Goal: Transaction & Acquisition: Purchase product/service

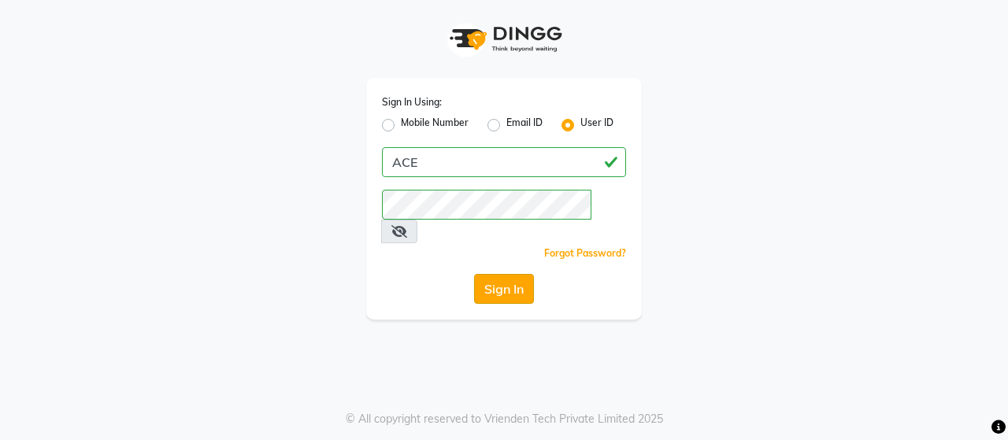
click at [506, 274] on button "Sign In" at bounding box center [504, 289] width 60 height 30
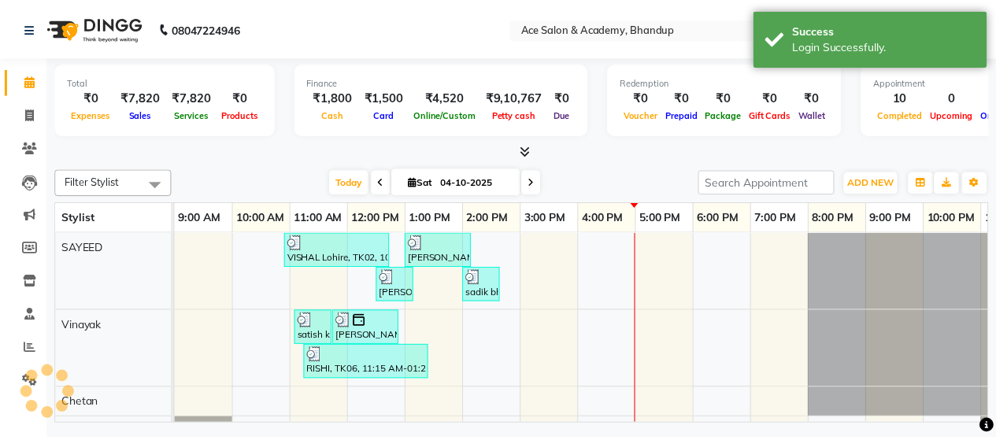
scroll to position [21, 0]
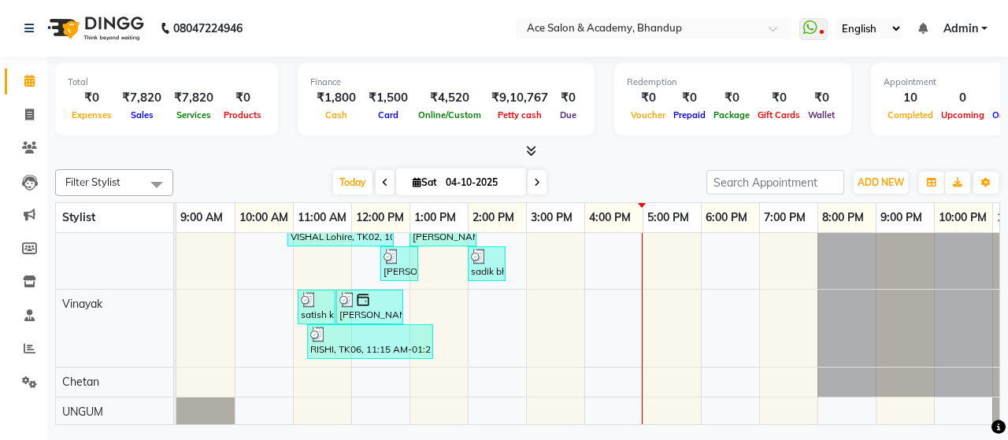
drag, startPoint x: 156, startPoint y: 65, endPoint x: 340, endPoint y: 20, distance: 189.4
click at [340, 20] on nav "08047224946 Select Location × Ace Salon & Academy, Bhandup WhatsApp Status ✕ St…" at bounding box center [504, 28] width 1008 height 57
click at [28, 378] on icon at bounding box center [29, 382] width 15 height 12
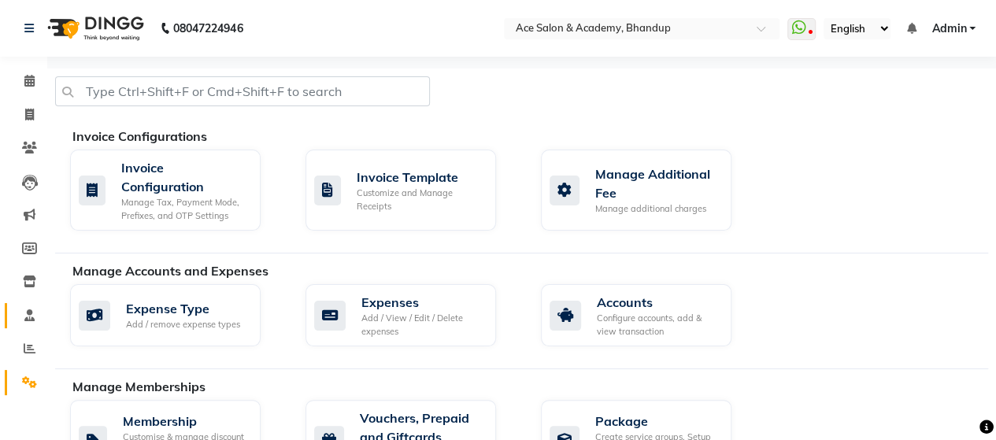
click at [25, 303] on link "Staff" at bounding box center [24, 316] width 38 height 26
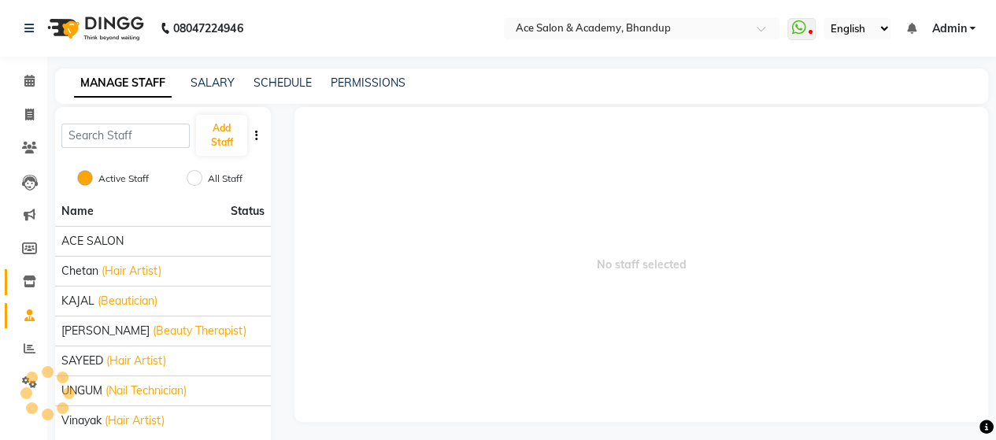
click at [35, 272] on link "Inventory" at bounding box center [24, 282] width 38 height 26
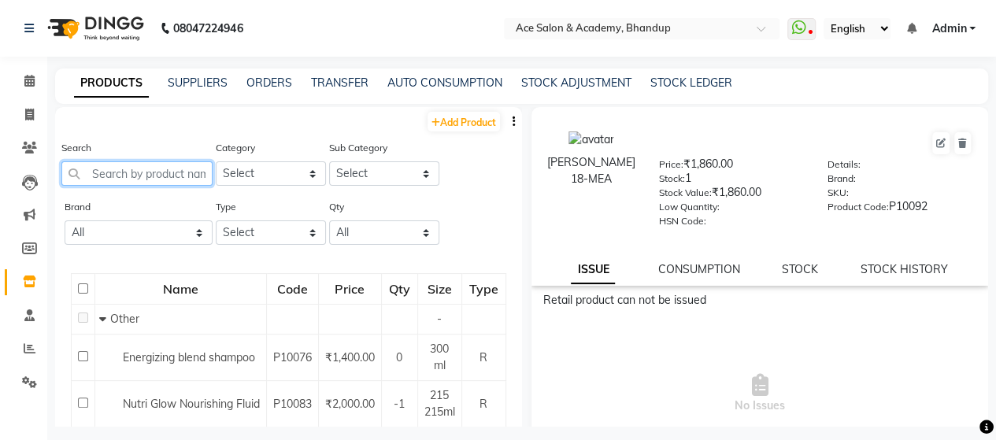
click at [153, 178] on input "text" at bounding box center [136, 173] width 151 height 24
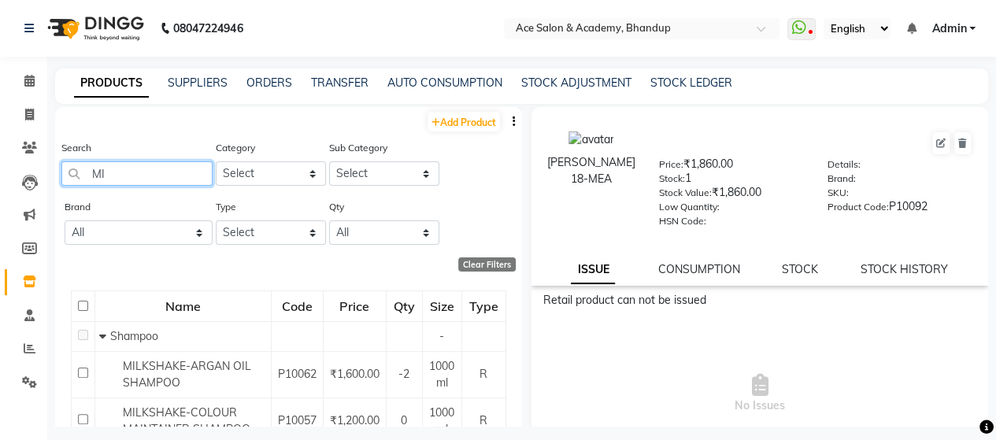
type input "M"
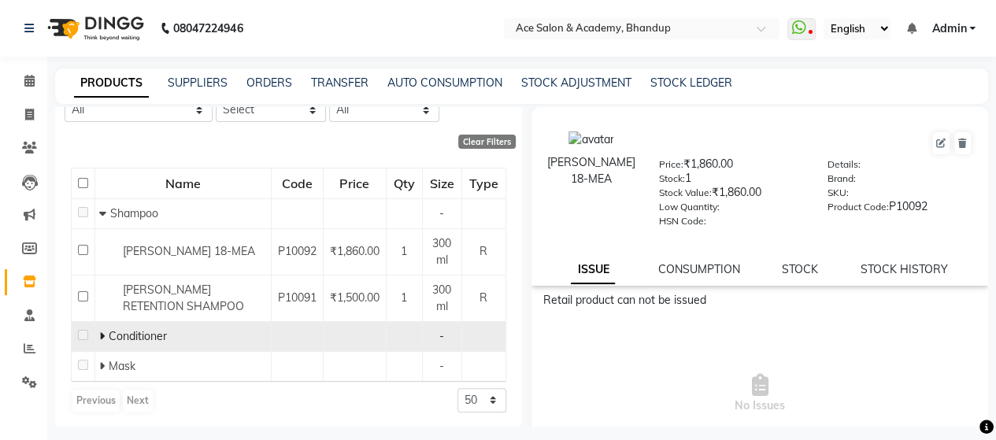
type input "[PERSON_NAME]"
click at [102, 334] on icon at bounding box center [102, 336] width 6 height 11
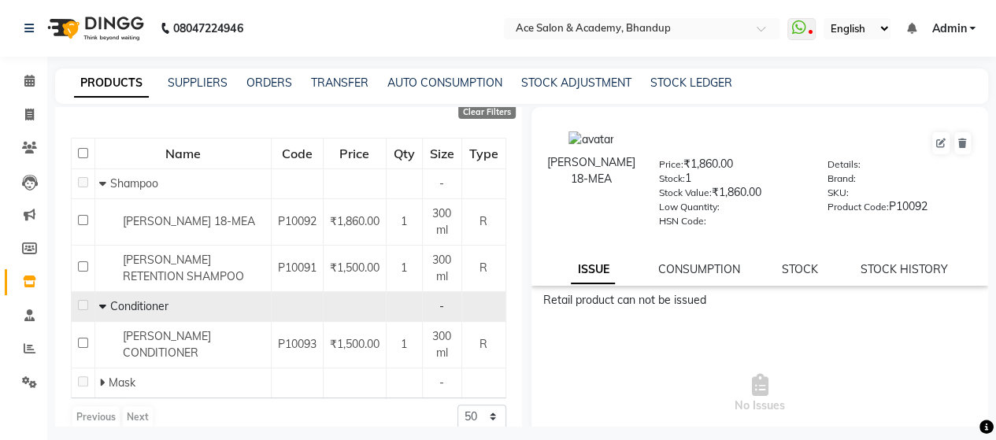
scroll to position [169, 0]
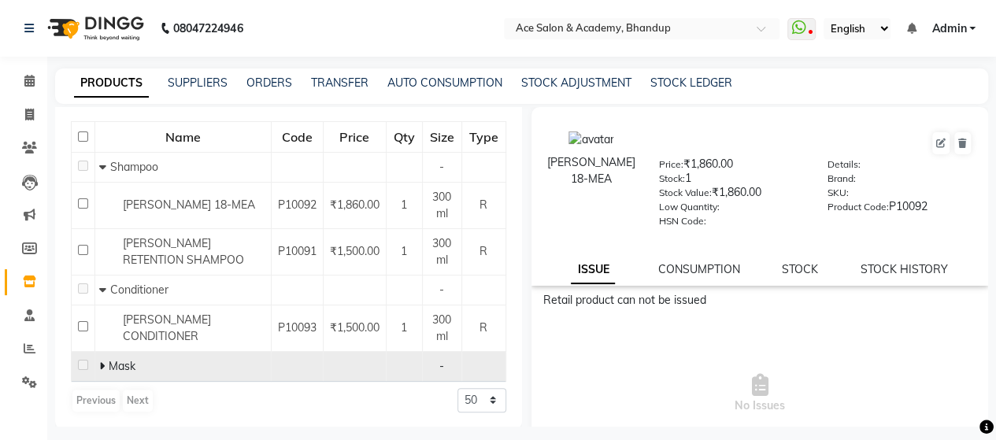
click at [102, 365] on icon at bounding box center [102, 366] width 6 height 11
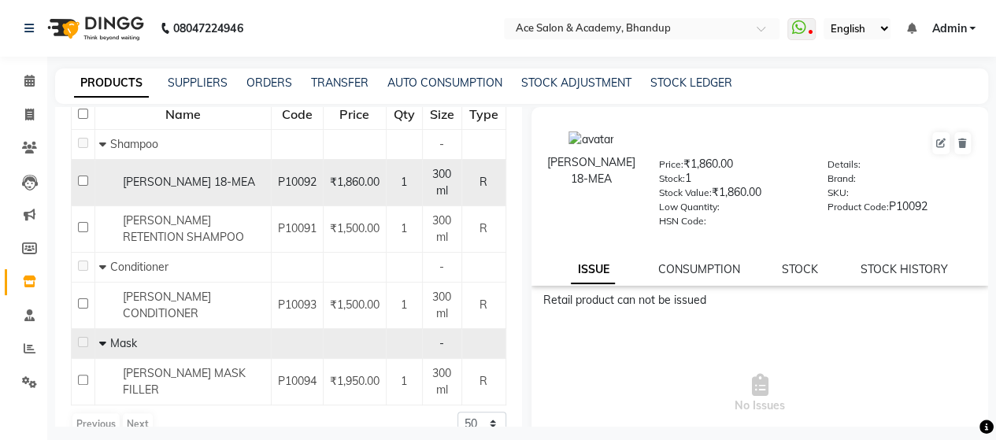
scroll to position [216, 0]
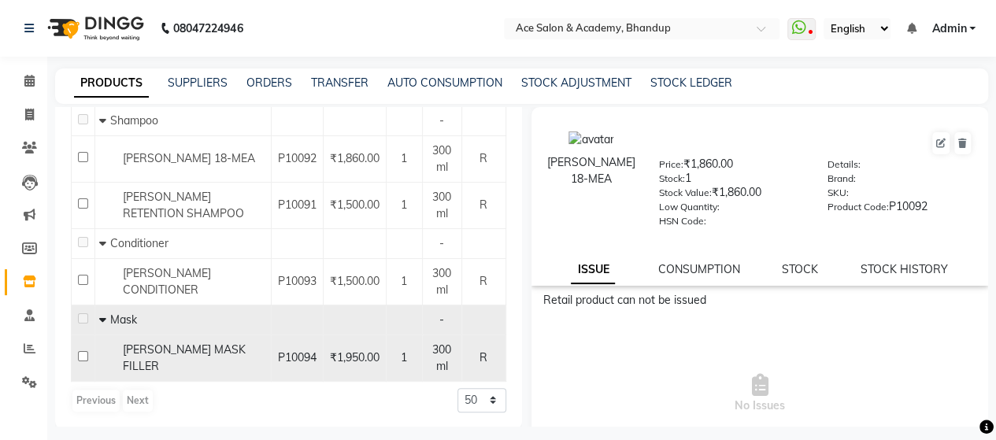
click at [87, 356] on input "checkbox" at bounding box center [83, 356] width 10 height 10
checkbox input "true"
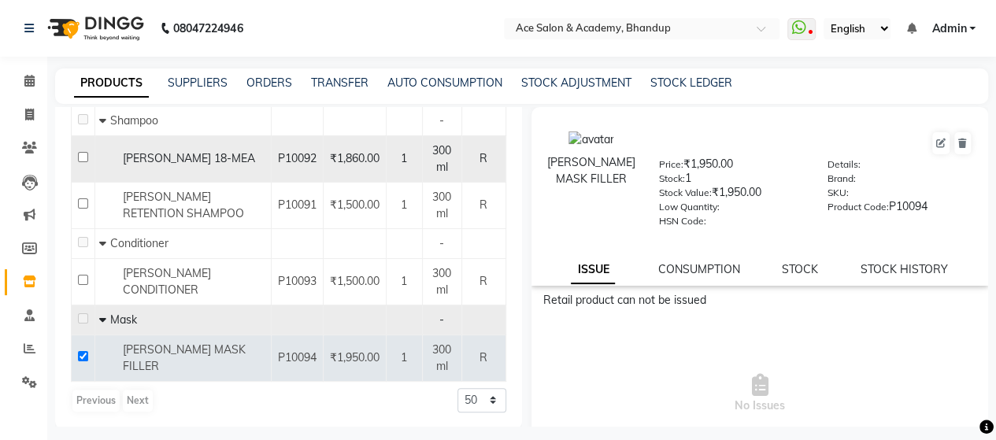
click at [83, 159] on input "checkbox" at bounding box center [83, 157] width 10 height 10
checkbox input "true"
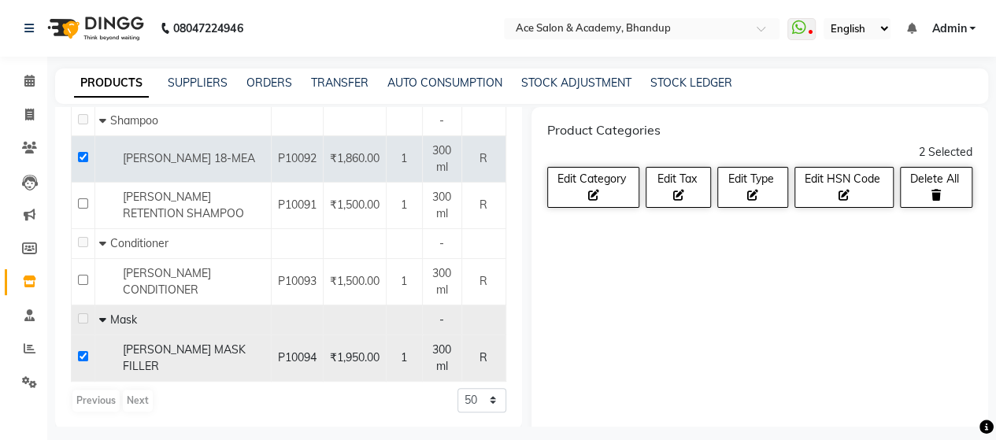
click at [79, 358] on input "checkbox" at bounding box center [83, 356] width 10 height 10
checkbox input "false"
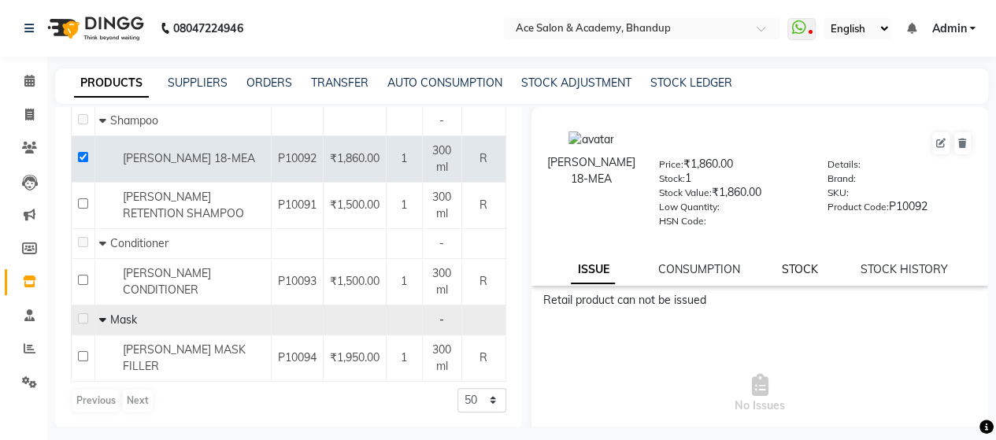
click at [800, 270] on link "STOCK" at bounding box center [800, 269] width 36 height 14
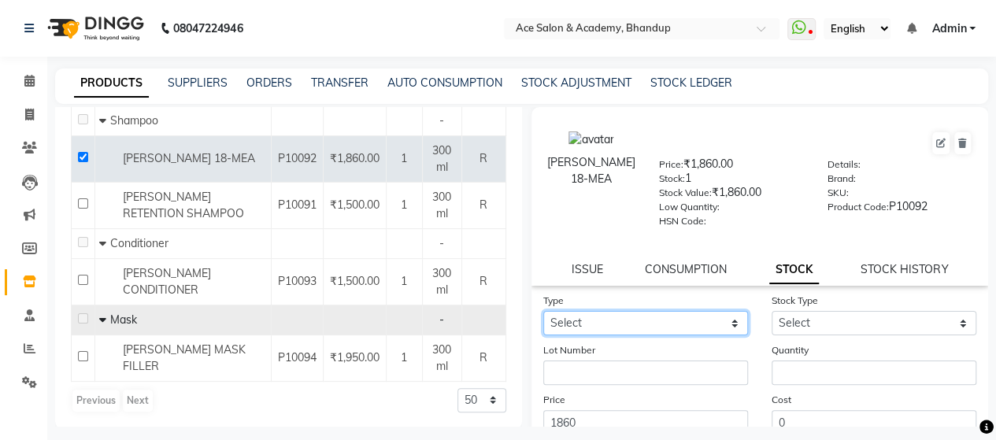
click at [646, 320] on select "Select In Out" at bounding box center [645, 323] width 205 height 24
select select "in"
click at [543, 311] on select "Select In Out" at bounding box center [645, 323] width 205 height 24
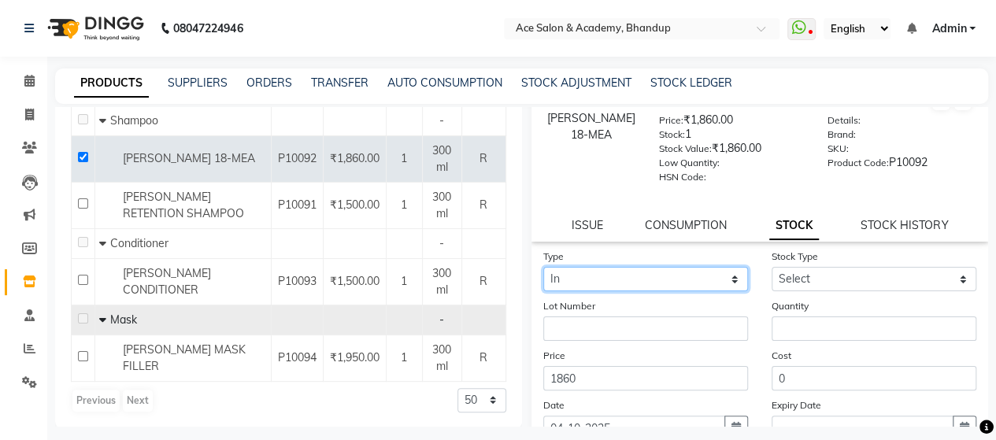
scroll to position [79, 0]
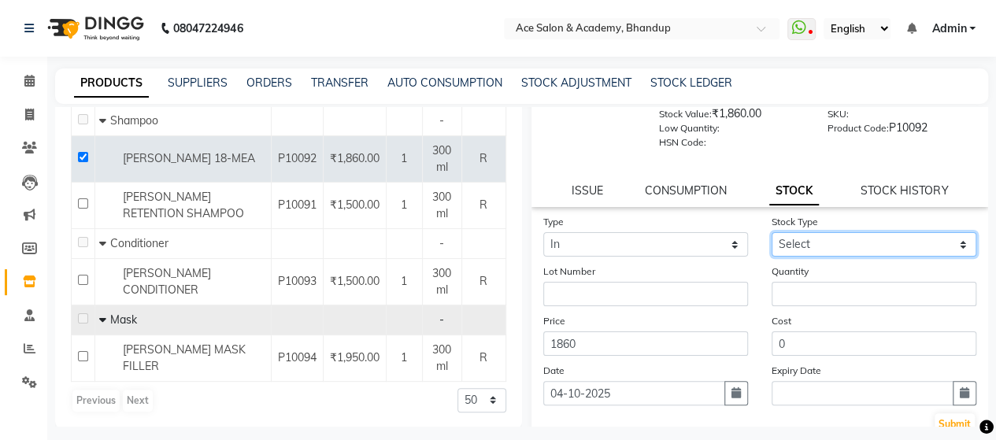
click at [803, 243] on select "Select New Stock Adjustment Return Other" at bounding box center [874, 244] width 205 height 24
select select "new stock"
click at [772, 232] on select "Select New Stock Adjustment Return Other" at bounding box center [874, 244] width 205 height 24
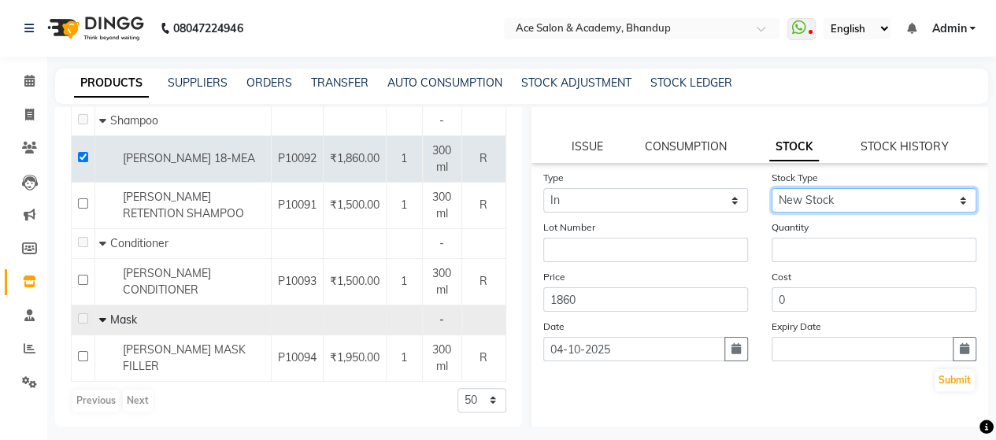
scroll to position [157, 0]
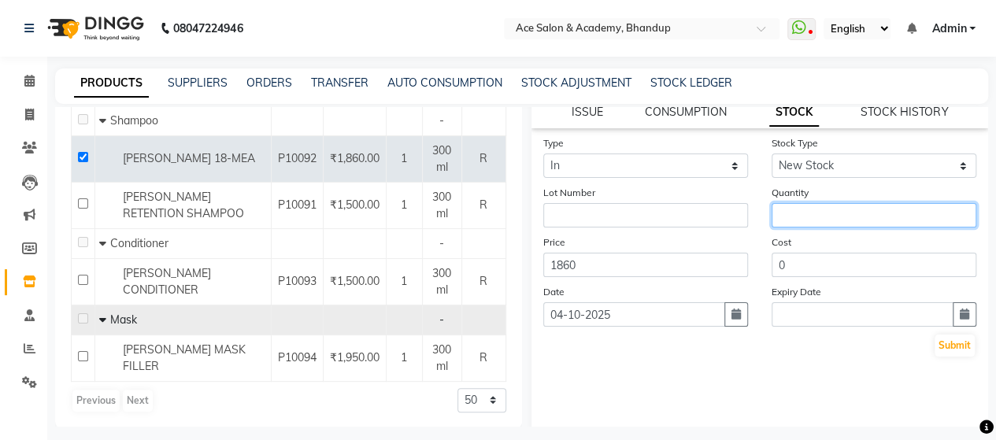
click at [827, 218] on input "number" at bounding box center [874, 215] width 205 height 24
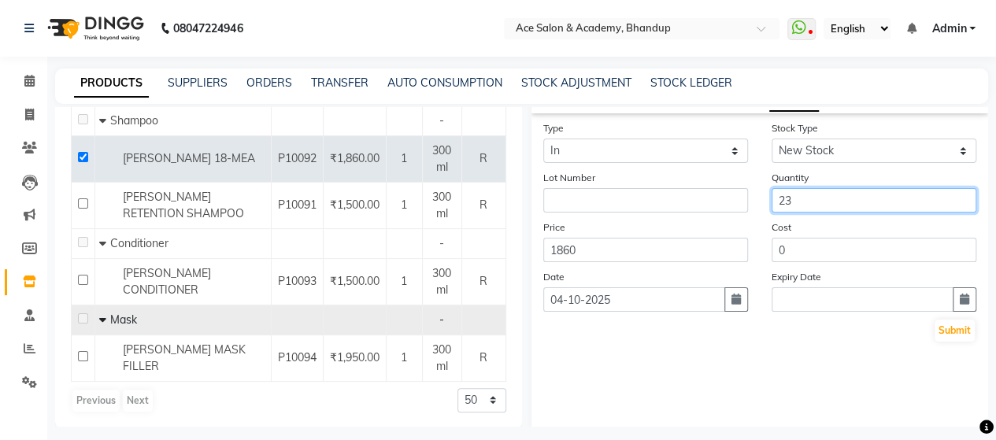
scroll to position [180, 0]
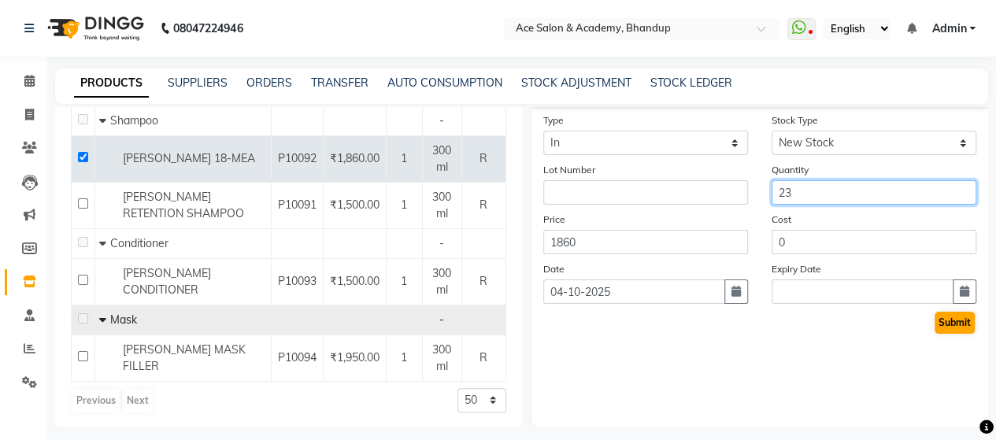
type input "23"
click at [938, 327] on button "Submit" at bounding box center [955, 323] width 40 height 22
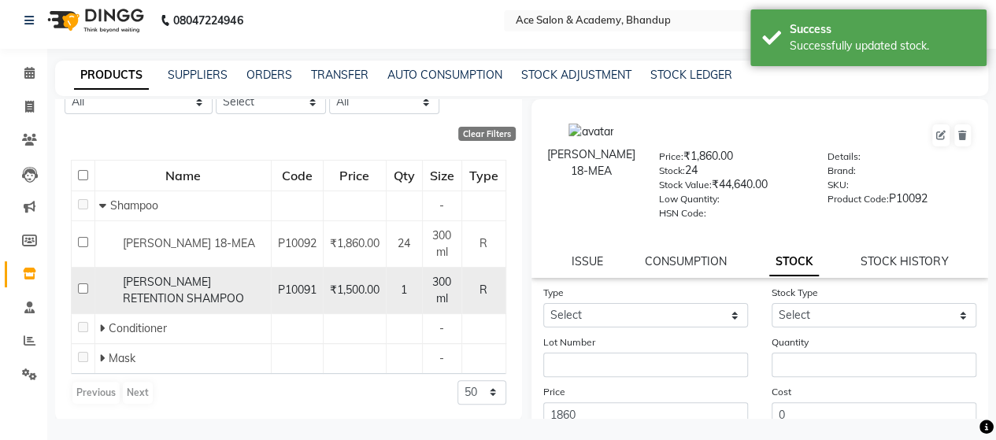
scroll to position [9, 0]
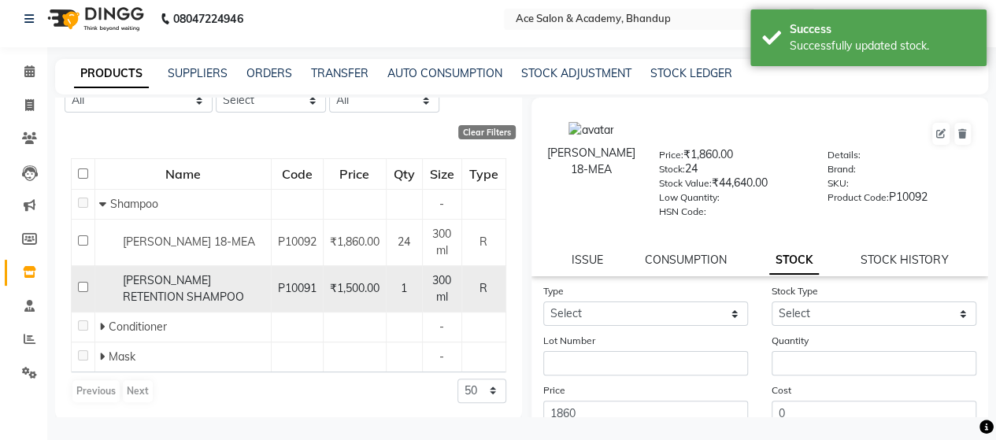
click at [85, 285] on input "checkbox" at bounding box center [83, 287] width 10 height 10
checkbox input "true"
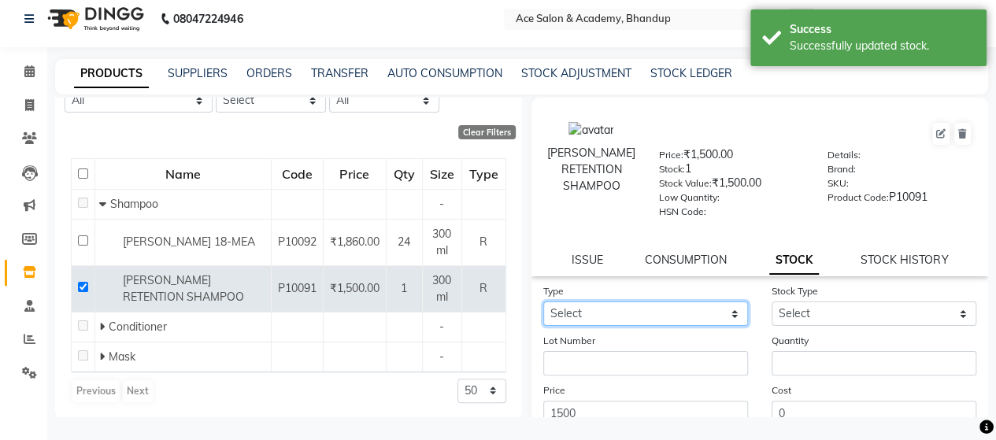
click at [718, 313] on select "Select In Out" at bounding box center [645, 314] width 205 height 24
select select "in"
click at [543, 302] on select "Select In Out" at bounding box center [645, 314] width 205 height 24
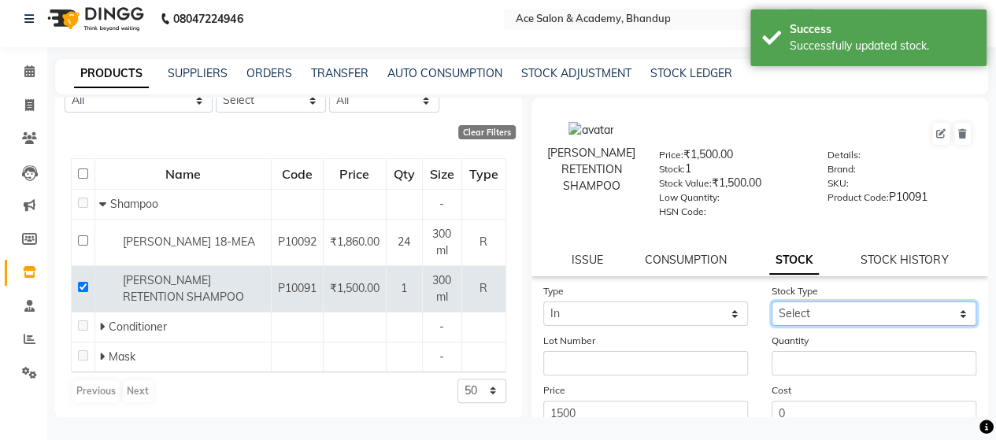
click at [824, 314] on select "Select New Stock Adjustment Return Other" at bounding box center [874, 314] width 205 height 24
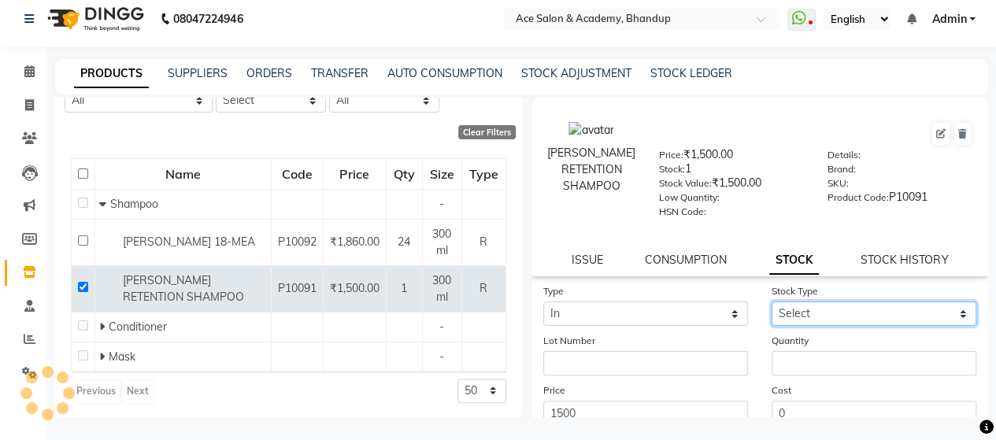
select select "new stock"
click at [772, 302] on select "Select New Stock Adjustment Return Other" at bounding box center [874, 314] width 205 height 24
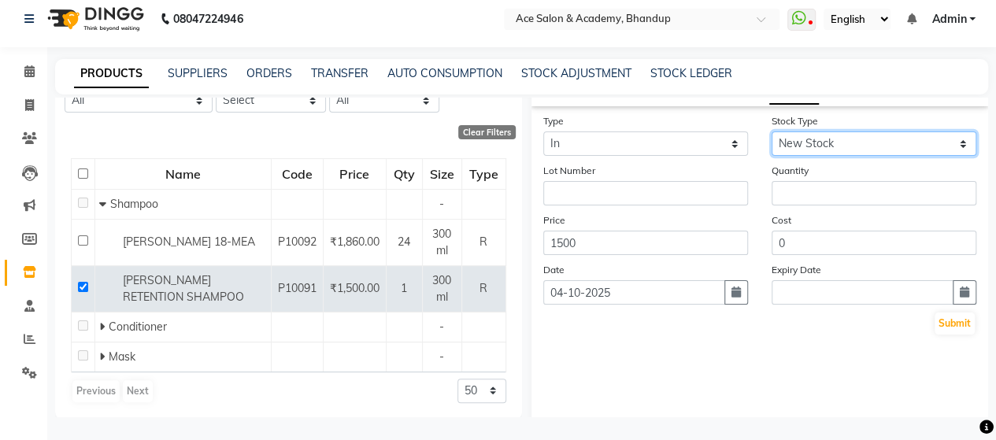
scroll to position [180, 0]
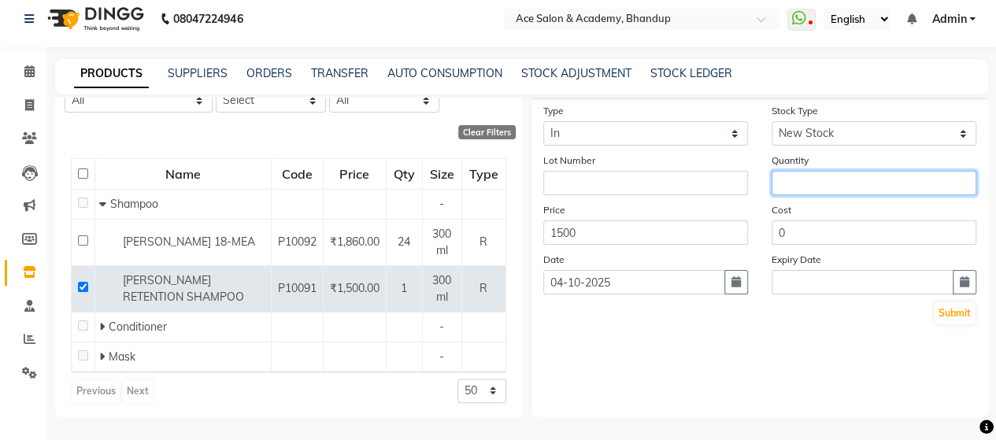
click at [811, 185] on input "number" at bounding box center [874, 183] width 205 height 24
type input "23"
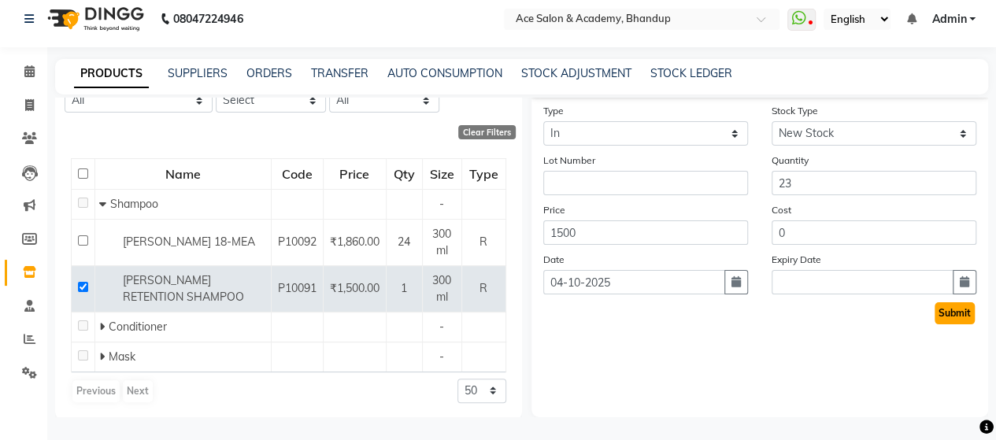
click at [944, 313] on button "Submit" at bounding box center [955, 313] width 40 height 22
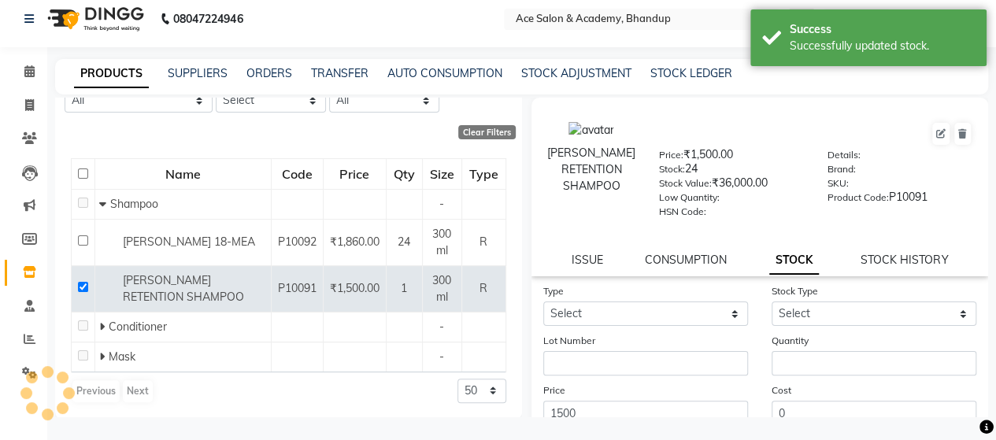
scroll to position [123, 0]
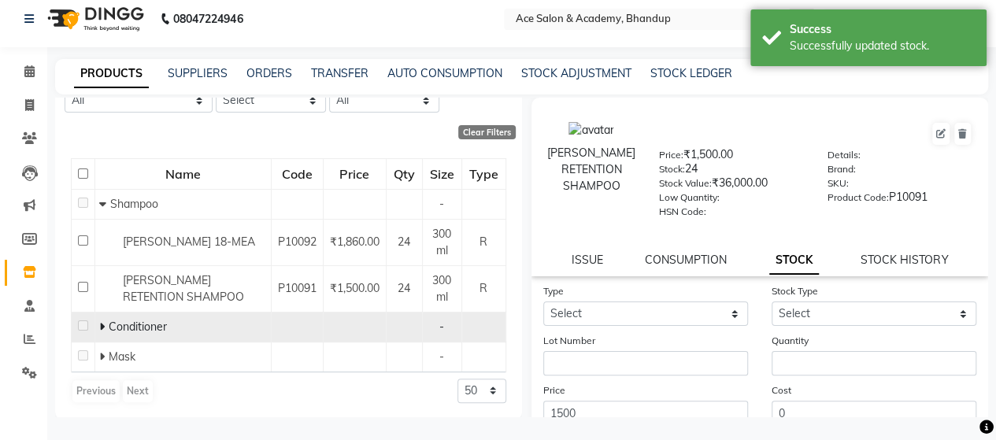
click at [103, 324] on icon at bounding box center [102, 326] width 6 height 11
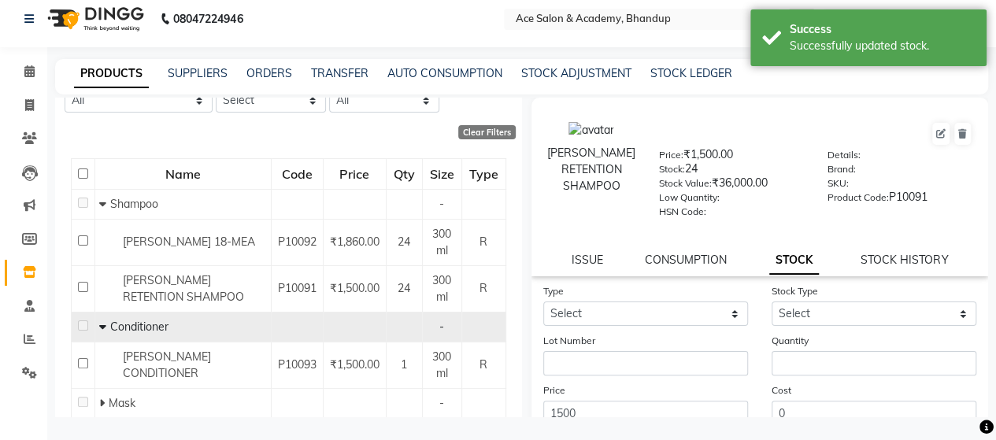
scroll to position [169, 0]
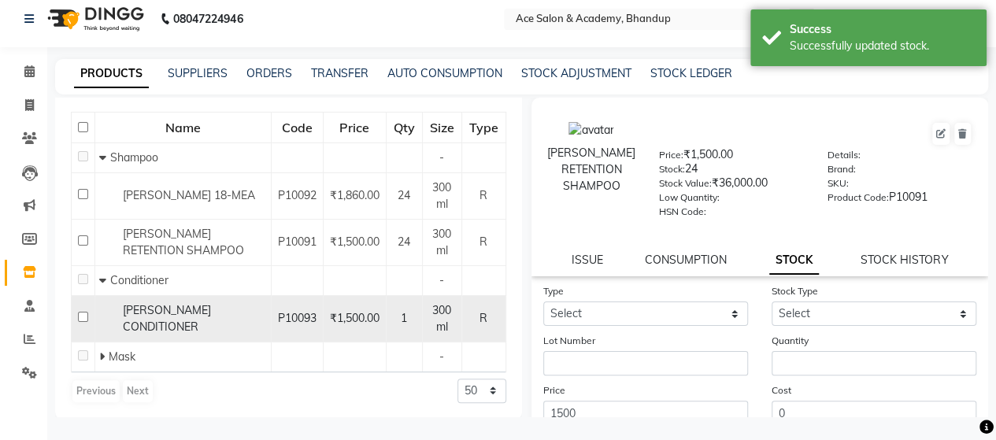
click at [82, 316] on input "checkbox" at bounding box center [83, 317] width 10 height 10
checkbox input "true"
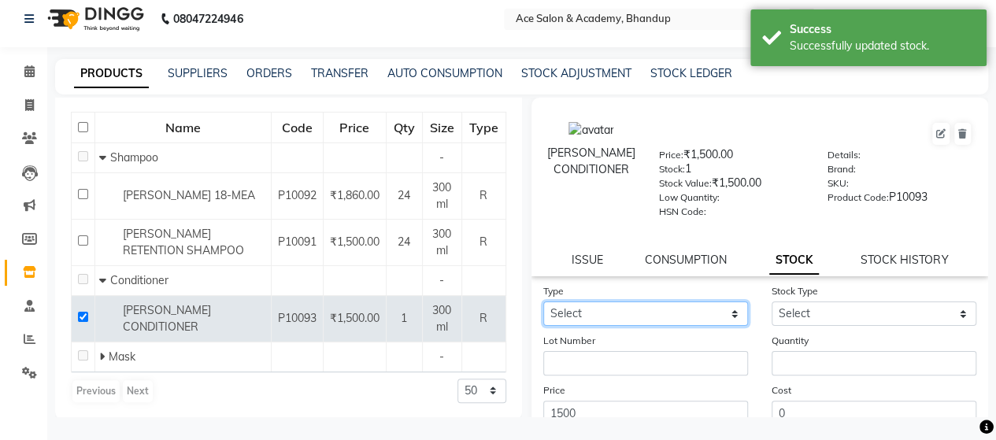
click at [704, 309] on select "Select In Out" at bounding box center [645, 314] width 205 height 24
select select "in"
click at [543, 302] on select "Select In Out" at bounding box center [645, 314] width 205 height 24
click at [909, 297] on div "Stock Type Select New Stock Adjustment Return Other" at bounding box center [874, 304] width 228 height 43
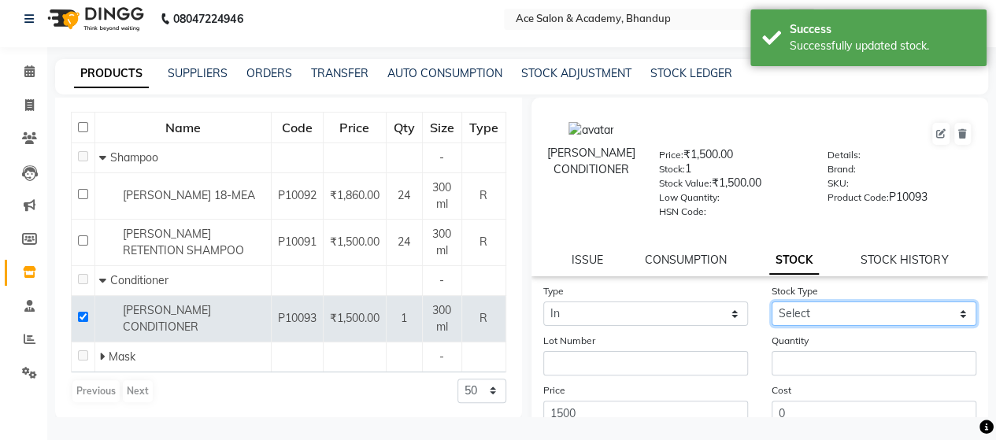
click at [907, 316] on select "Select New Stock Adjustment Return Other" at bounding box center [874, 314] width 205 height 24
select select "new stock"
click at [772, 302] on select "Select New Stock Adjustment Return Other" at bounding box center [874, 314] width 205 height 24
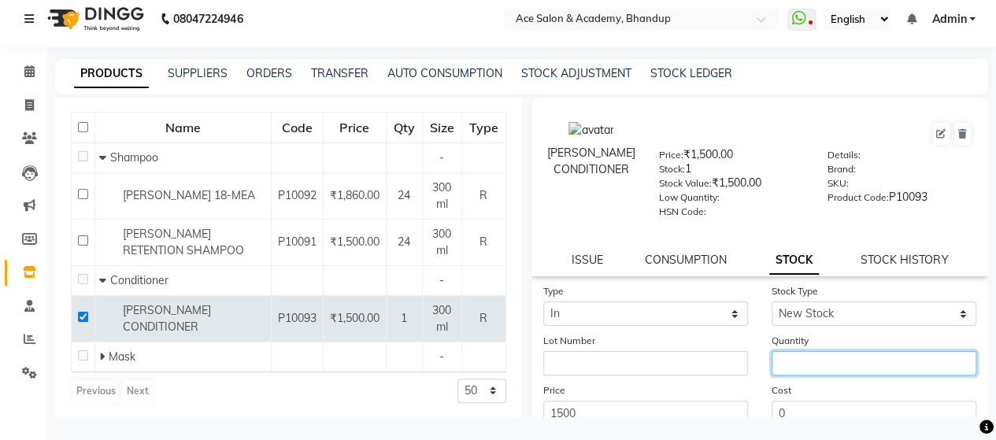
click at [877, 353] on input "number" at bounding box center [874, 363] width 205 height 24
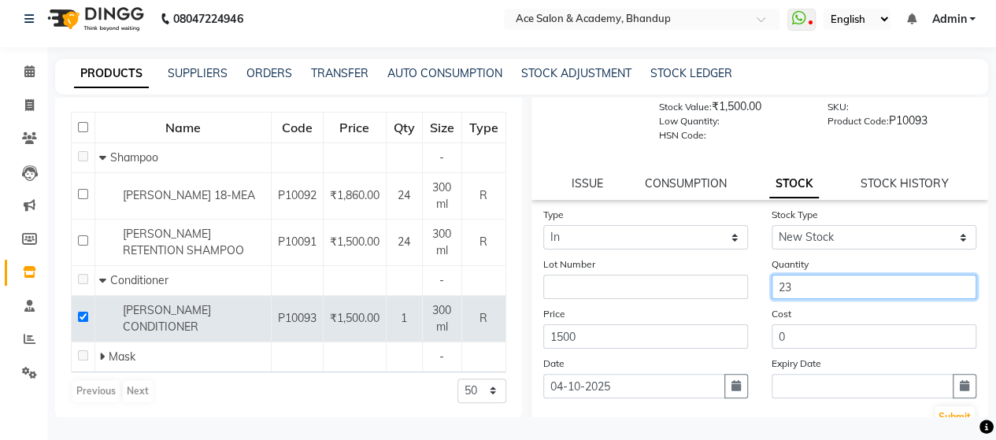
scroll to position [180, 0]
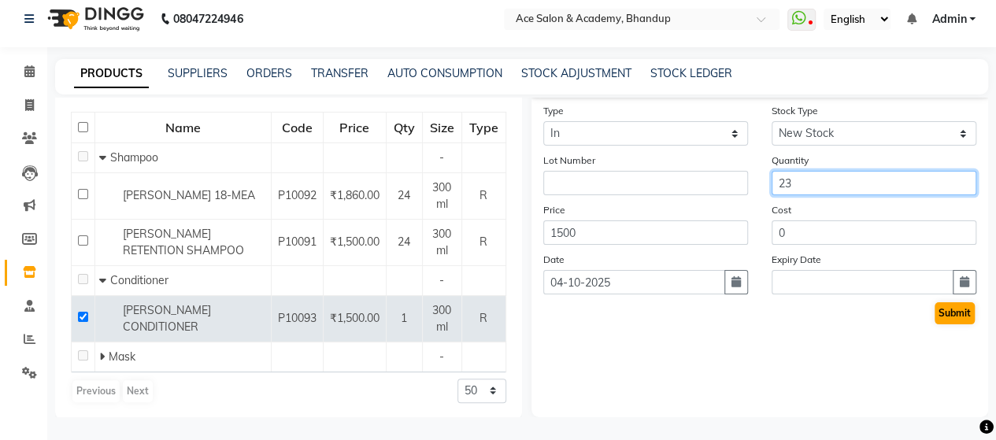
type input "23"
click at [942, 309] on button "Submit" at bounding box center [955, 313] width 40 height 22
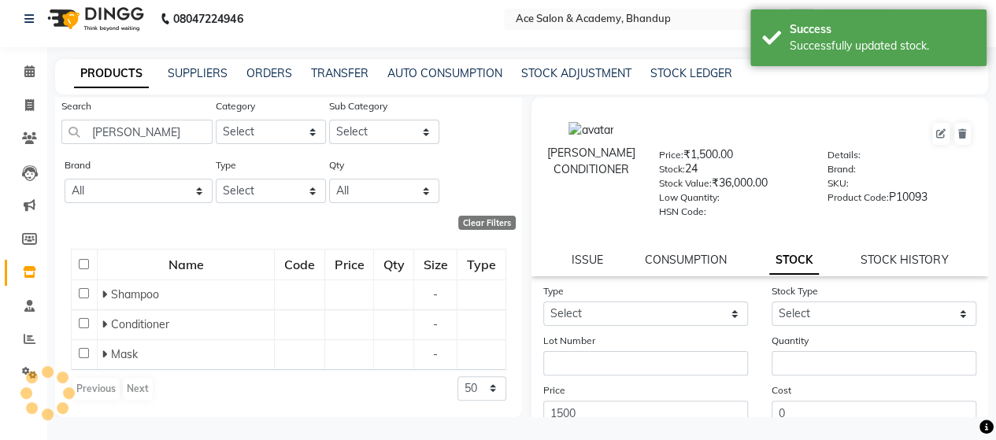
scroll to position [123, 0]
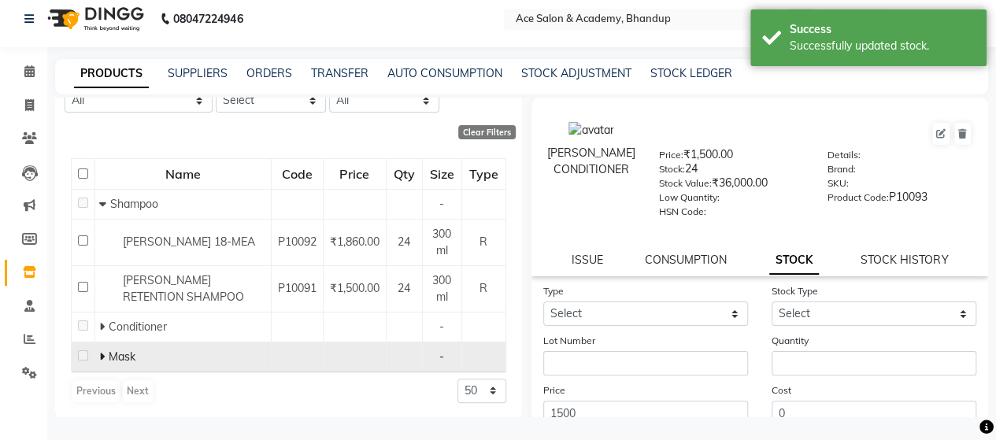
click at [102, 356] on icon at bounding box center [102, 356] width 6 height 11
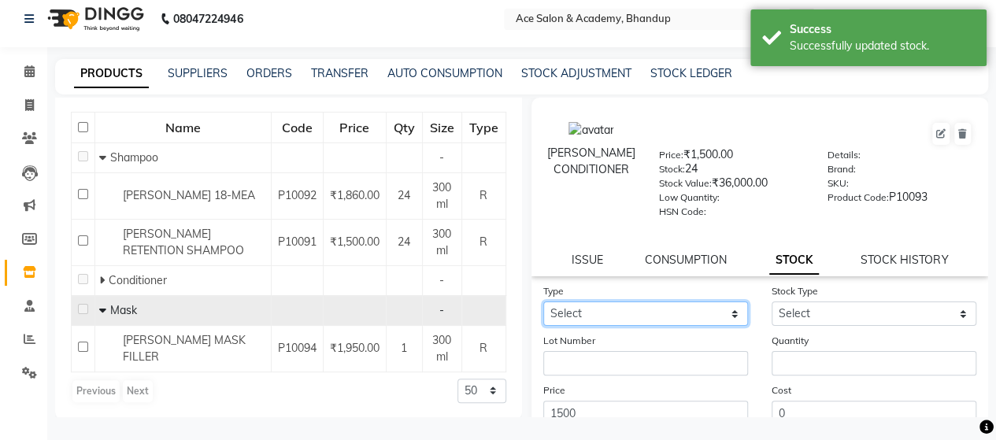
click at [675, 319] on select "Select In Out" at bounding box center [645, 314] width 205 height 24
select select "in"
click at [543, 302] on select "Select In Out" at bounding box center [645, 314] width 205 height 24
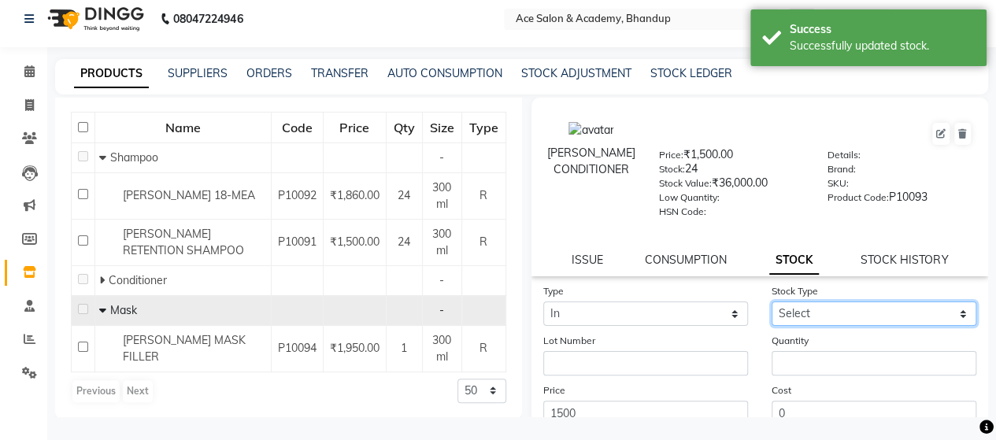
click at [835, 320] on select "Select New Stock Adjustment Return Other" at bounding box center [874, 314] width 205 height 24
select select "new stock"
click at [772, 302] on select "Select New Stock Adjustment Return Other" at bounding box center [874, 314] width 205 height 24
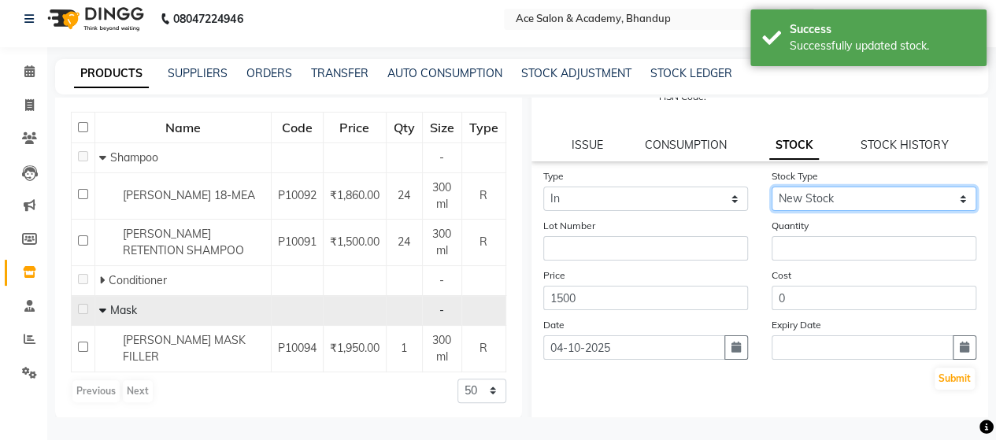
scroll to position [157, 0]
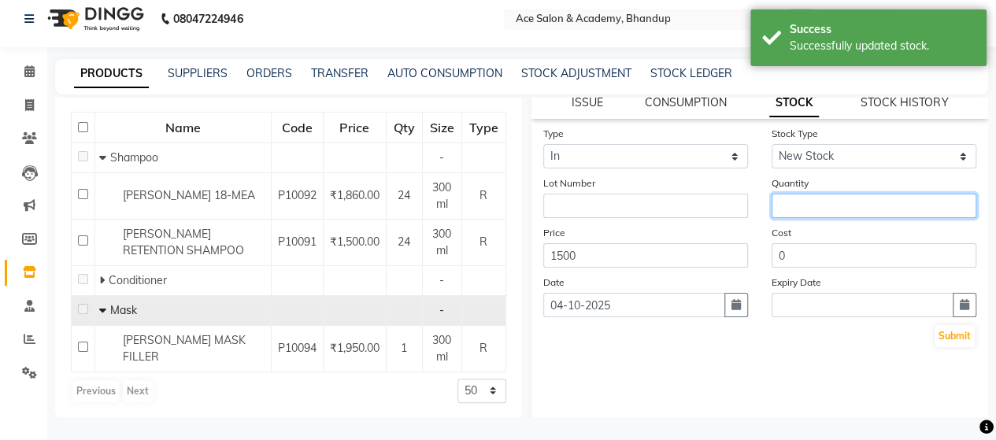
click at [864, 202] on input "number" at bounding box center [874, 206] width 205 height 24
type input "23"
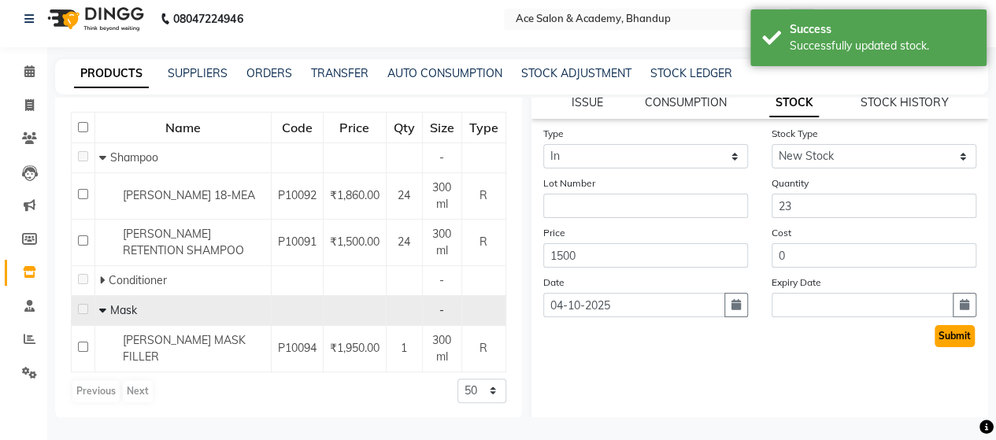
click at [943, 332] on button "Submit" at bounding box center [955, 336] width 40 height 22
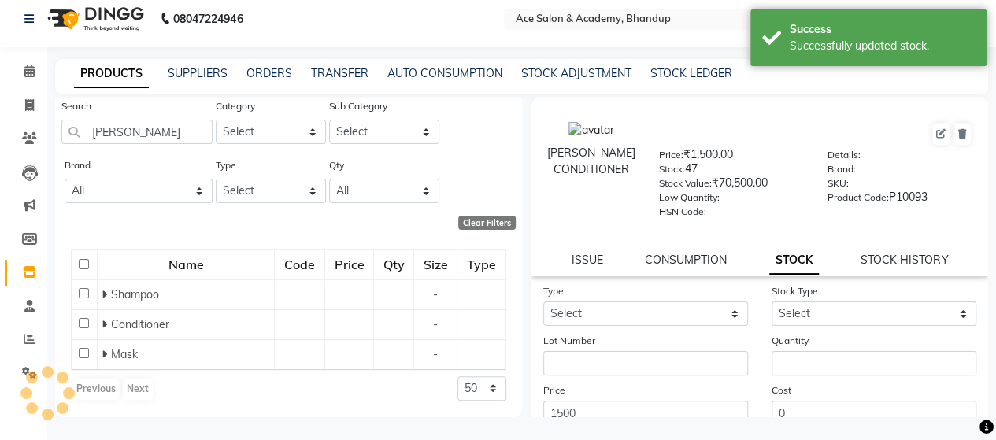
scroll to position [123, 0]
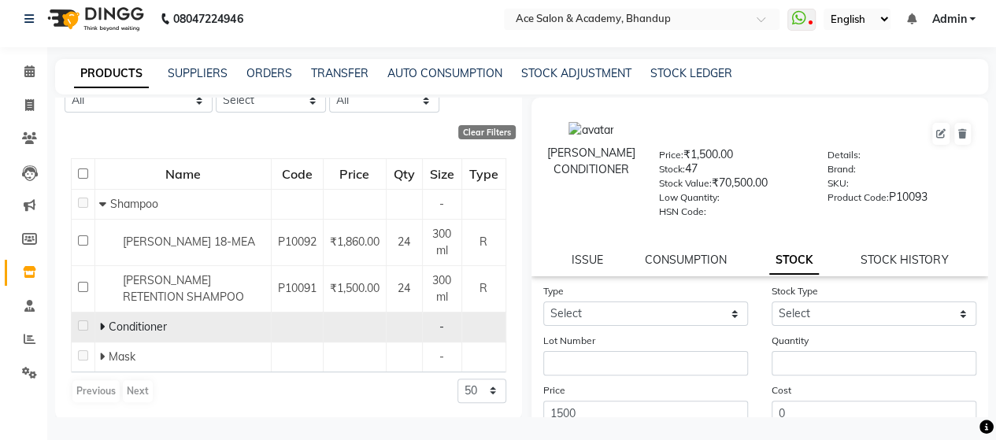
click at [101, 321] on icon at bounding box center [102, 326] width 6 height 11
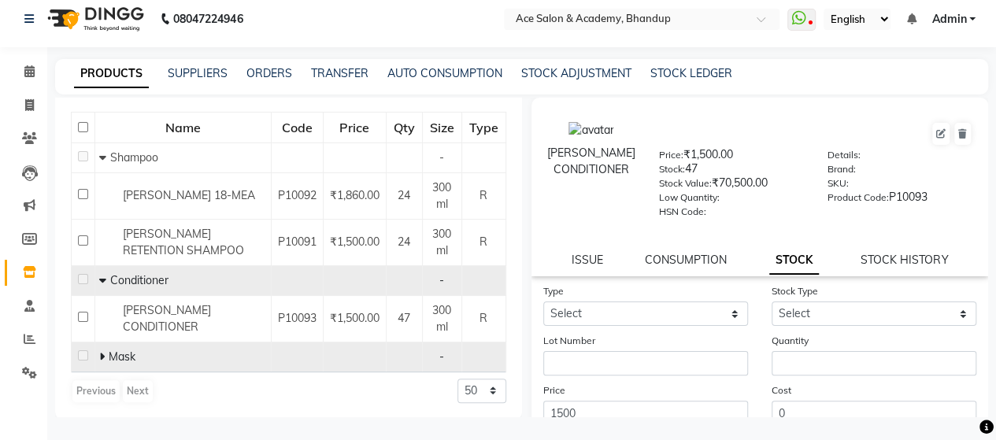
click at [102, 353] on icon at bounding box center [102, 356] width 6 height 11
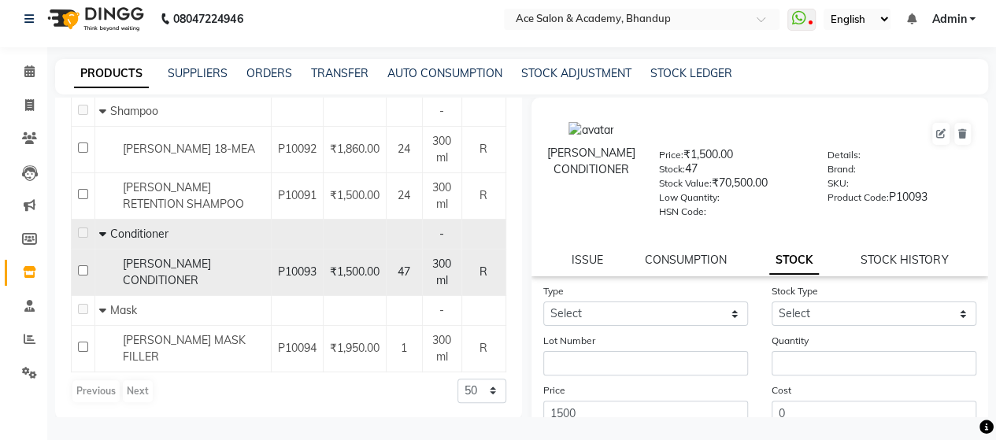
click at [82, 268] on input "checkbox" at bounding box center [83, 270] width 10 height 10
checkbox input "true"
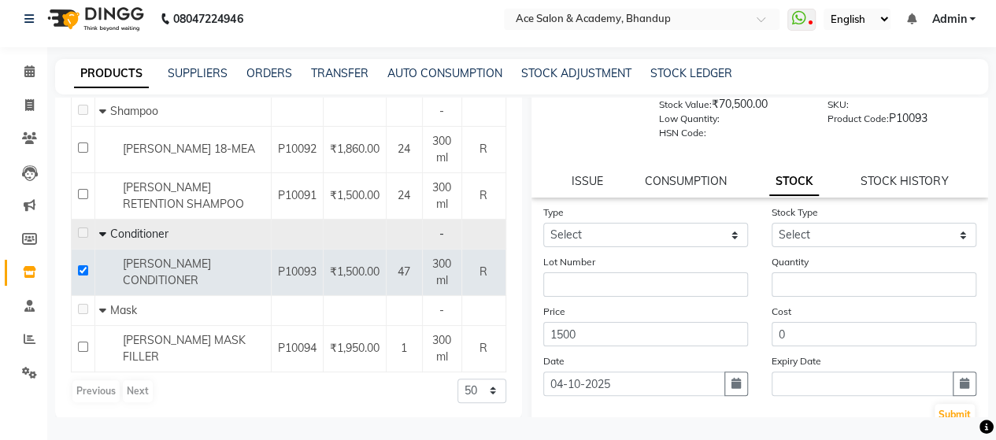
scroll to position [0, 0]
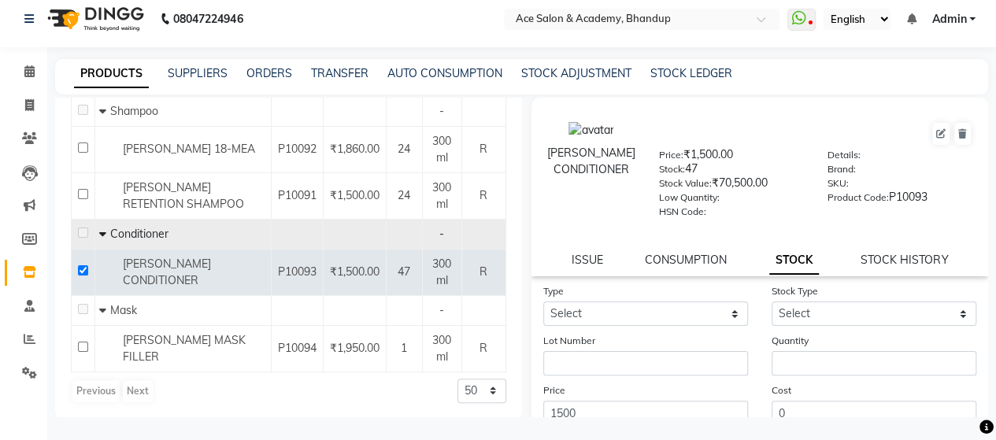
click at [693, 266] on div "CONSUMPTION" at bounding box center [686, 260] width 82 height 17
click at [891, 262] on link "STOCK HISTORY" at bounding box center [904, 260] width 87 height 14
select select "all"
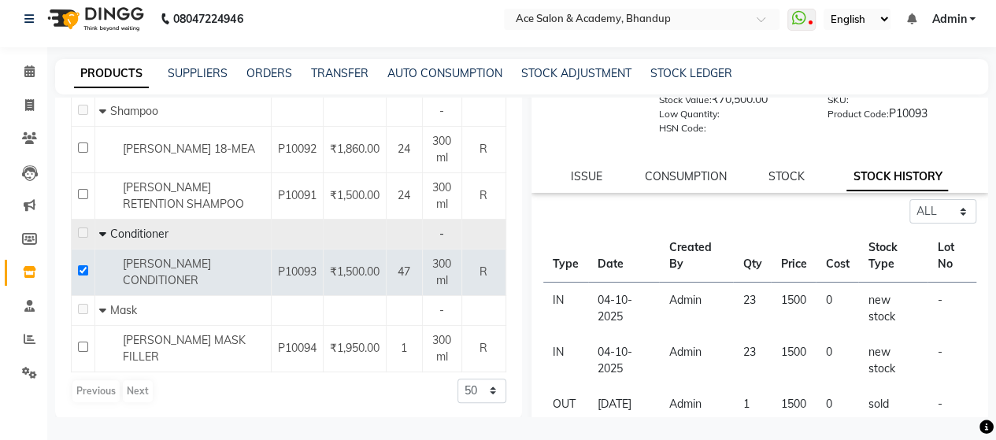
scroll to position [157, 0]
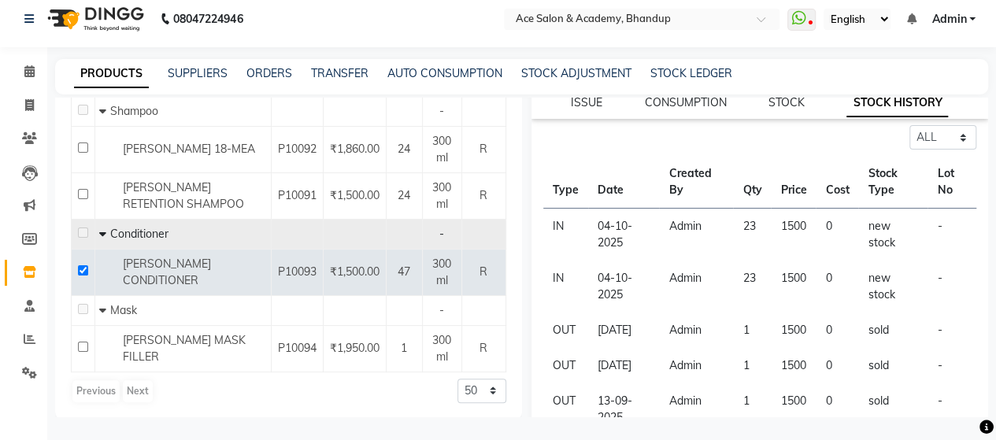
click at [927, 276] on td "-" at bounding box center [951, 287] width 49 height 52
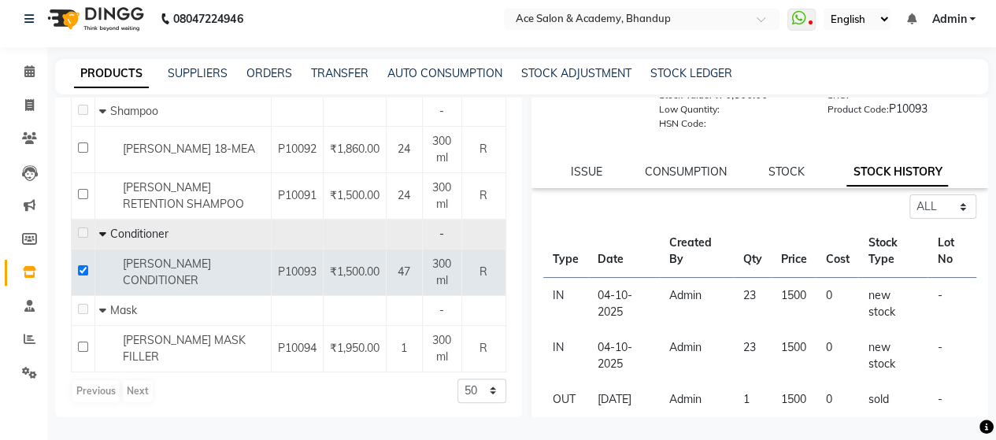
scroll to position [0, 0]
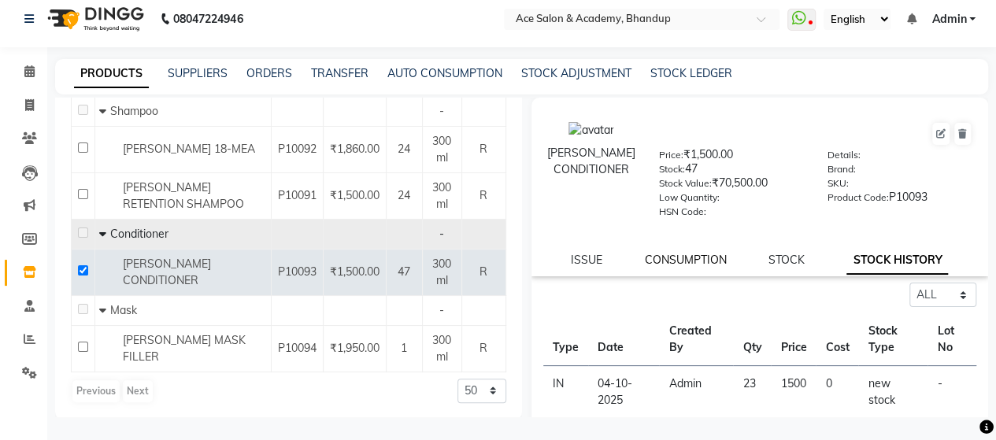
click at [685, 264] on link "CONSUMPTION" at bounding box center [686, 260] width 82 height 14
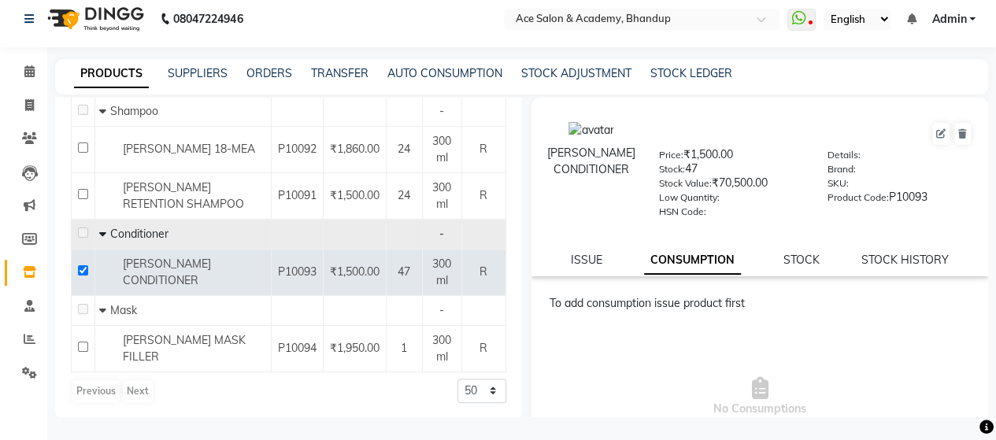
click at [595, 245] on div "[PERSON_NAME] CONDITIONER Price: ₹1,500.00 Stock: 47 Stock Value: ₹70,500.00 Lo…" at bounding box center [759, 187] width 457 height 179
click at [594, 259] on link "ISSUE" at bounding box center [586, 260] width 31 height 14
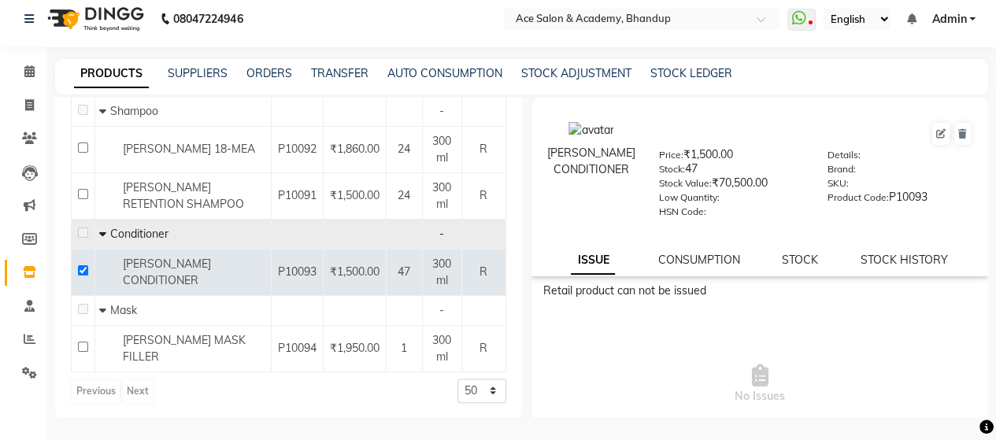
click at [593, 259] on link "ISSUE" at bounding box center [593, 260] width 44 height 28
click at [936, 138] on icon at bounding box center [940, 133] width 9 height 9
select select "R"
select select "902001100"
select select "true"
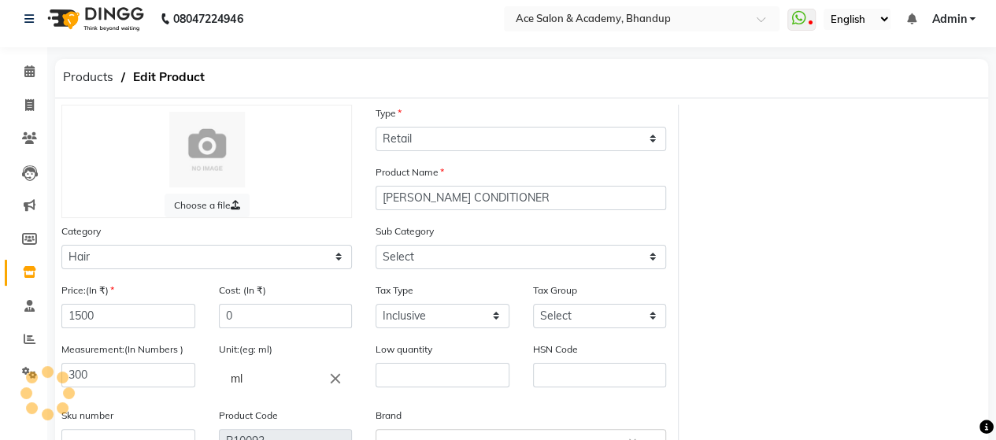
select select "902001102"
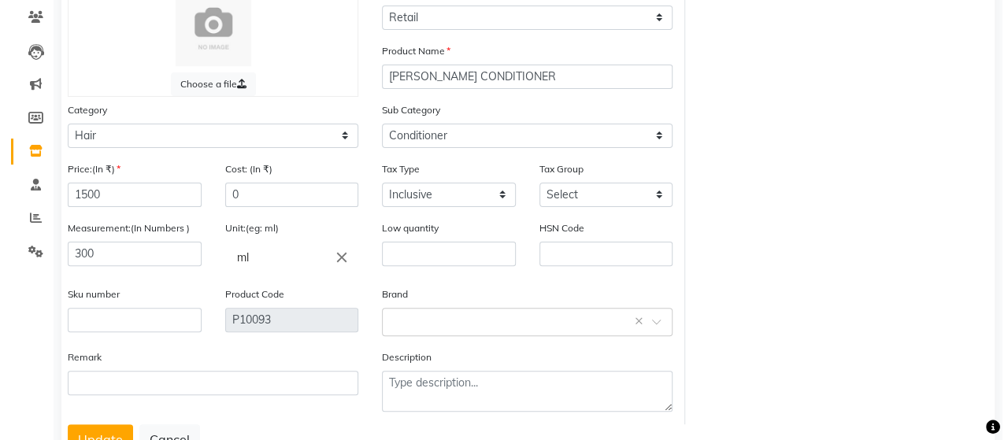
scroll to position [188, 0]
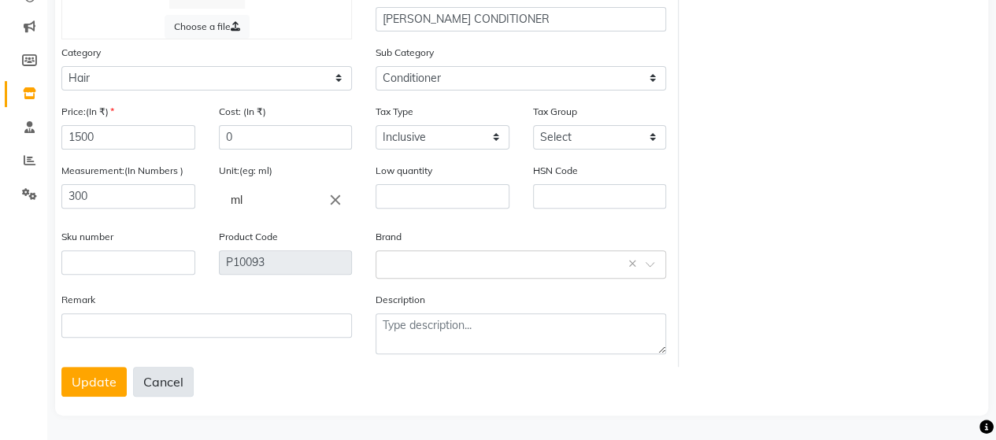
click at [163, 377] on button "Cancel" at bounding box center [163, 382] width 61 height 30
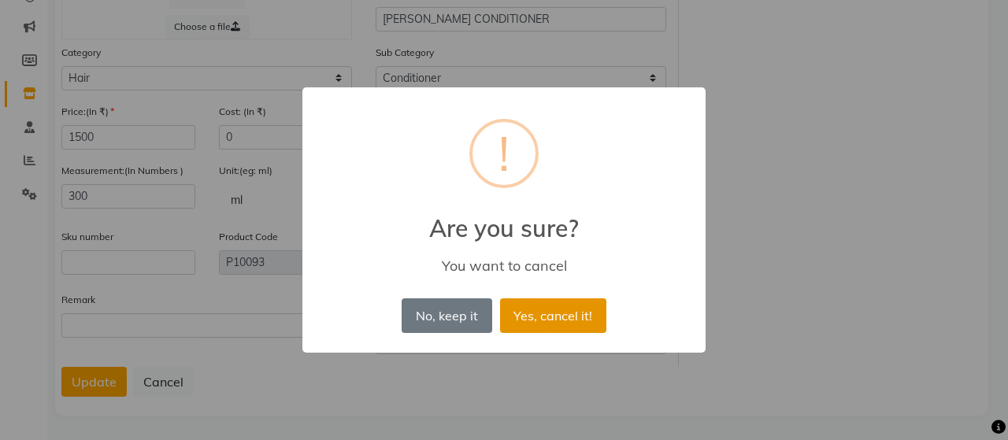
click at [561, 316] on button "Yes, cancel it!" at bounding box center [553, 315] width 106 height 35
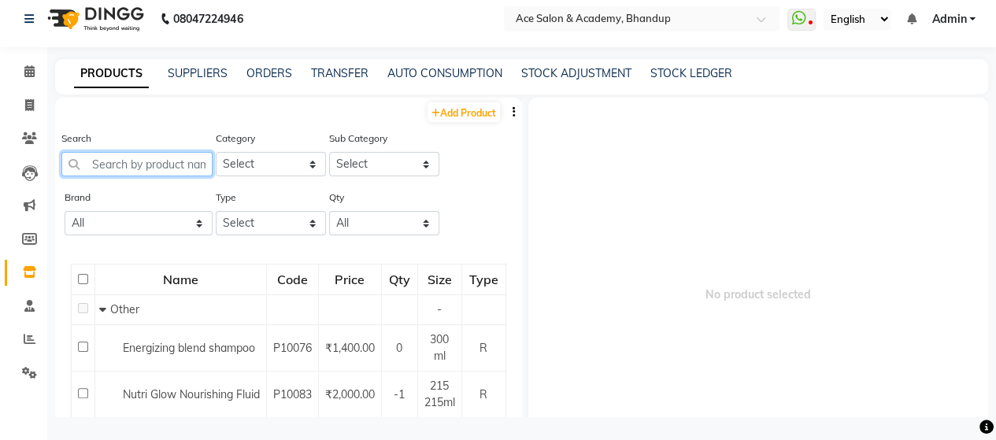
click at [144, 161] on input "text" at bounding box center [136, 164] width 151 height 24
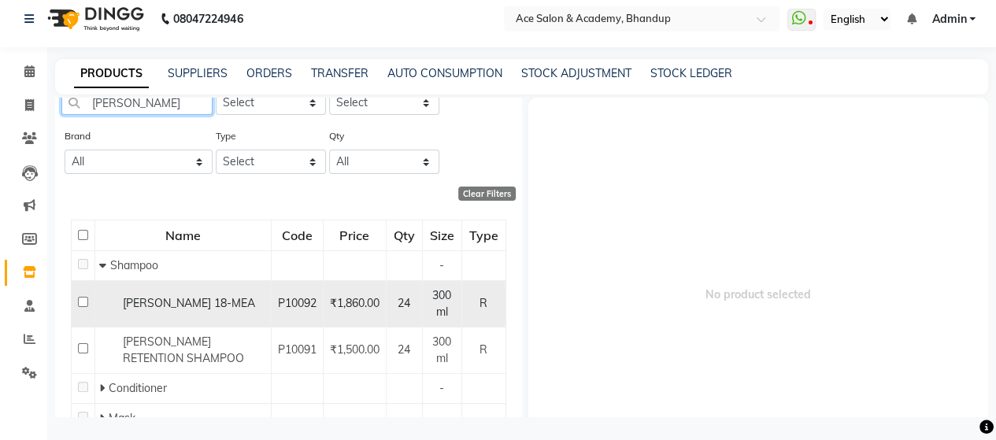
scroll to position [123, 0]
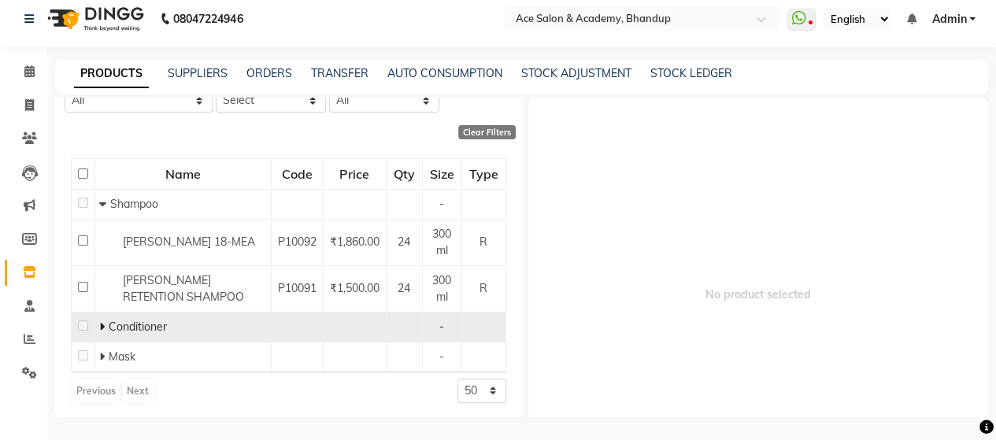
type input "[PERSON_NAME]"
click at [104, 323] on icon at bounding box center [102, 326] width 6 height 11
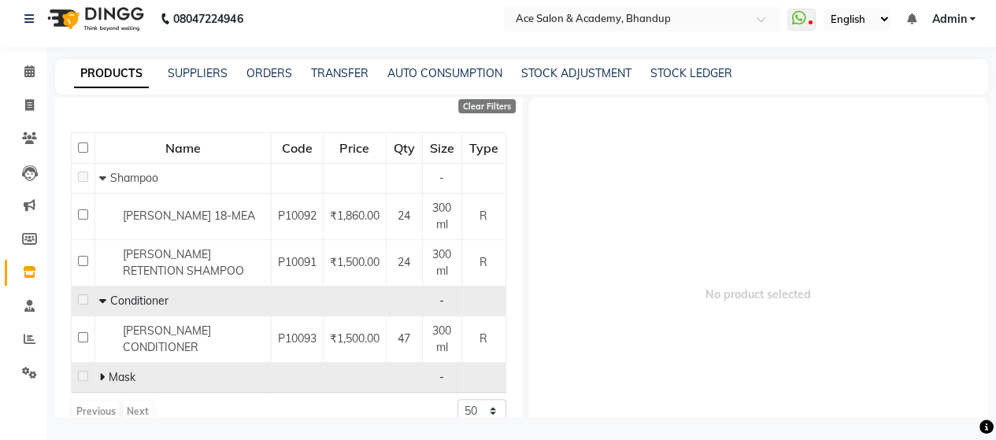
scroll to position [169, 0]
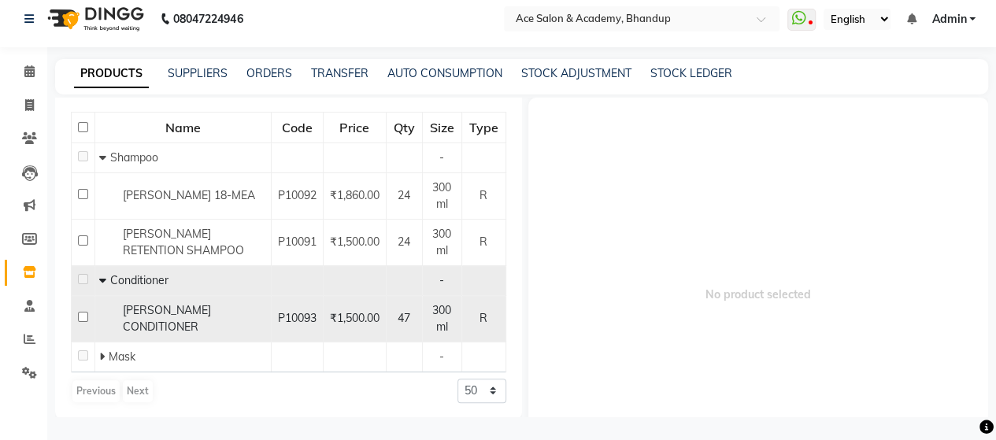
click at [82, 312] on input "checkbox" at bounding box center [83, 317] width 10 height 10
checkbox input "true"
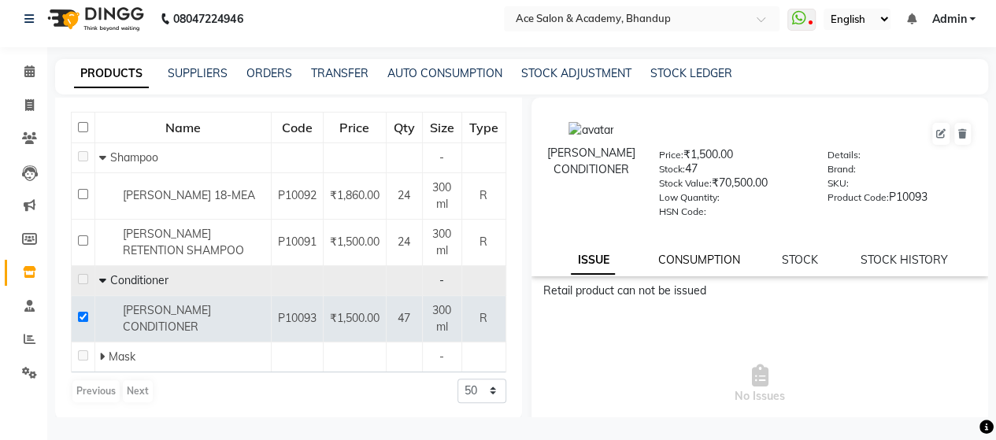
click at [679, 259] on link "CONSUMPTION" at bounding box center [698, 260] width 82 height 14
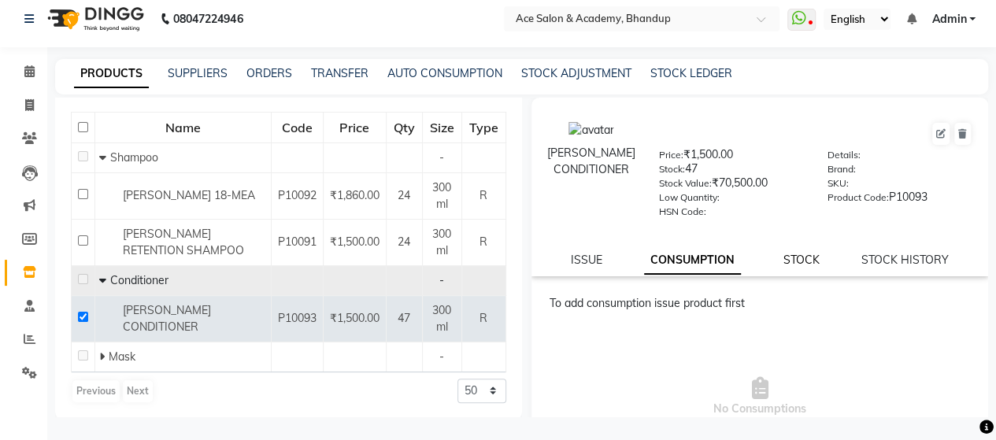
click at [789, 257] on link "STOCK" at bounding box center [801, 260] width 36 height 14
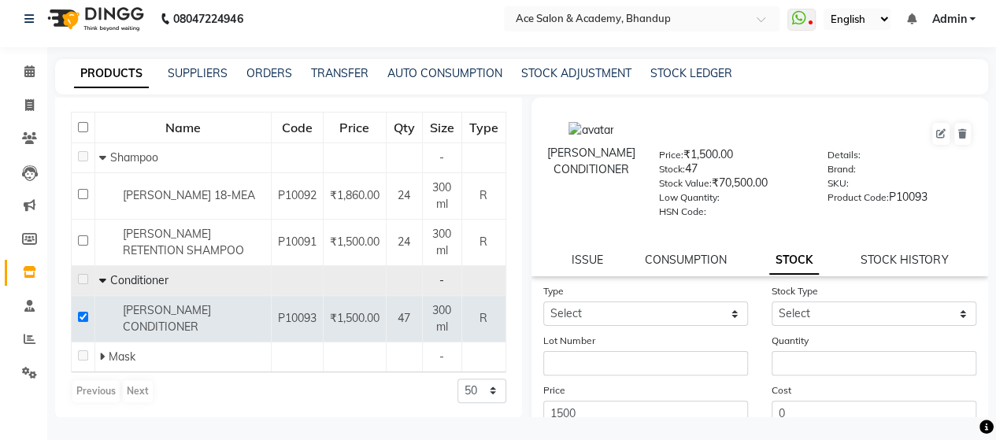
scroll to position [79, 0]
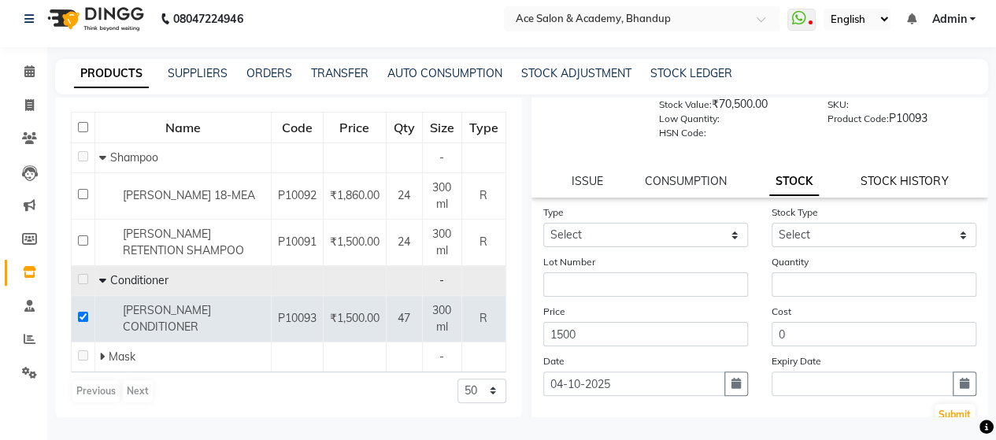
click at [898, 182] on link "STOCK HISTORY" at bounding box center [904, 181] width 87 height 14
select select "all"
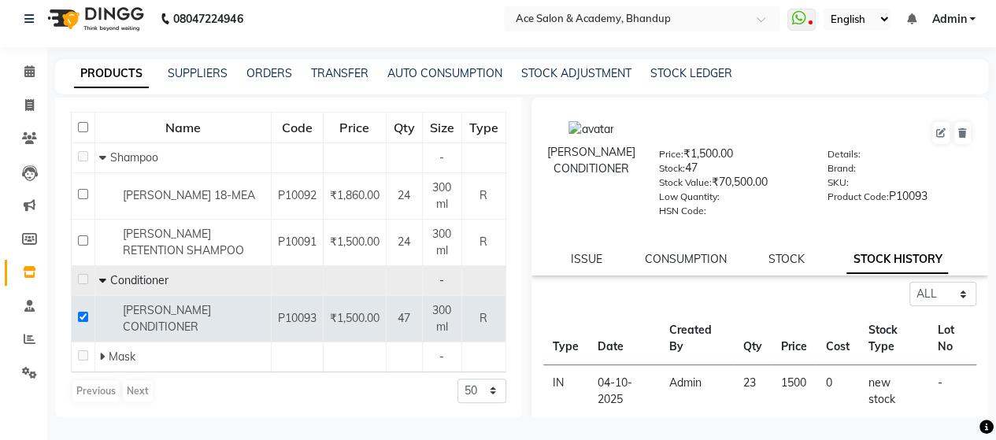
scroll to position [0, 0]
click at [769, 259] on link "STOCK" at bounding box center [786, 260] width 36 height 14
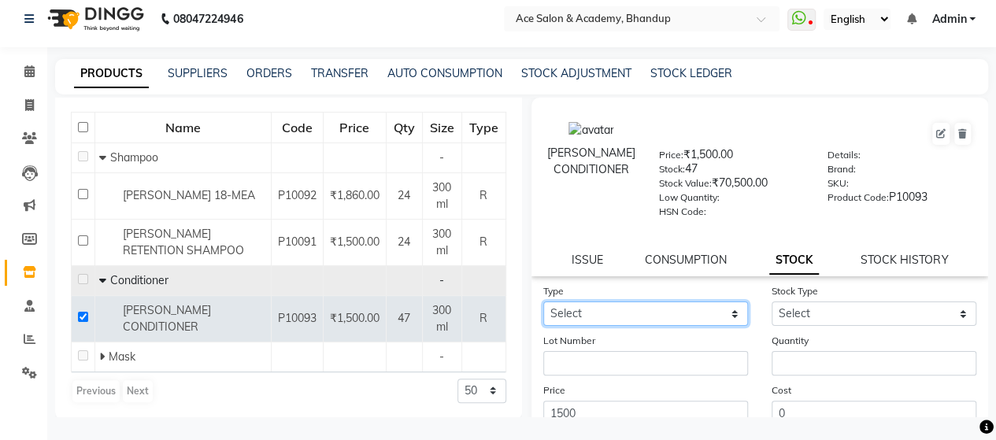
click at [673, 324] on select "Select In Out" at bounding box center [645, 314] width 205 height 24
select select "out"
click at [543, 302] on select "Select In Out" at bounding box center [645, 314] width 205 height 24
select select
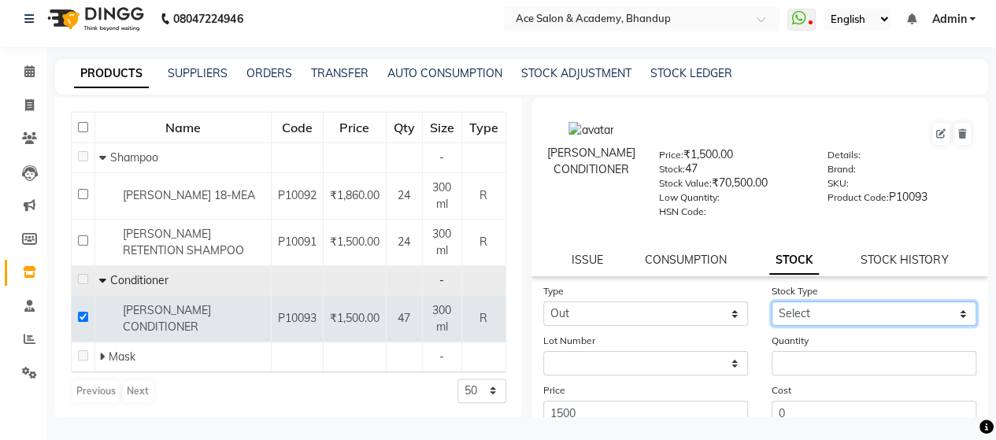
click at [877, 306] on select "Select Internal Use Damaged Expired Adjustment Return Other" at bounding box center [874, 314] width 205 height 24
select select "return"
click at [772, 302] on select "Select Internal Use Damaged Expired Adjustment Return Other" at bounding box center [874, 314] width 205 height 24
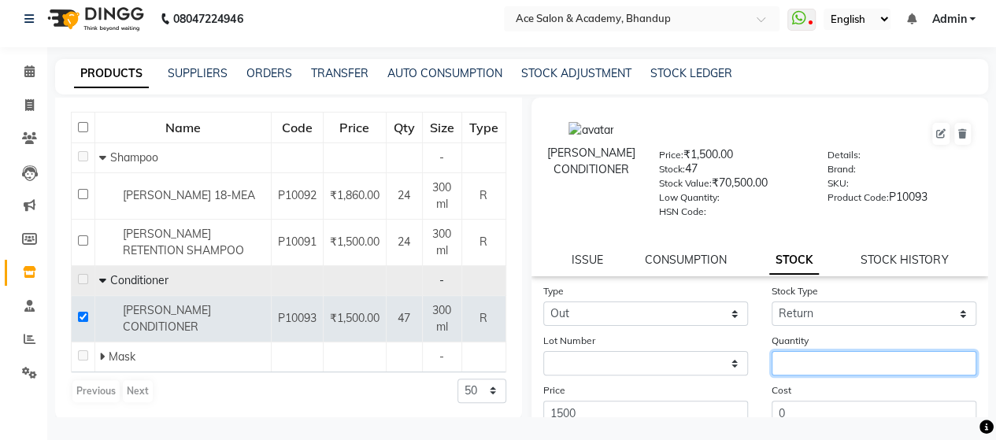
click at [838, 365] on input "number" at bounding box center [874, 363] width 205 height 24
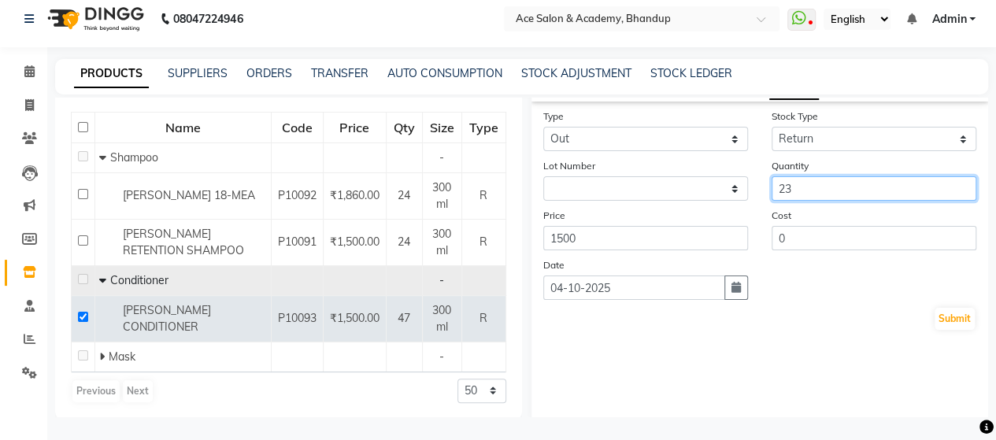
scroll to position [180, 0]
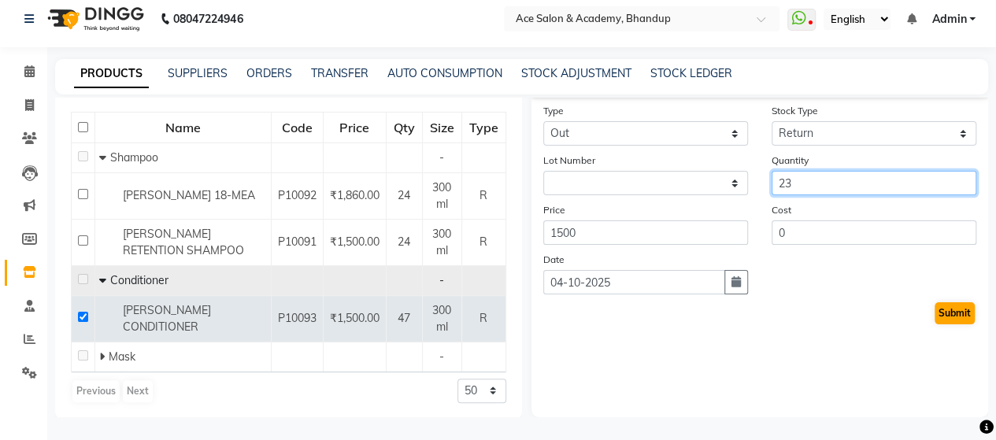
type input "23"
click at [951, 309] on button "Submit" at bounding box center [955, 313] width 40 height 22
select select
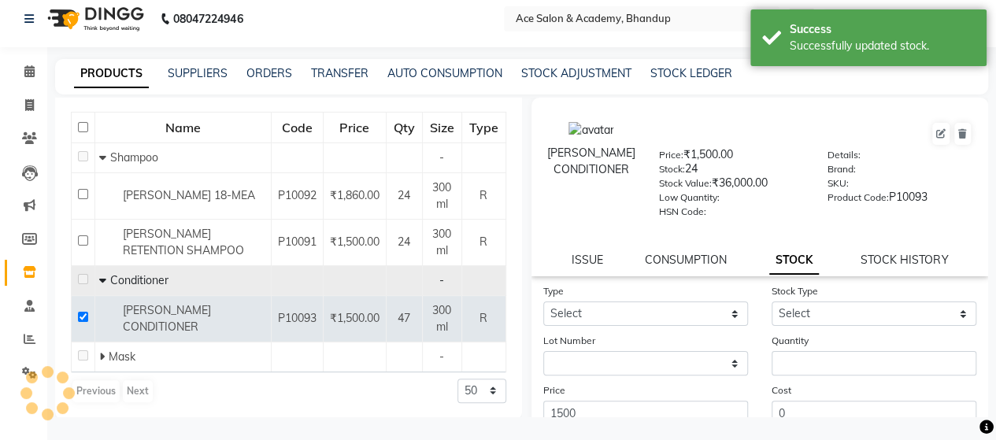
scroll to position [123, 0]
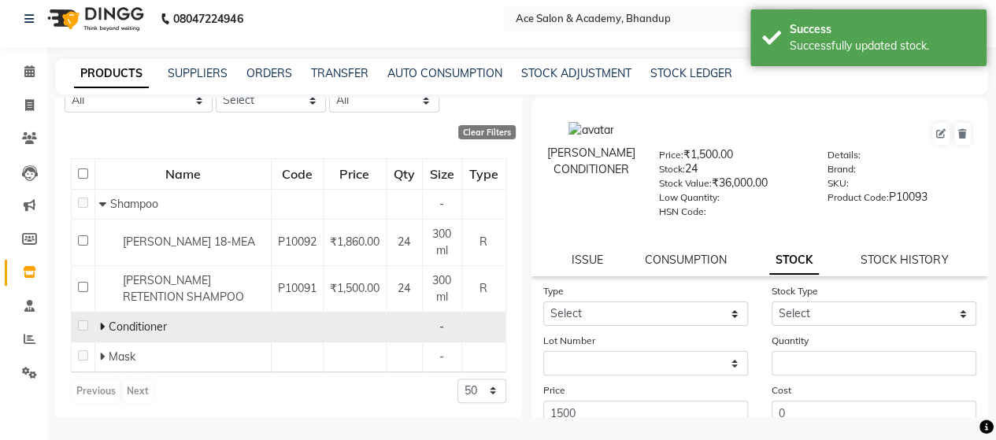
click at [104, 324] on icon at bounding box center [102, 326] width 6 height 11
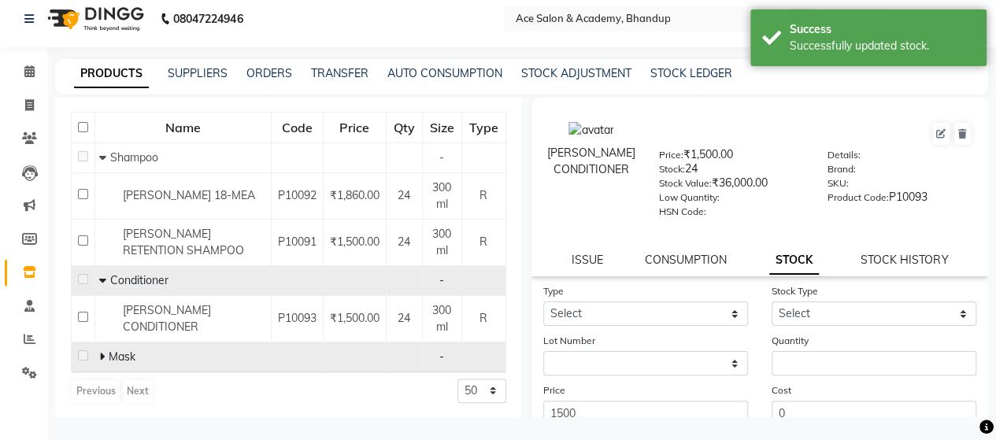
click at [102, 352] on icon at bounding box center [102, 356] width 6 height 11
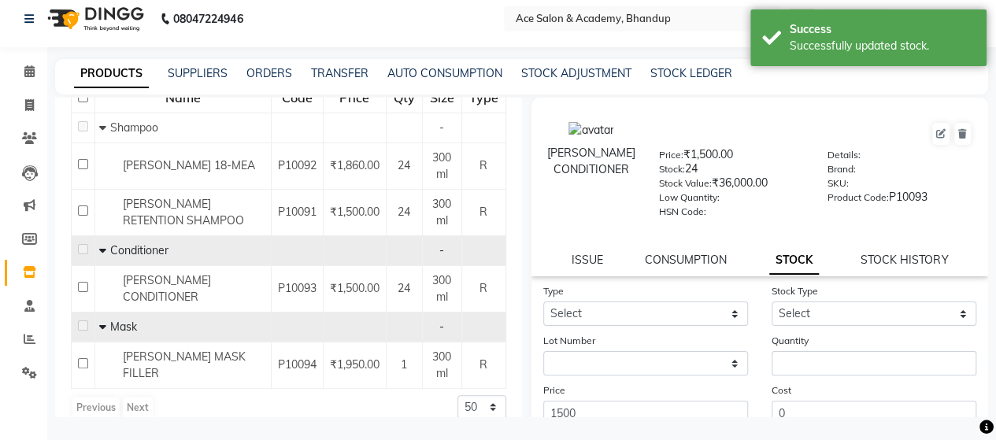
scroll to position [216, 0]
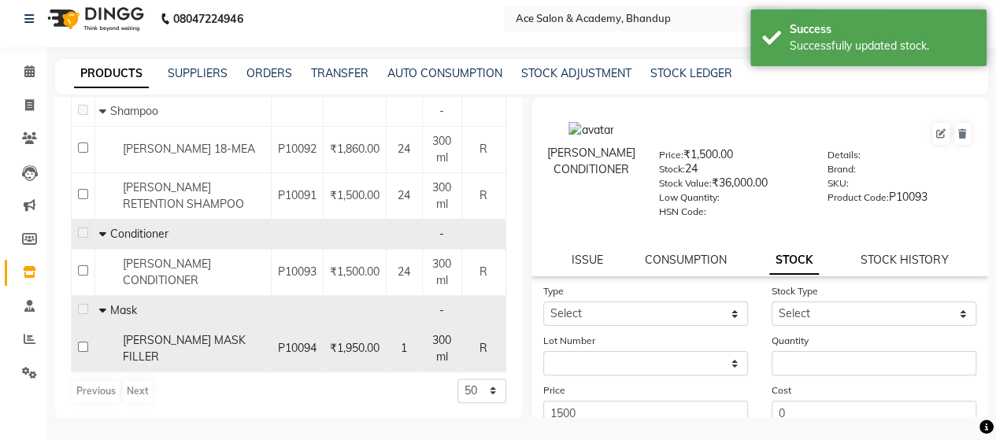
click at [84, 345] on input "checkbox" at bounding box center [83, 347] width 10 height 10
checkbox input "true"
select select
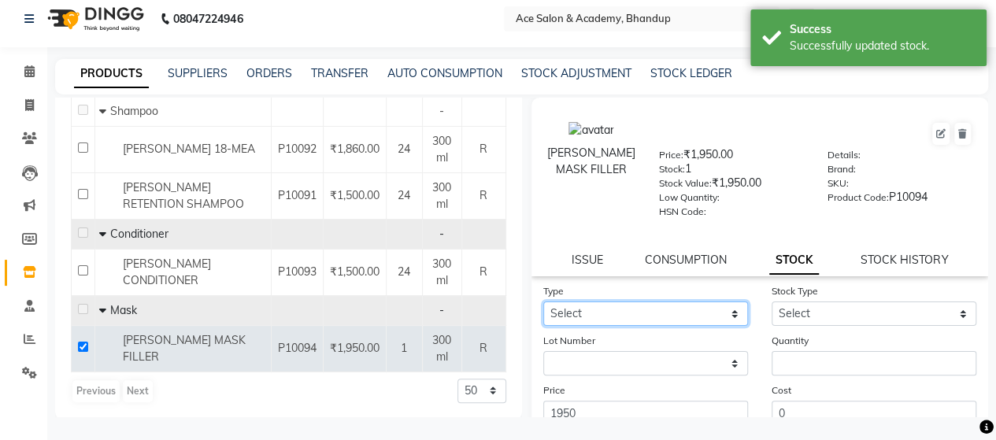
click at [675, 314] on select "Select In Out" at bounding box center [645, 314] width 205 height 24
select select "in"
click at [543, 302] on select "Select In Out" at bounding box center [645, 314] width 205 height 24
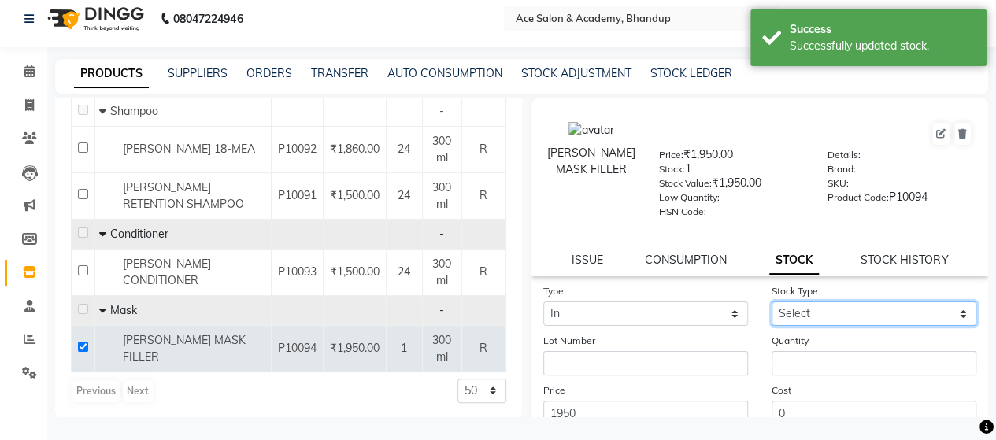
click at [841, 312] on select "Select New Stock Adjustment Return Other" at bounding box center [874, 314] width 205 height 24
select select "new stock"
click at [772, 302] on select "Select New Stock Adjustment Return Other" at bounding box center [874, 314] width 205 height 24
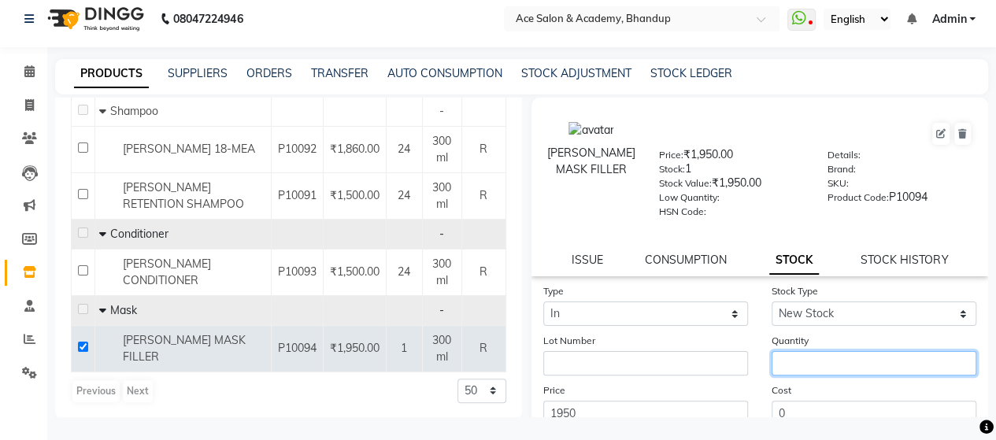
click at [832, 355] on input "number" at bounding box center [874, 363] width 205 height 24
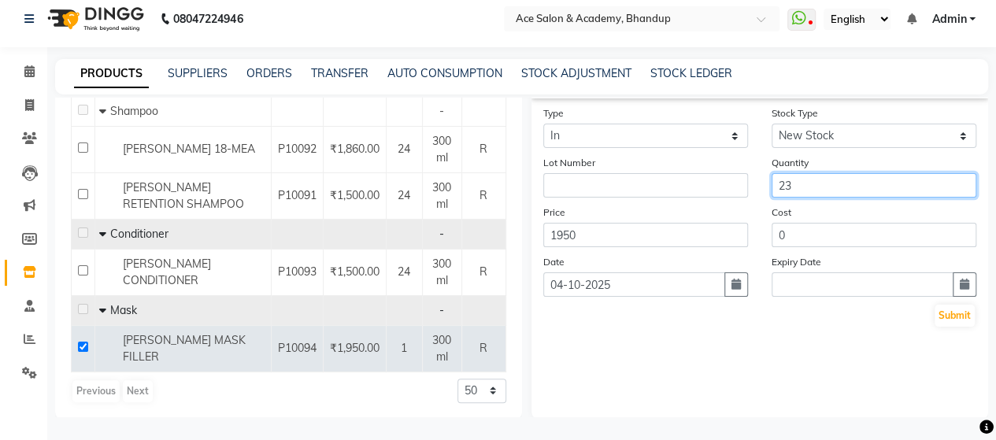
scroll to position [180, 0]
type input "23"
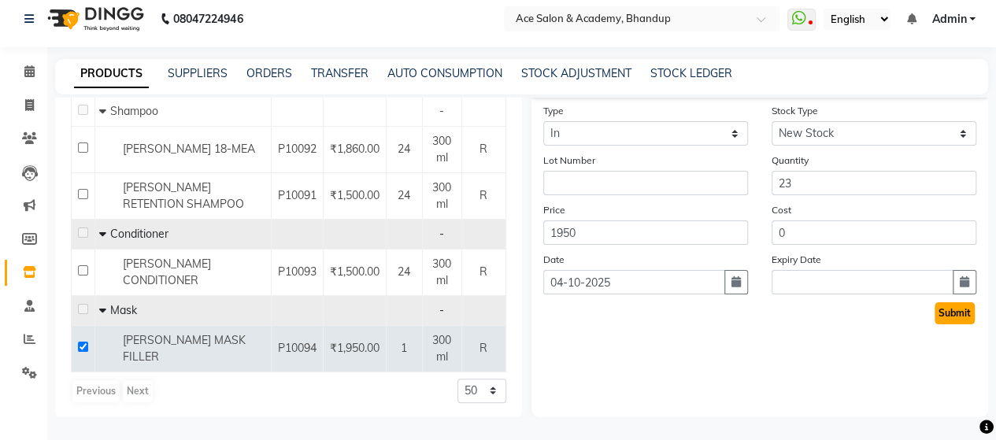
click at [935, 306] on button "Submit" at bounding box center [955, 313] width 40 height 22
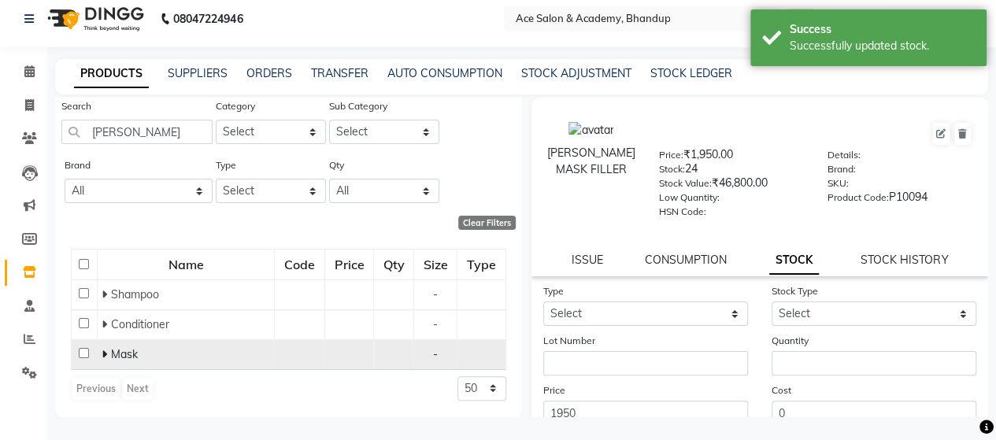
scroll to position [123, 0]
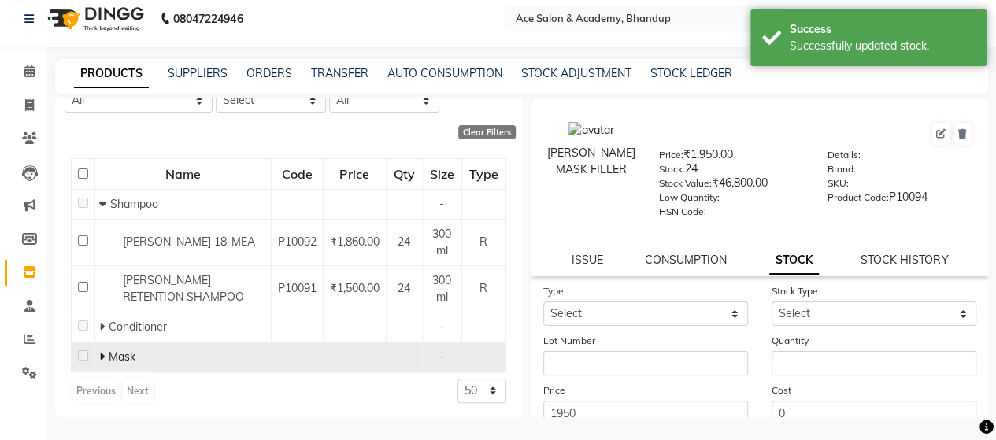
click at [103, 353] on icon at bounding box center [102, 356] width 6 height 11
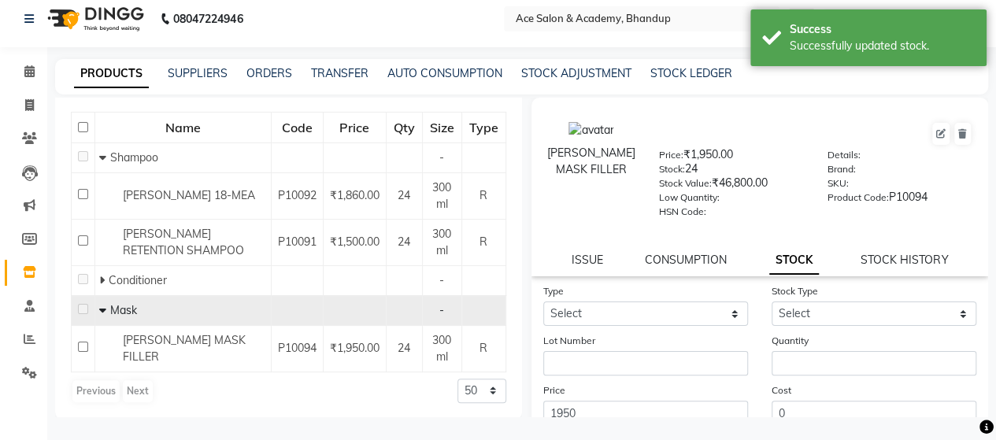
click at [102, 308] on icon at bounding box center [102, 310] width 7 height 11
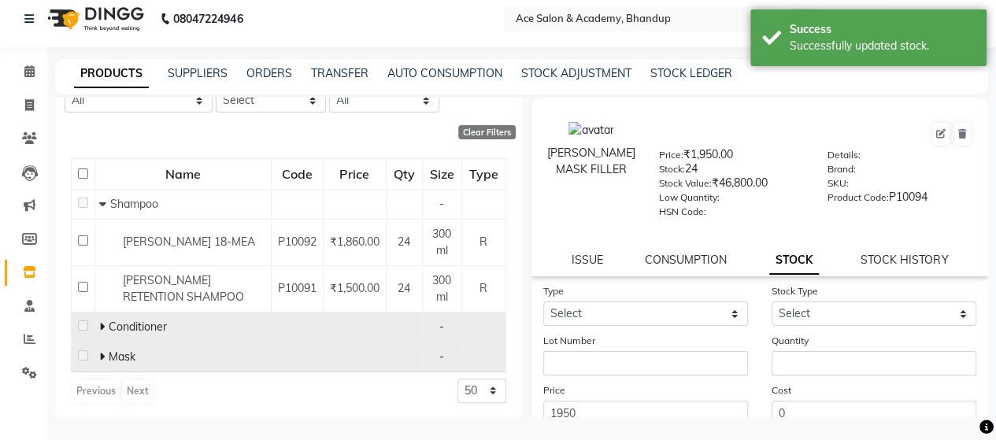
click at [104, 325] on span at bounding box center [103, 327] width 9 height 14
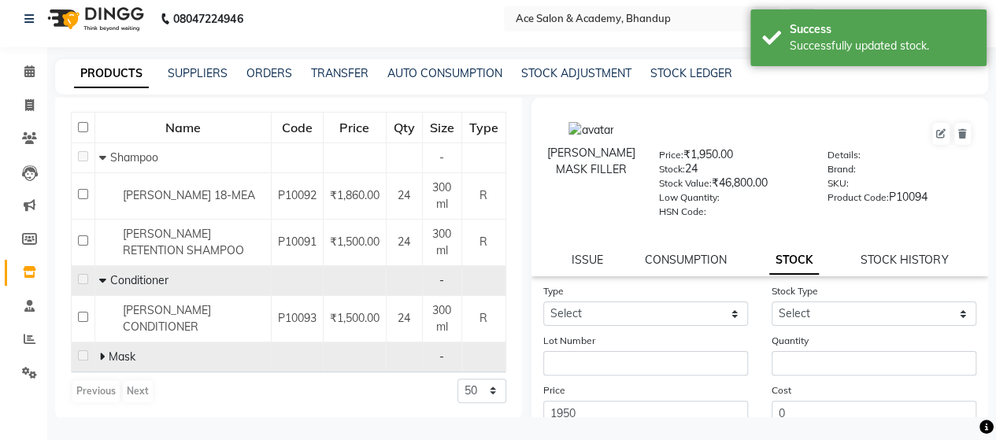
click at [101, 354] on icon at bounding box center [102, 356] width 6 height 11
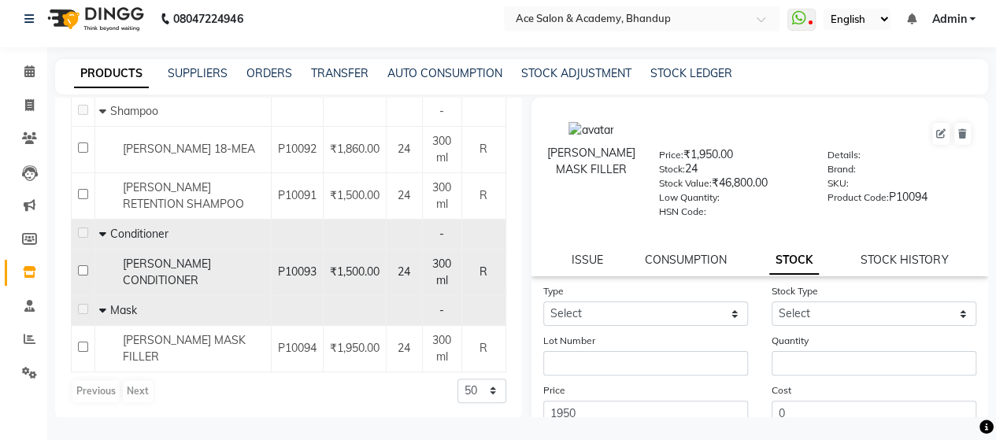
click at [79, 271] on input "checkbox" at bounding box center [83, 270] width 10 height 10
checkbox input "true"
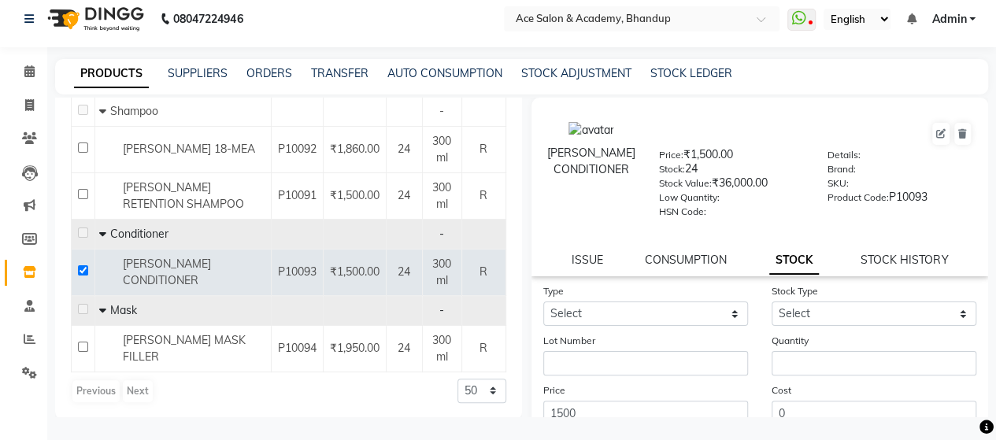
click at [871, 252] on div "STOCK HISTORY" at bounding box center [904, 260] width 87 height 17
click at [872, 260] on link "STOCK HISTORY" at bounding box center [904, 260] width 87 height 14
select select "all"
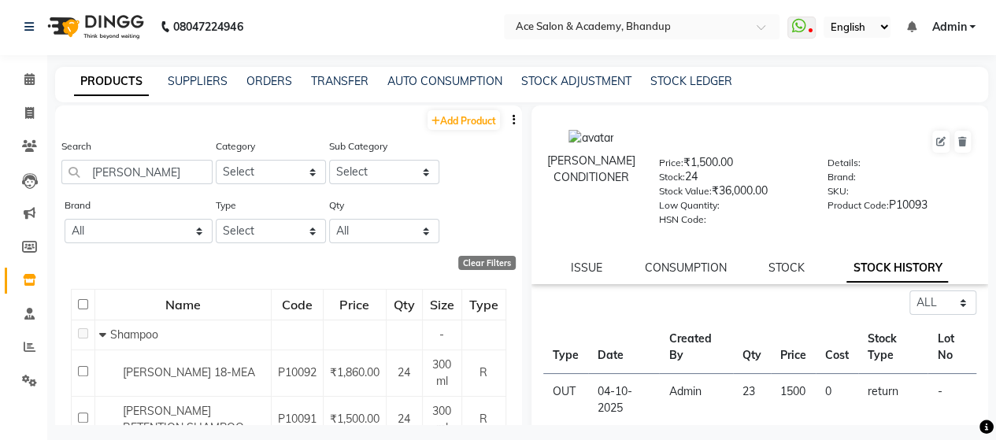
scroll to position [0, 0]
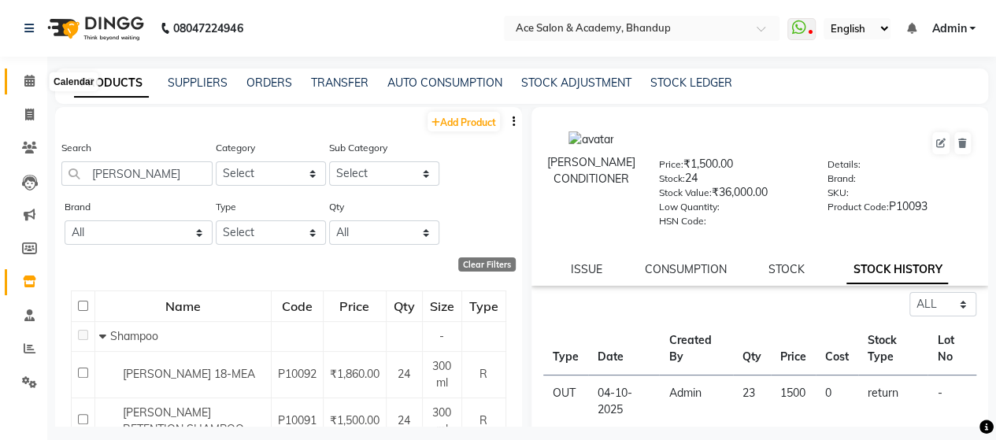
click at [24, 83] on icon at bounding box center [29, 81] width 10 height 12
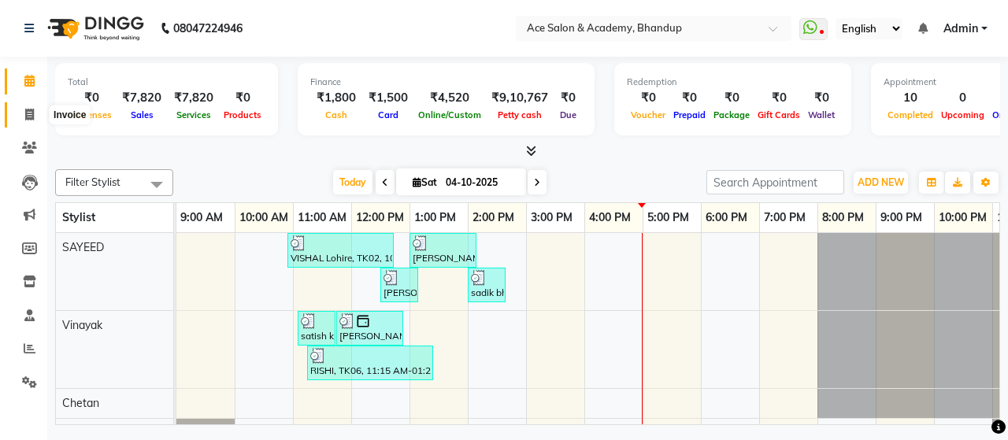
click at [29, 117] on icon at bounding box center [29, 115] width 9 height 12
select select "5800"
select select "service"
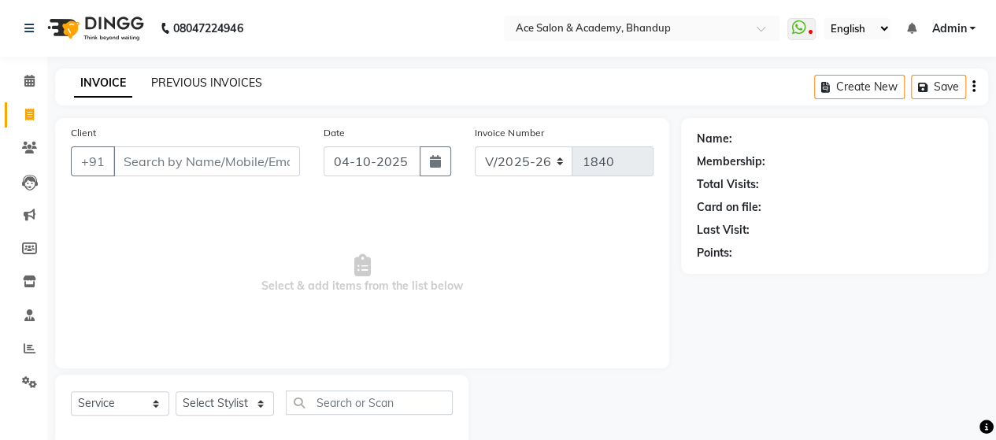
click at [203, 86] on link "PREVIOUS INVOICES" at bounding box center [206, 83] width 111 height 14
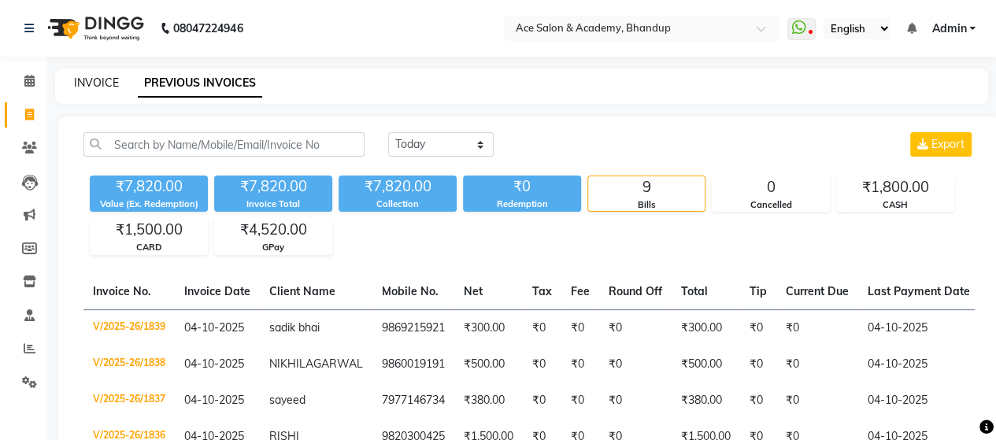
click at [99, 80] on link "INVOICE" at bounding box center [96, 83] width 45 height 14
select select "service"
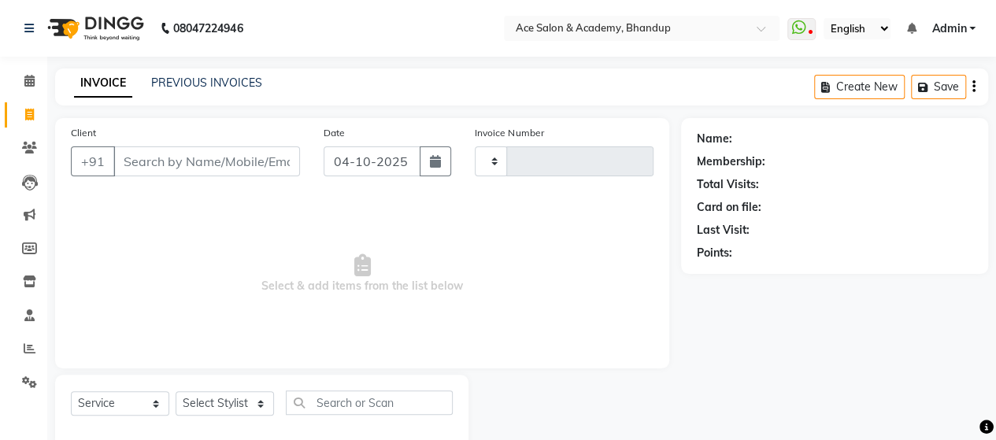
scroll to position [32, 0]
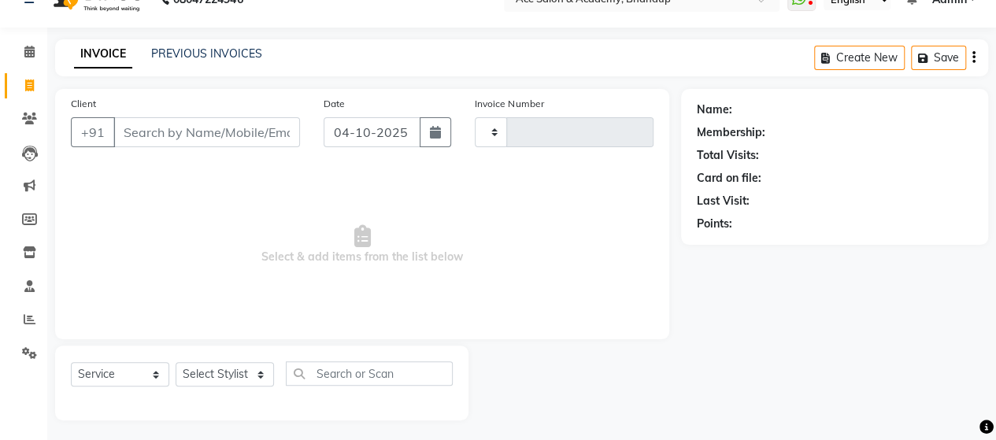
type input "1840"
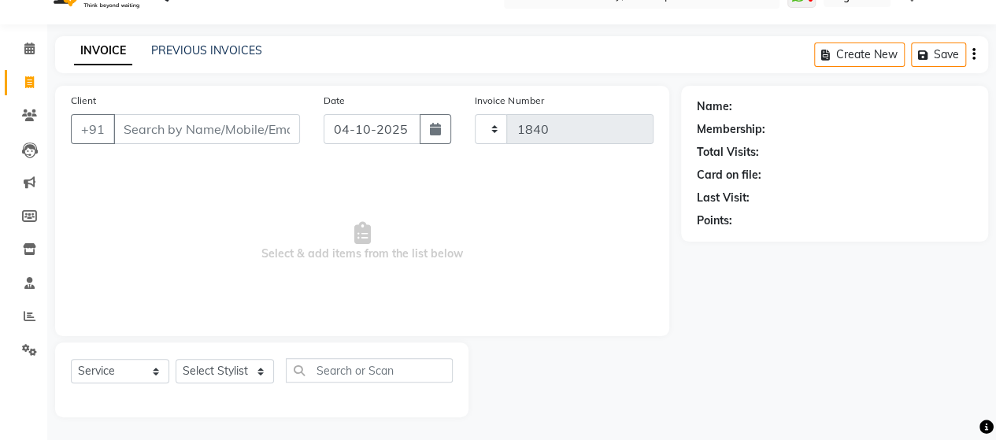
select select "5800"
click at [202, 131] on input "Client" at bounding box center [206, 129] width 187 height 30
click at [236, 376] on select "Select Stylist ACE SALON Chetan KAJAL [PERSON_NAME] UNGUM [PERSON_NAME]" at bounding box center [225, 371] width 98 height 24
select select "40244"
click at [176, 359] on select "Select Stylist ACE SALON Chetan KAJAL [PERSON_NAME] UNGUM [PERSON_NAME]" at bounding box center [225, 371] width 98 height 24
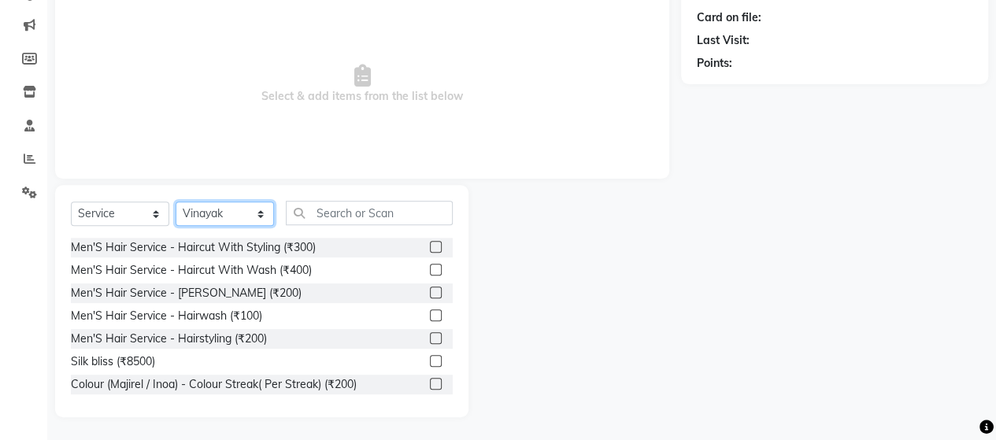
scroll to position [157, 0]
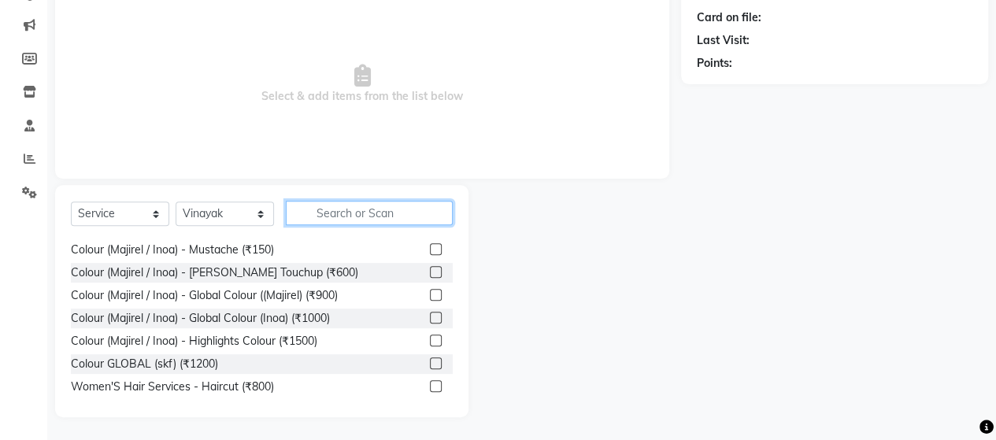
click at [390, 211] on input "text" at bounding box center [369, 213] width 167 height 24
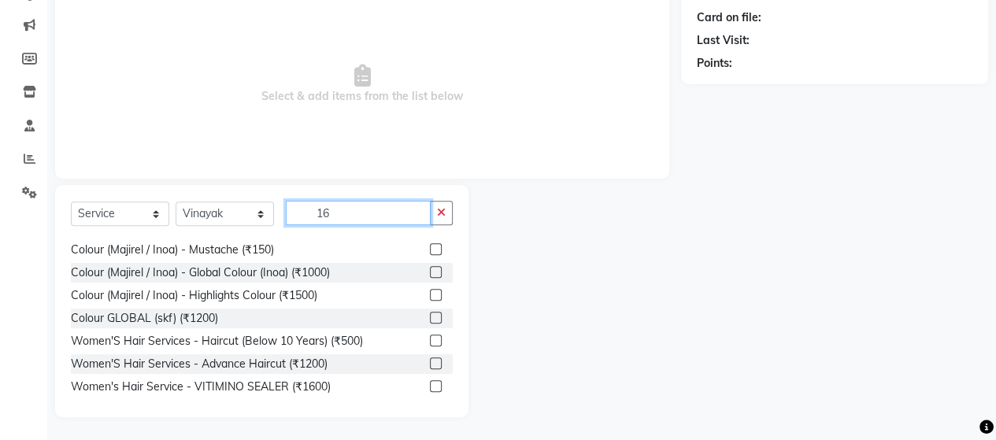
scroll to position [146, 0]
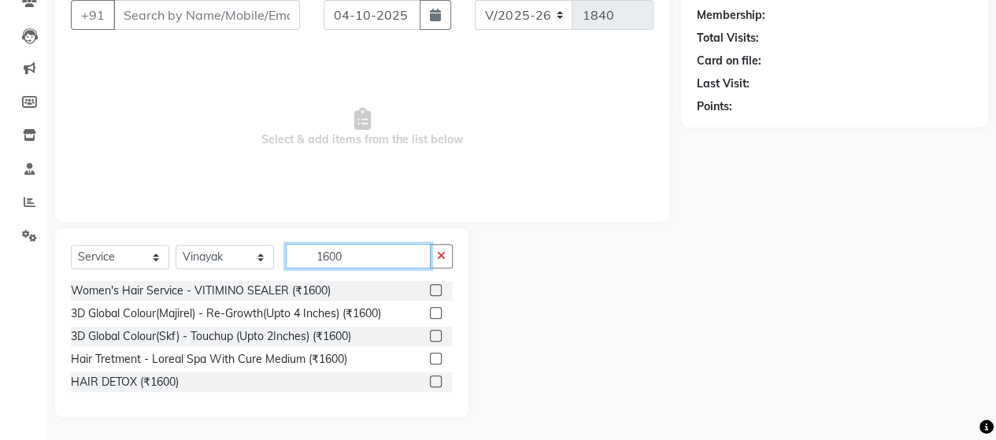
type input "1600"
click at [435, 311] on label at bounding box center [436, 313] width 12 height 12
click at [435, 311] on input "checkbox" at bounding box center [435, 314] width 10 height 10
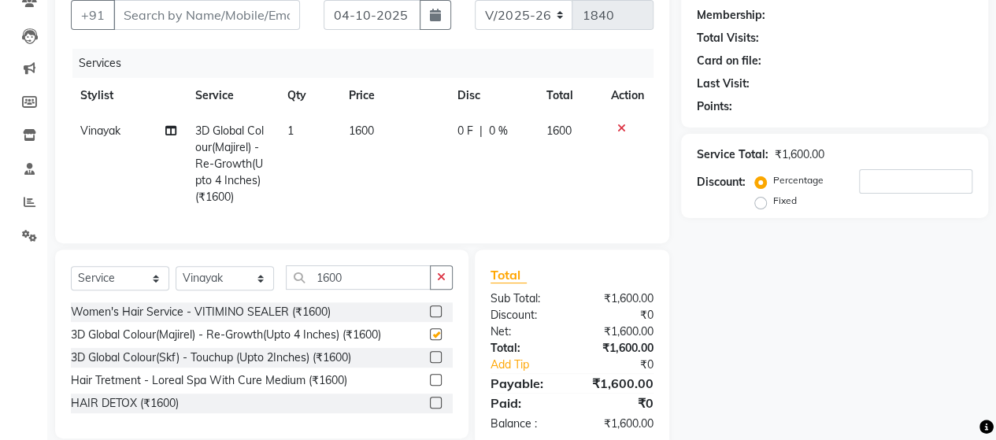
checkbox input "false"
click at [442, 283] on icon "button" at bounding box center [441, 277] width 9 height 11
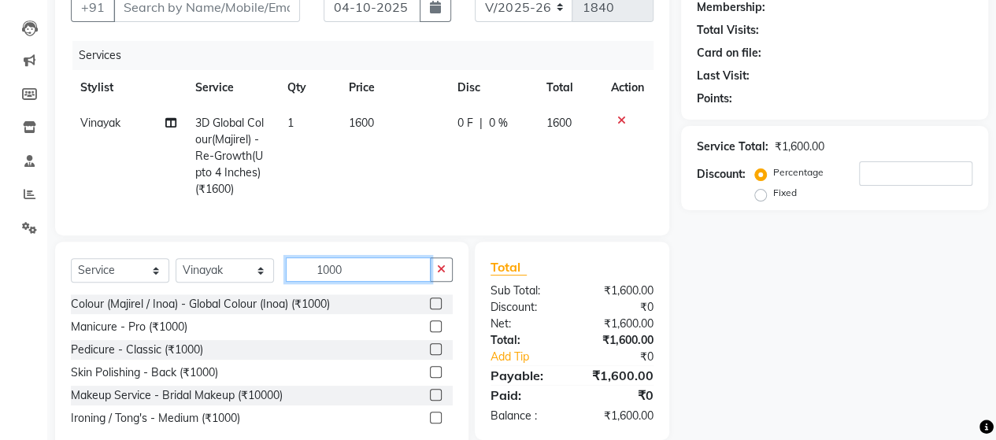
scroll to position [124, 0]
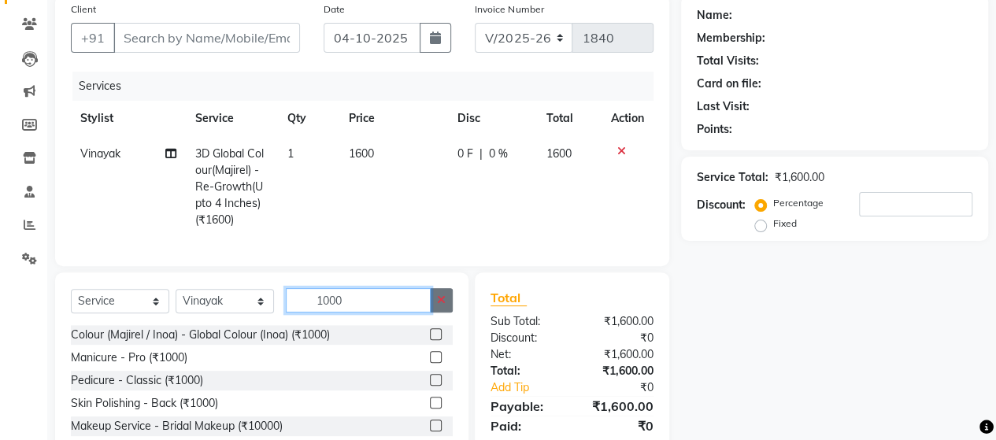
type input "1000"
click at [442, 305] on icon "button" at bounding box center [441, 299] width 9 height 11
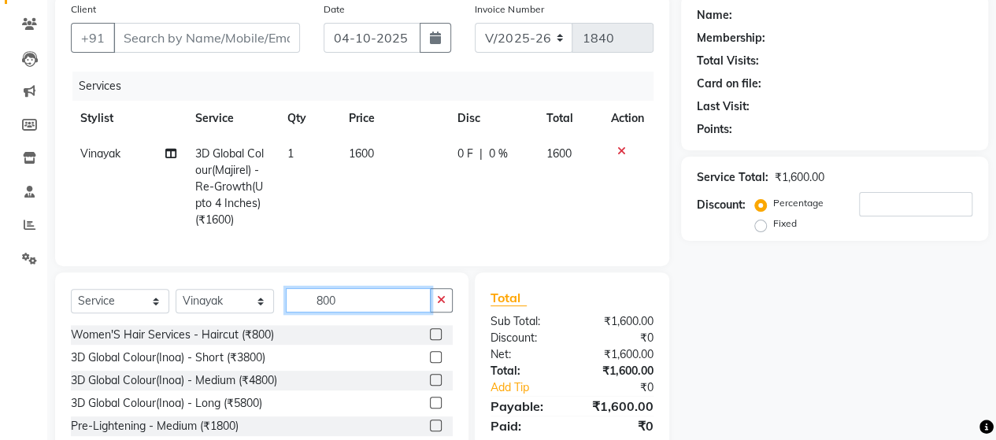
type input "800"
click at [430, 340] on label at bounding box center [436, 334] width 12 height 12
click at [430, 340] on input "checkbox" at bounding box center [435, 335] width 10 height 10
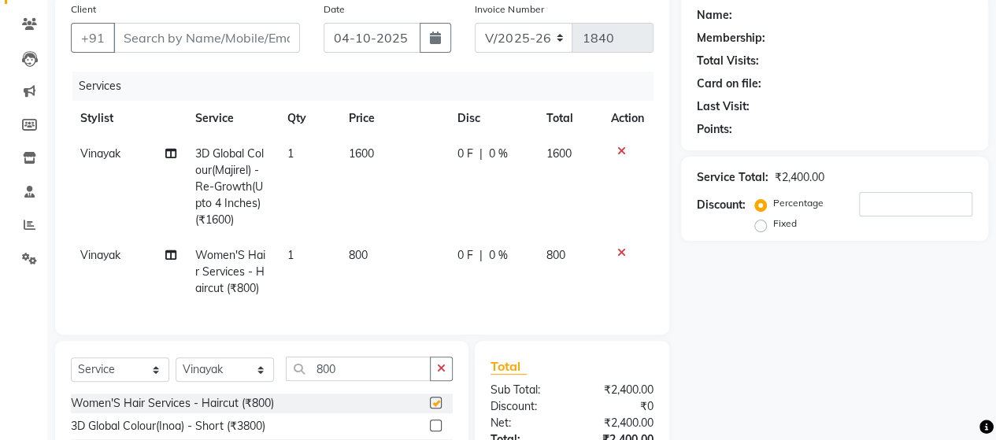
checkbox input "false"
click at [436, 376] on button "button" at bounding box center [441, 369] width 23 height 24
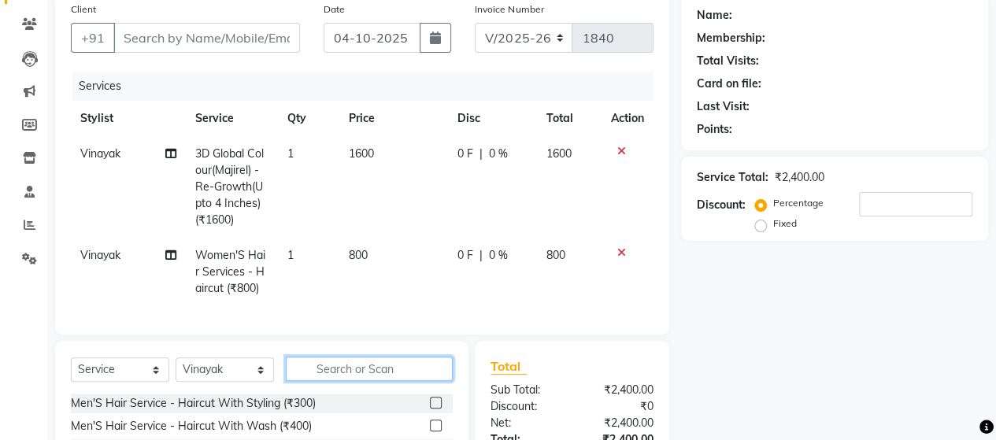
click at [417, 378] on input "text" at bounding box center [369, 369] width 167 height 24
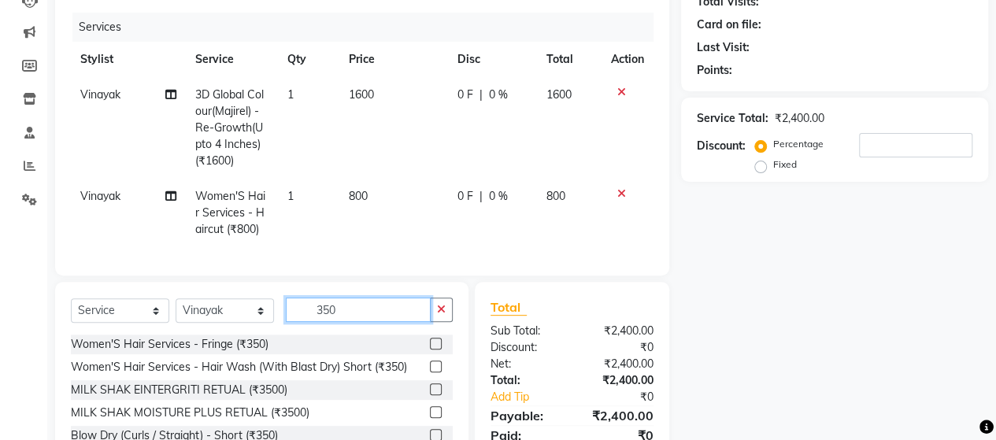
scroll to position [281, 0]
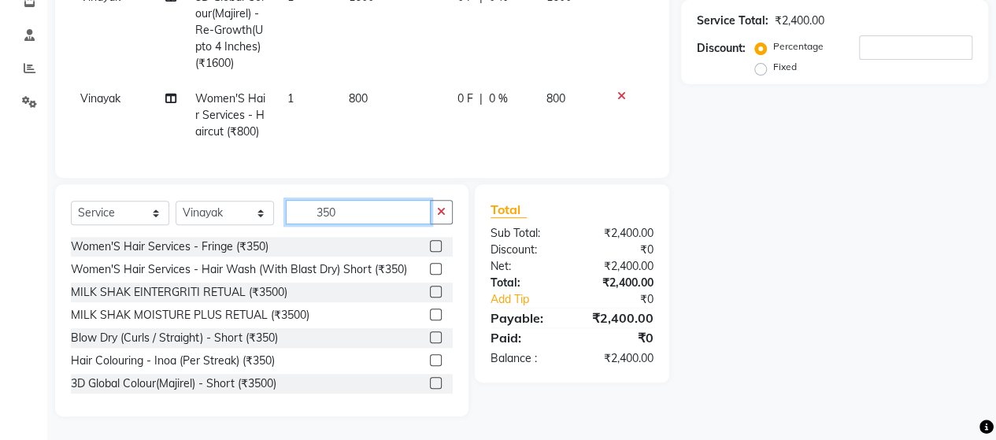
type input "350"
click at [430, 275] on label at bounding box center [436, 269] width 12 height 12
click at [430, 275] on input "checkbox" at bounding box center [435, 270] width 10 height 10
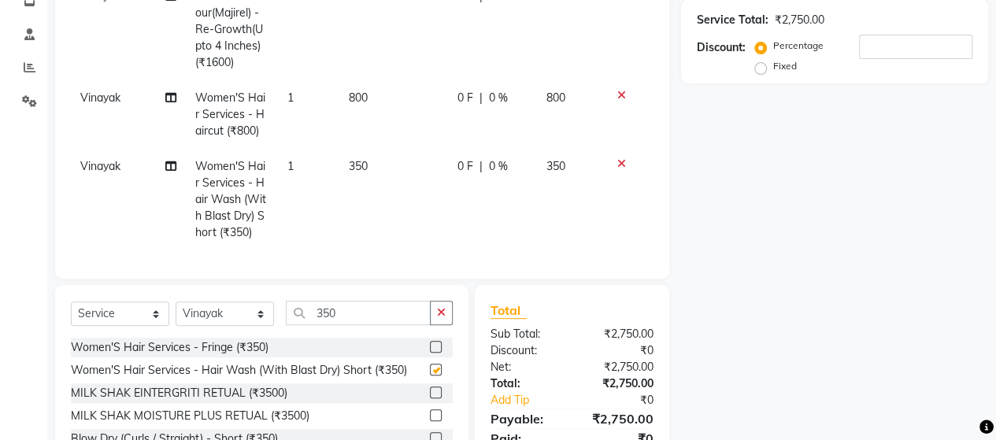
checkbox input "false"
click at [250, 325] on select "Select Stylist ACE SALON Chetan KAJAL [PERSON_NAME] UNGUM [PERSON_NAME]" at bounding box center [225, 314] width 98 height 24
click at [117, 243] on td "Vinayak" at bounding box center [128, 200] width 115 height 102
select select "40244"
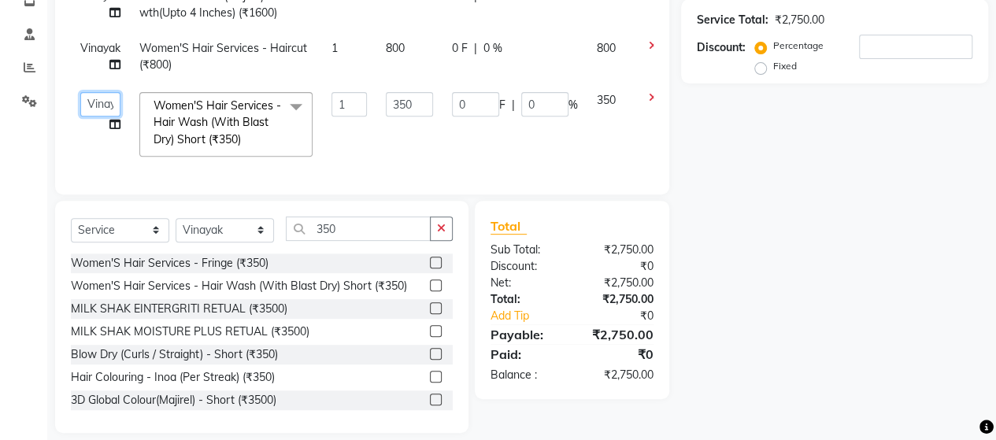
click at [105, 98] on select "ACE SALON Chetan KAJAL [PERSON_NAME] UNGUM [PERSON_NAME]" at bounding box center [100, 104] width 40 height 24
select select "53994"
click at [435, 145] on td "350" at bounding box center [409, 124] width 66 height 83
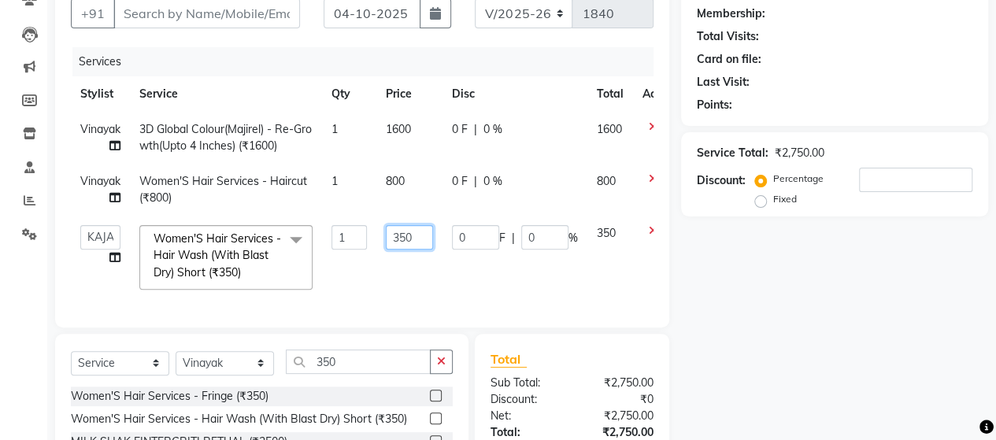
scroll to position [124, 0]
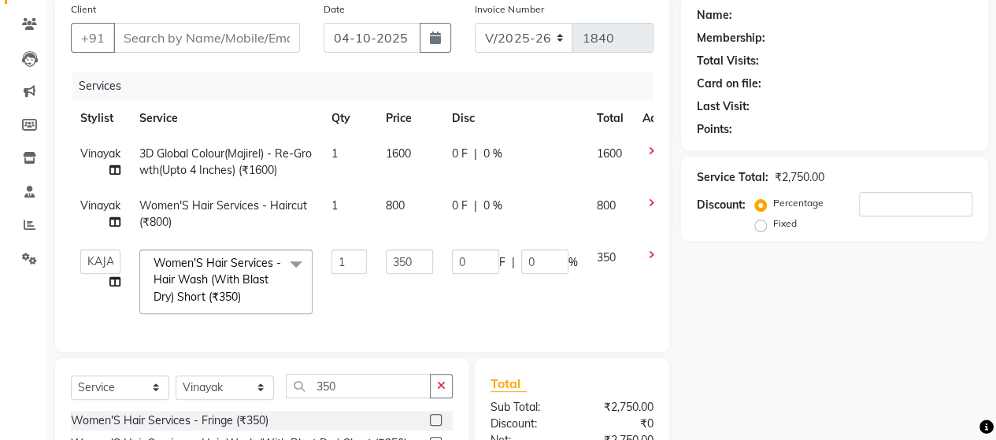
click at [315, 46] on div "Date [DATE]" at bounding box center [388, 33] width 152 height 65
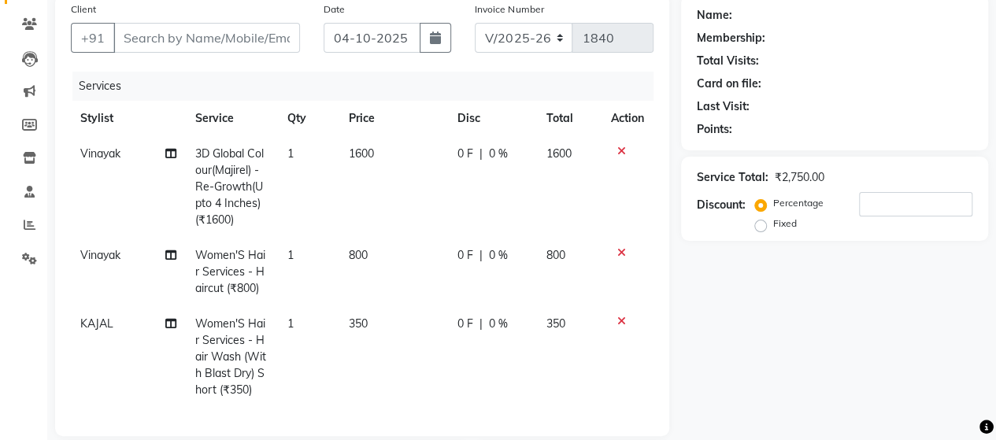
click at [312, 51] on div "Date [DATE]" at bounding box center [388, 33] width 152 height 65
click at [312, 52] on div "Date [DATE]" at bounding box center [388, 33] width 152 height 65
click at [313, 53] on div "Date [DATE]" at bounding box center [388, 33] width 152 height 65
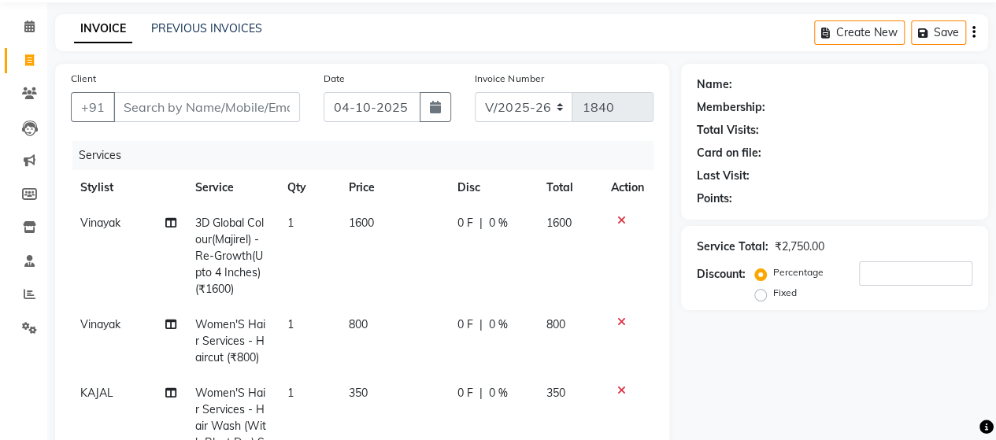
scroll to position [79, 0]
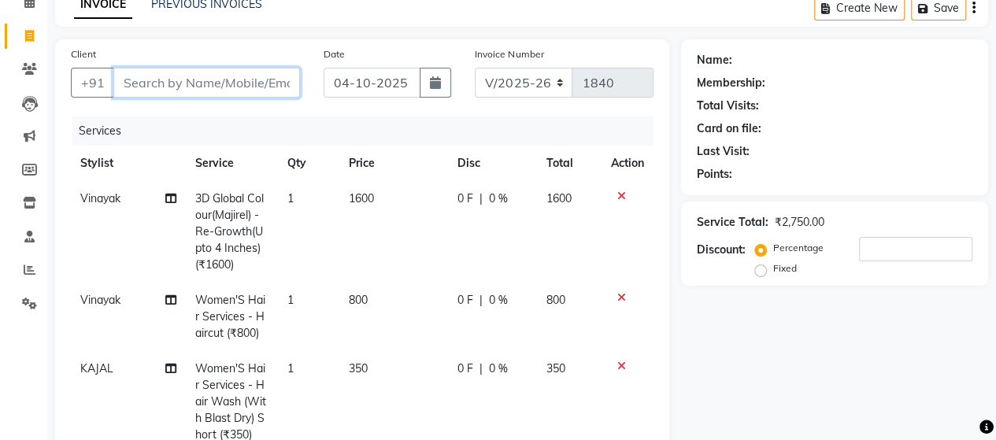
click at [225, 83] on input "Client" at bounding box center [206, 83] width 187 height 30
click at [328, 118] on div "Services" at bounding box center [368, 131] width 593 height 29
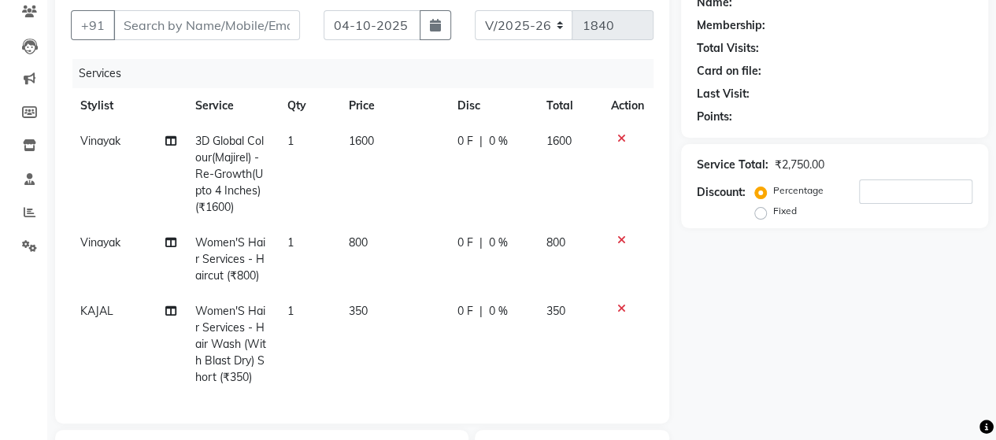
scroll to position [236, 0]
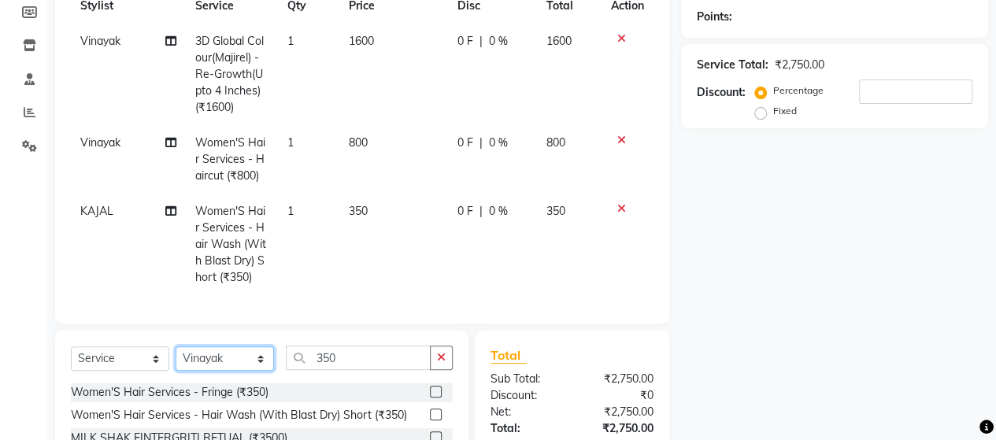
click at [214, 371] on select "Select Stylist ACE SALON Chetan KAJAL [PERSON_NAME] UNGUM [PERSON_NAME]" at bounding box center [225, 358] width 98 height 24
select select "91689"
click at [176, 358] on select "Select Stylist ACE SALON Chetan KAJAL [PERSON_NAME] UNGUM [PERSON_NAME]" at bounding box center [225, 358] width 98 height 24
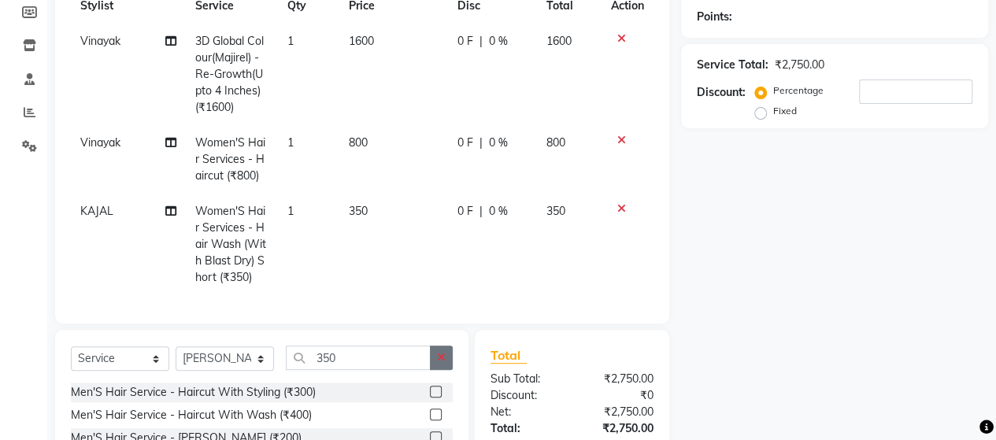
click at [444, 363] on icon "button" at bounding box center [441, 357] width 9 height 11
click at [392, 370] on input "text" at bounding box center [369, 358] width 167 height 24
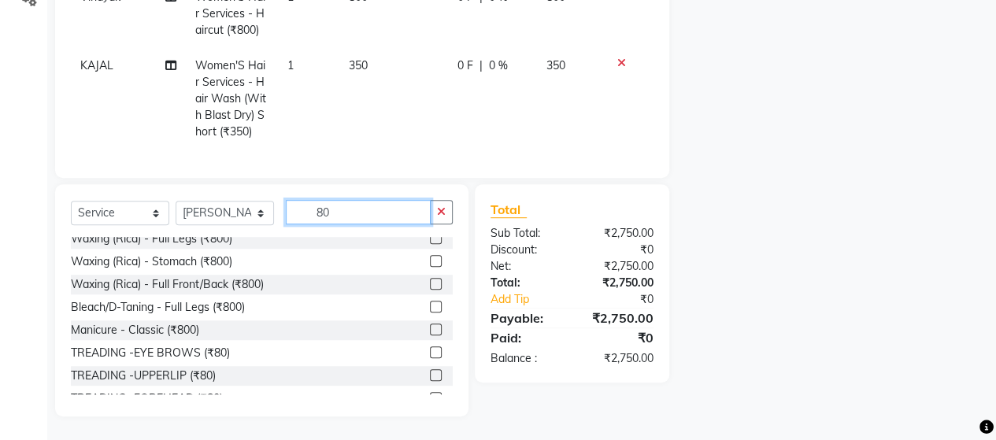
type input "80"
click at [430, 350] on label at bounding box center [436, 352] width 12 height 12
click at [430, 350] on input "checkbox" at bounding box center [435, 353] width 10 height 10
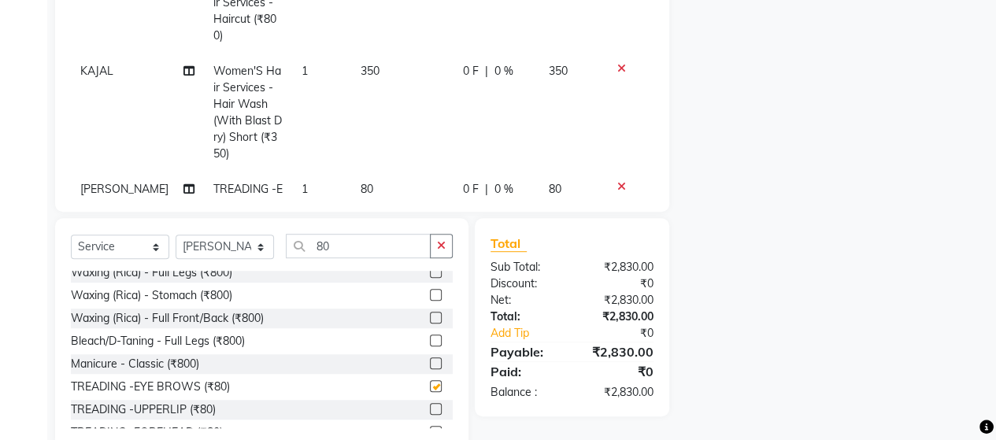
checkbox input "false"
click at [112, 125] on td "KAJAL" at bounding box center [137, 113] width 133 height 118
select select "53994"
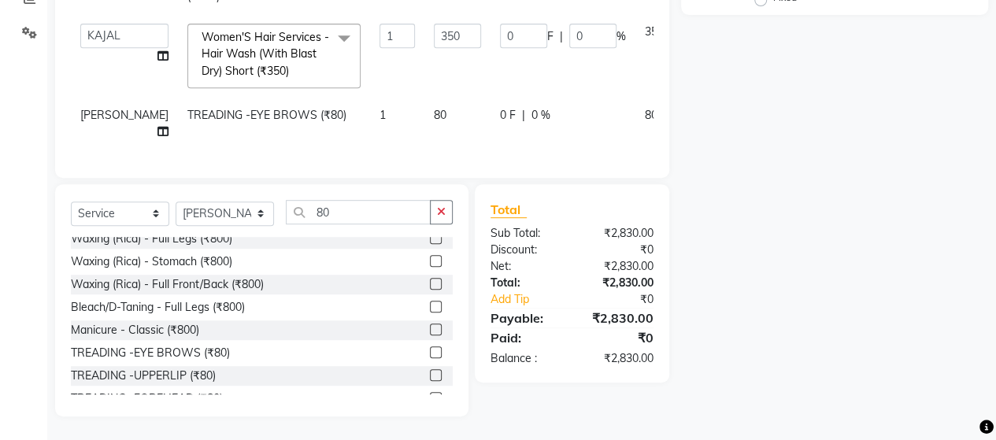
scroll to position [361, 0]
drag, startPoint x: 110, startPoint y: 131, endPoint x: 112, endPoint y: 120, distance: 11.9
click at [112, 120] on td "[PERSON_NAME]" at bounding box center [124, 124] width 107 height 52
select select "91689"
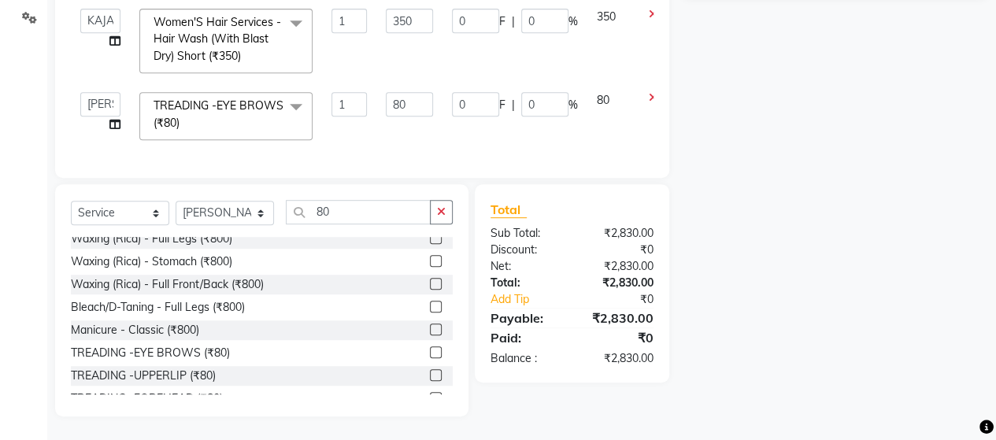
drag, startPoint x: 252, startPoint y: 112, endPoint x: 827, endPoint y: 141, distance: 575.5
click at [827, 141] on div "Name: Membership: Total Visits: Card on file: Last Visit: Points: Service Total…" at bounding box center [840, 85] width 319 height 663
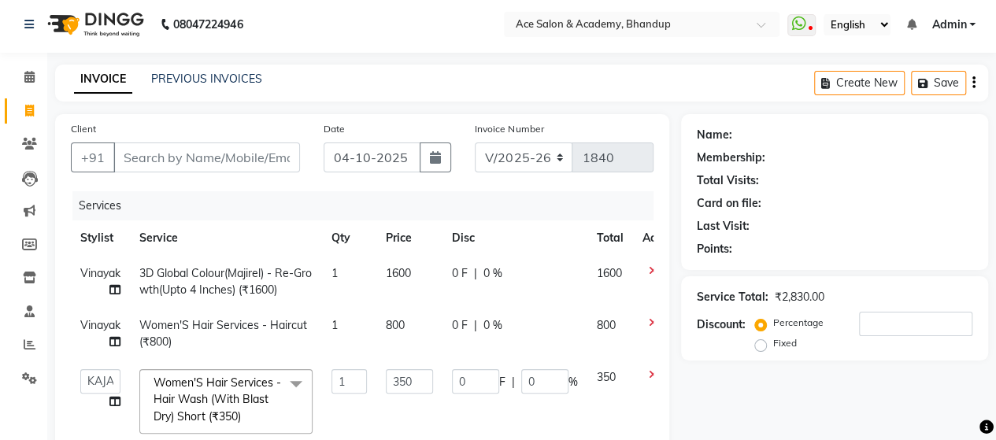
scroll to position [0, 0]
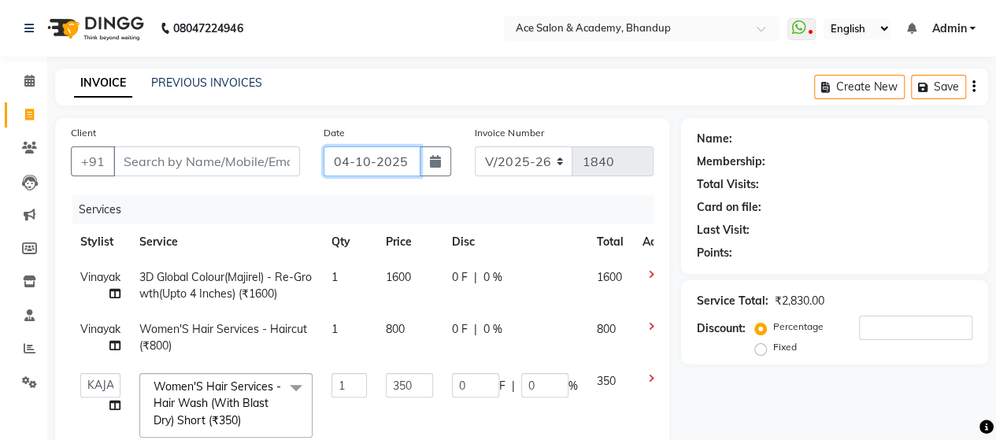
drag, startPoint x: 329, startPoint y: 167, endPoint x: 312, endPoint y: 144, distance: 28.7
drag, startPoint x: 312, startPoint y: 144, endPoint x: 308, endPoint y: 130, distance: 14.7
drag, startPoint x: 308, startPoint y: 130, endPoint x: 342, endPoint y: 29, distance: 106.6
click at [342, 29] on nav "08047224946 Select Location × Ace Salon & Academy, Bhandup WhatsApp Status ✕ St…" at bounding box center [498, 28] width 996 height 57
drag, startPoint x: 334, startPoint y: 3, endPoint x: 261, endPoint y: 57, distance: 90.5
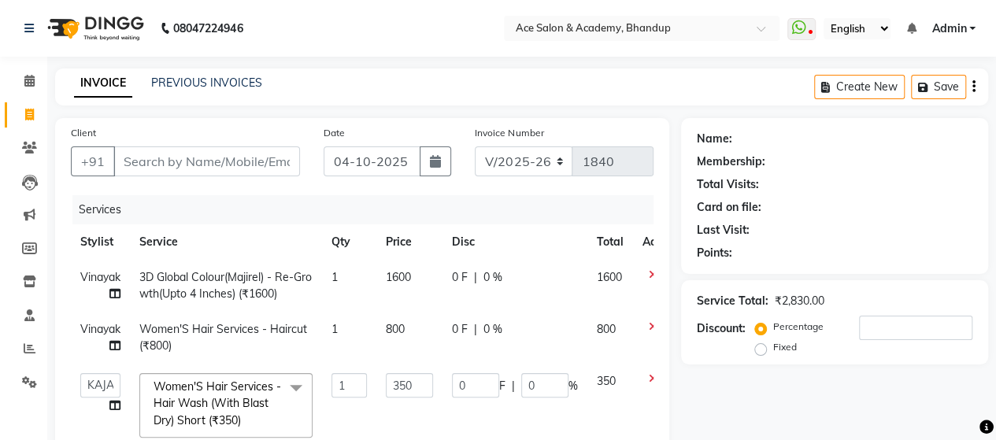
click at [261, 57] on div "08047224946 Select Location × Ace Salon & Academy, Bhandup WhatsApp Status ✕ St…" at bounding box center [498, 402] width 996 height 805
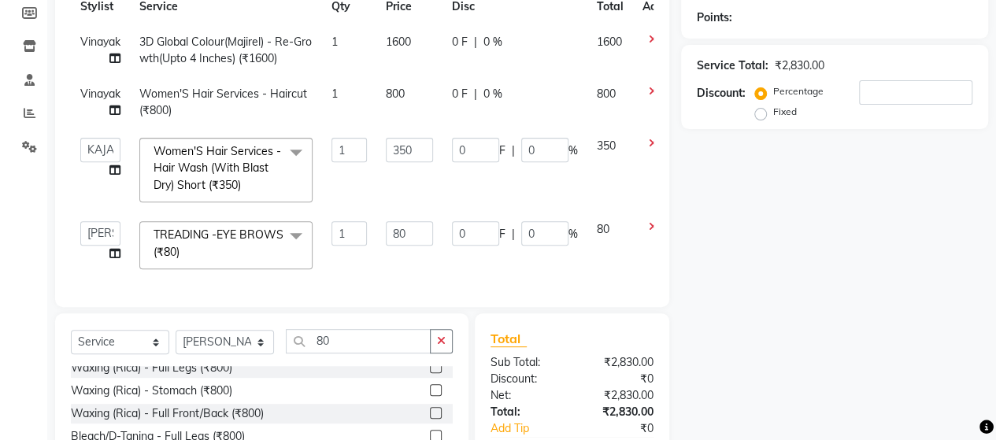
scroll to position [236, 0]
click at [350, 236] on input "1" at bounding box center [348, 232] width 35 height 24
type input "2"
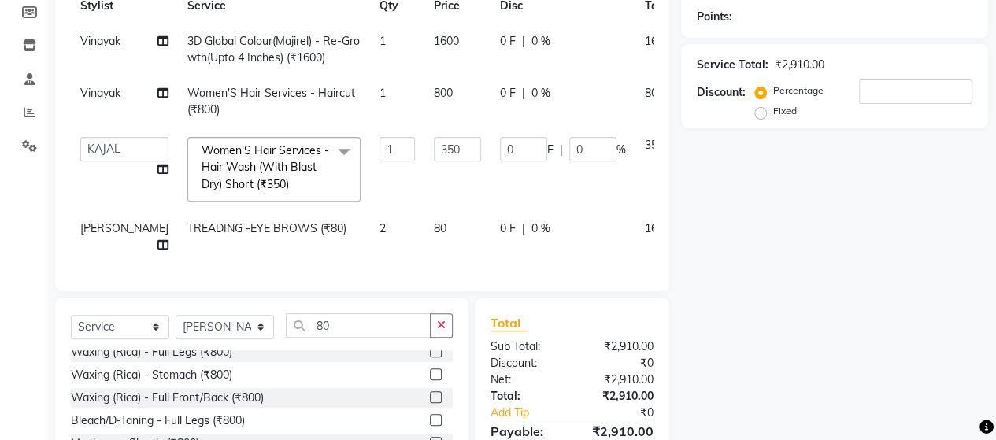
click at [379, 265] on div "Services Stylist Service Qty Price Disc Total Action [PERSON_NAME] 3D Global Co…" at bounding box center [362, 117] width 583 height 316
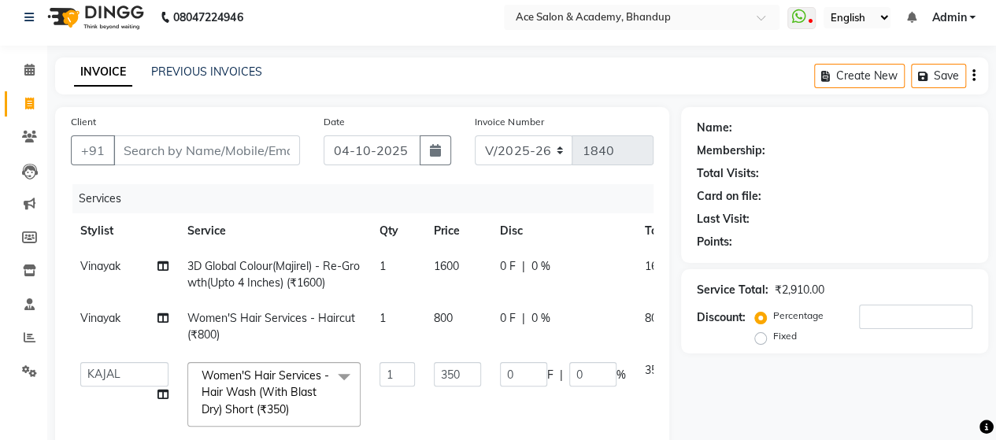
scroll to position [0, 0]
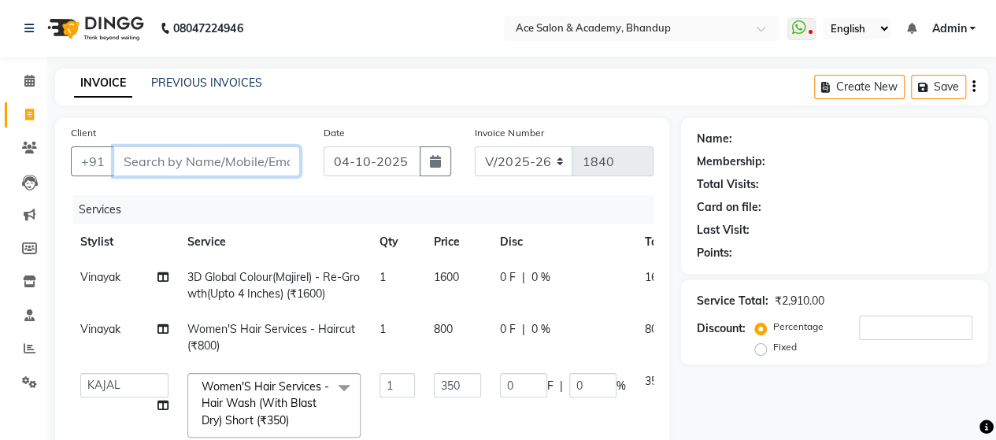
click at [137, 164] on input "Client" at bounding box center [206, 161] width 187 height 30
type input "9"
type input "0"
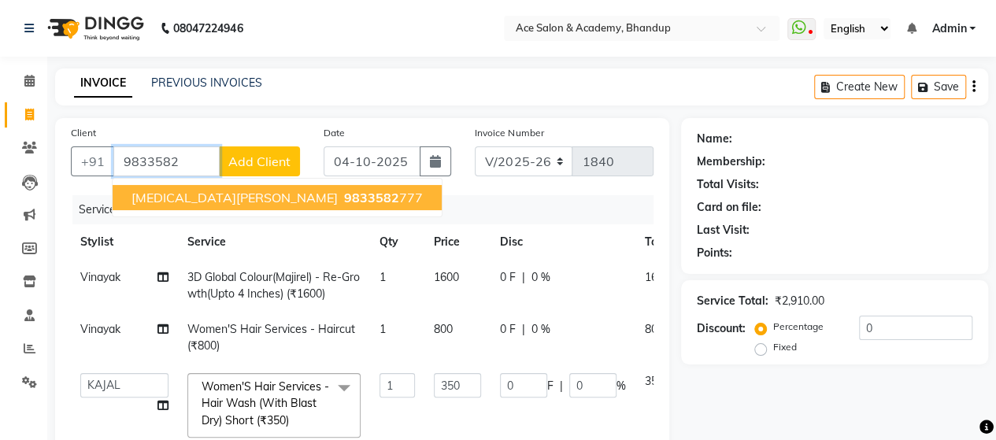
click at [344, 193] on span "9833582" at bounding box center [371, 198] width 55 height 16
type input "9833582777"
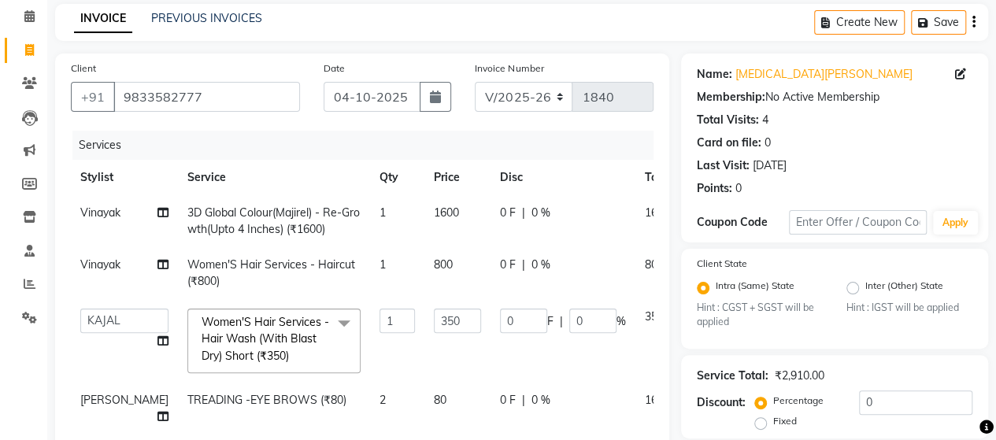
scroll to position [236, 0]
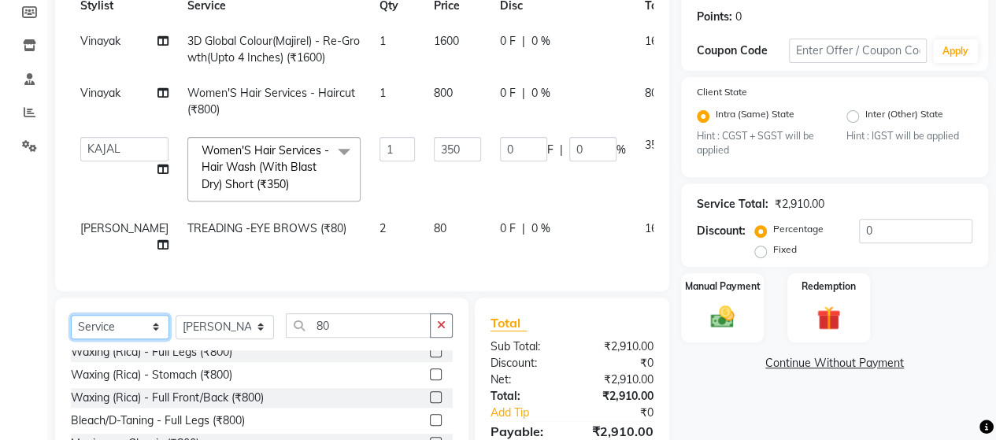
click at [128, 338] on select "Select Service Product Membership Package Voucher Prepaid Gift Card" at bounding box center [120, 327] width 98 height 24
select select "product"
click at [71, 326] on select "Select Service Product Membership Package Voucher Prepaid Gift Card" at bounding box center [120, 327] width 98 height 24
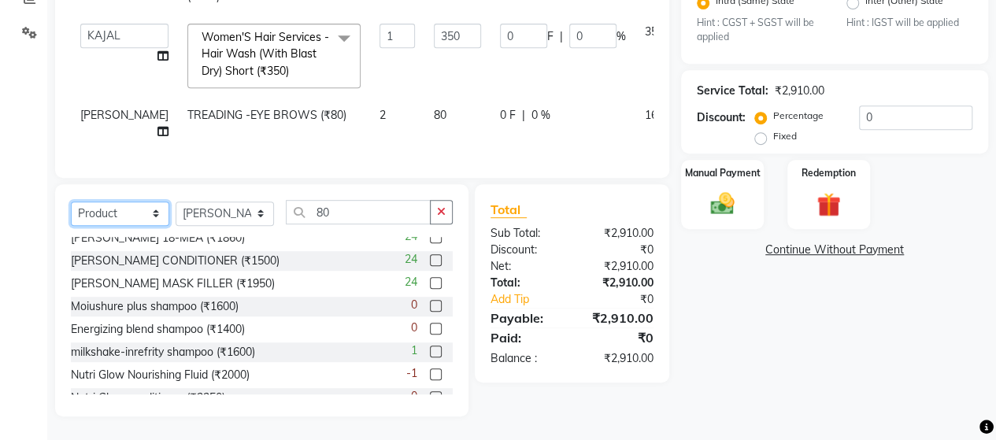
scroll to position [0, 0]
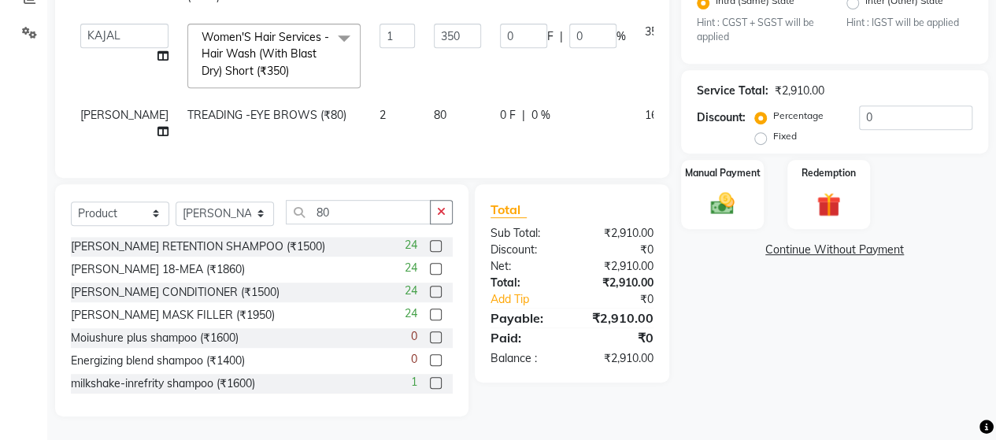
click at [430, 240] on label at bounding box center [436, 246] width 12 height 12
click at [430, 242] on input "checkbox" at bounding box center [435, 247] width 10 height 10
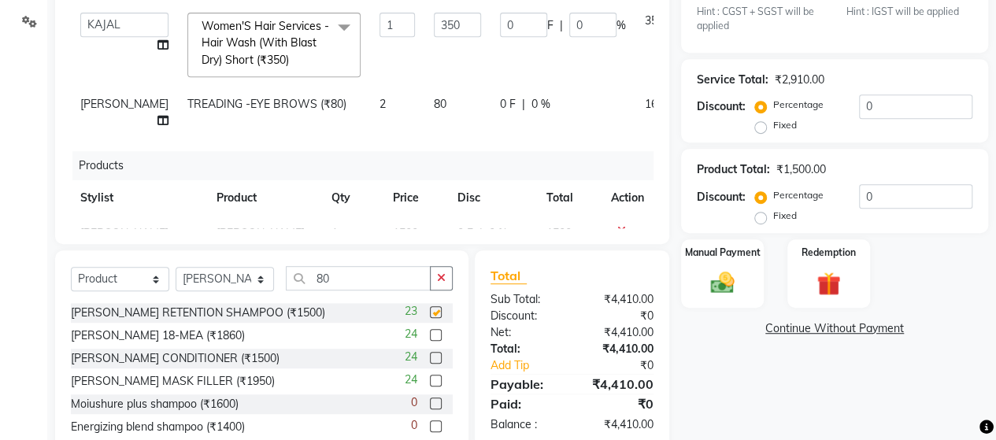
checkbox input "false"
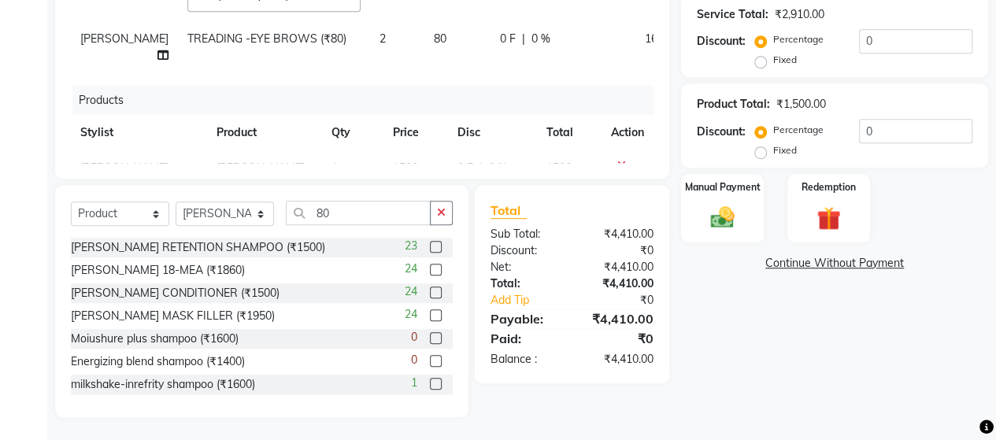
click at [430, 313] on label at bounding box center [436, 315] width 12 height 12
click at [430, 313] on input "checkbox" at bounding box center [435, 316] width 10 height 10
checkbox input "false"
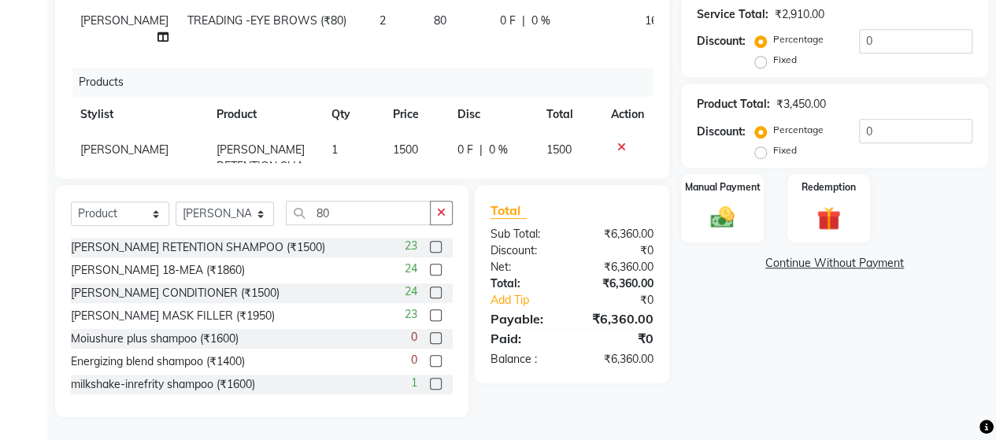
scroll to position [31, 0]
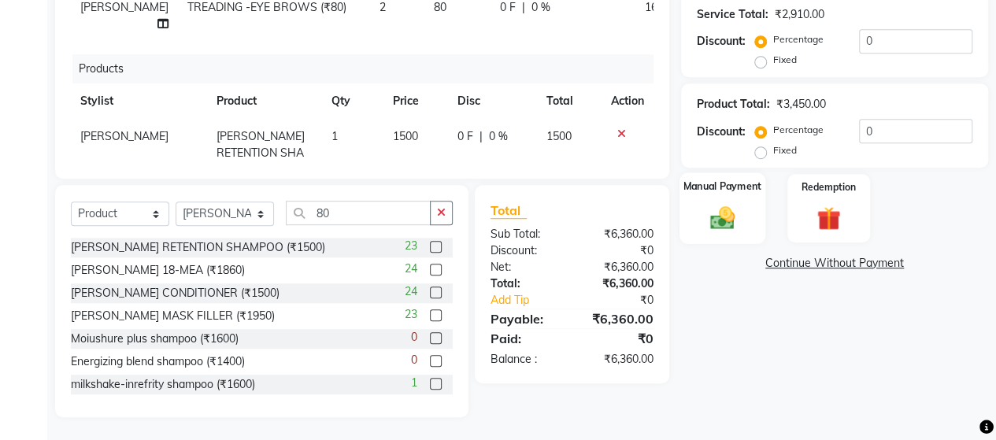
click at [735, 210] on img at bounding box center [722, 218] width 40 height 28
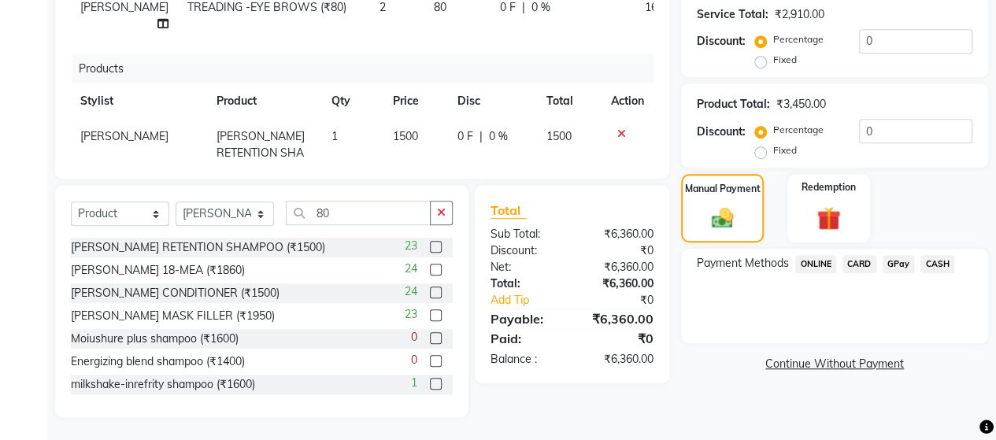
click at [850, 265] on span "CARD" at bounding box center [859, 264] width 34 height 18
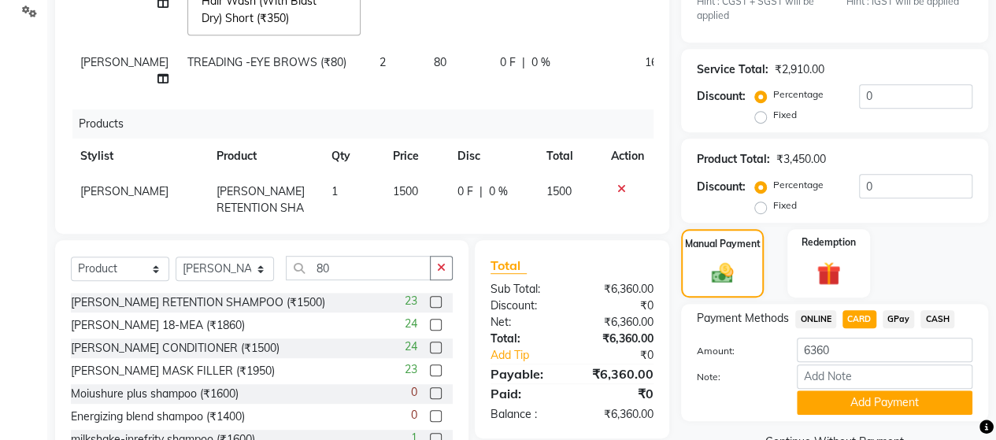
scroll to position [347, 0]
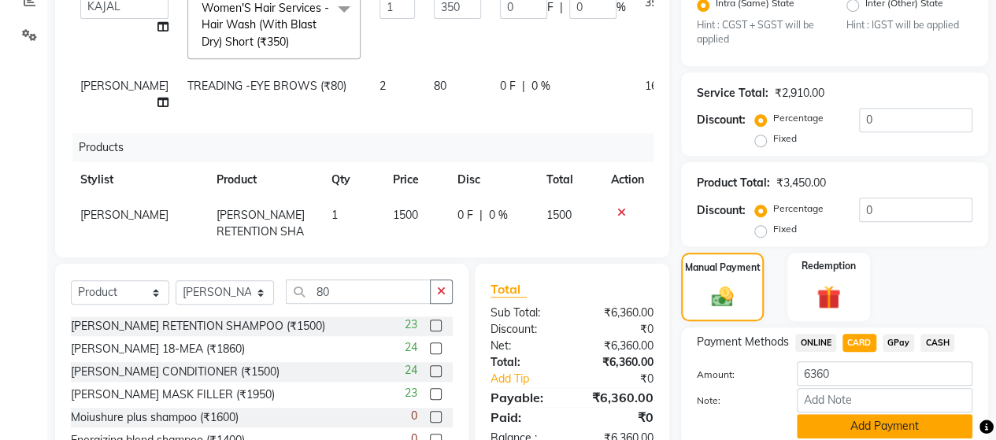
click at [858, 426] on button "Add Payment" at bounding box center [885, 426] width 176 height 24
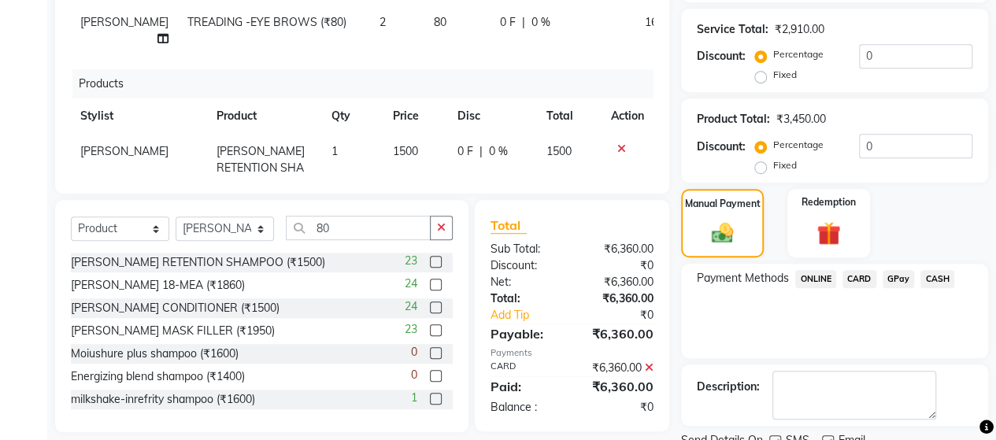
scroll to position [472, 0]
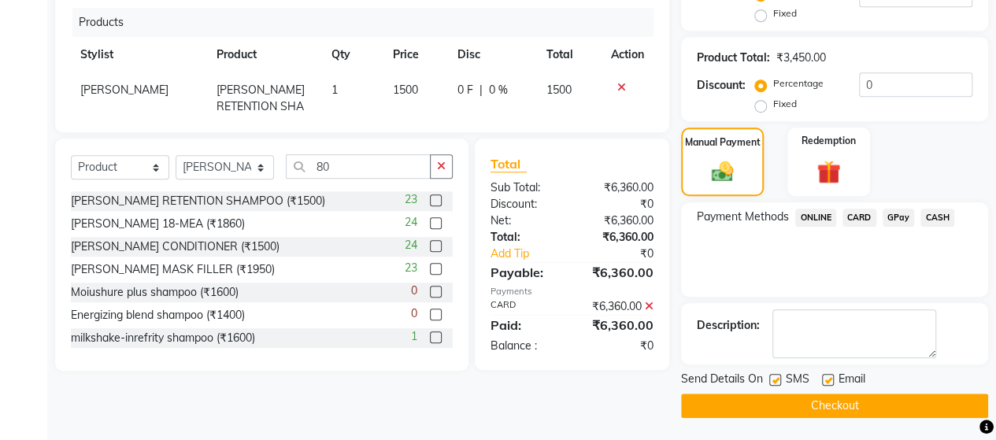
click at [841, 409] on button "Checkout" at bounding box center [834, 406] width 307 height 24
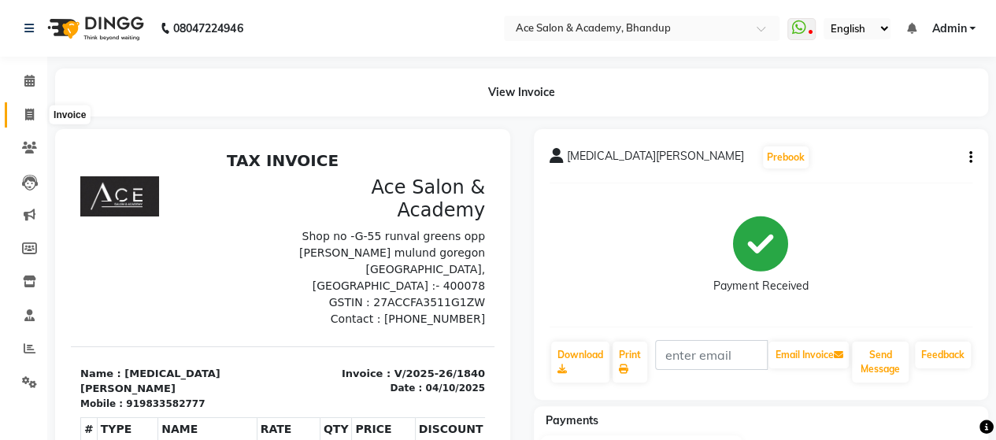
click at [33, 109] on icon at bounding box center [29, 115] width 9 height 12
select select "5800"
select select "service"
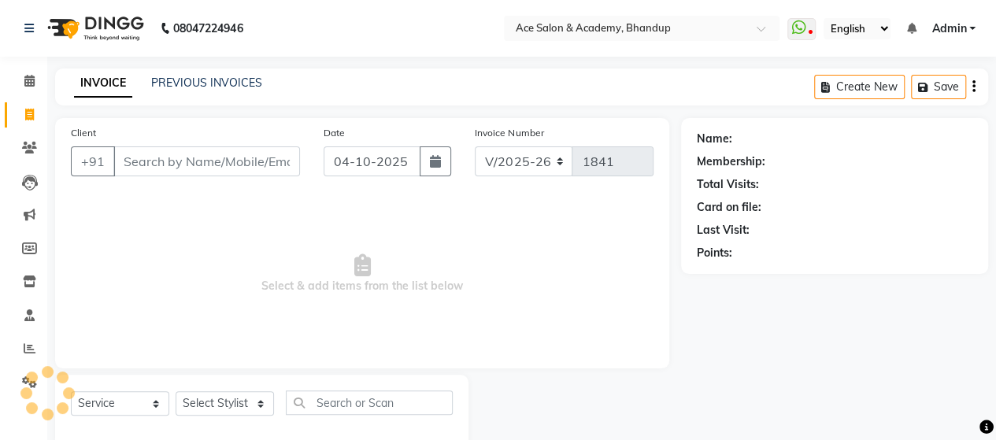
scroll to position [32, 0]
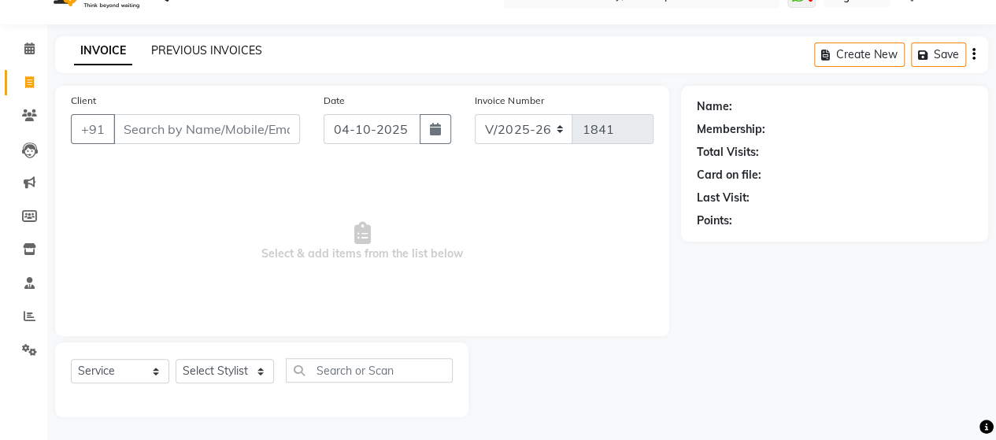
click at [227, 46] on link "PREVIOUS INVOICES" at bounding box center [206, 50] width 111 height 14
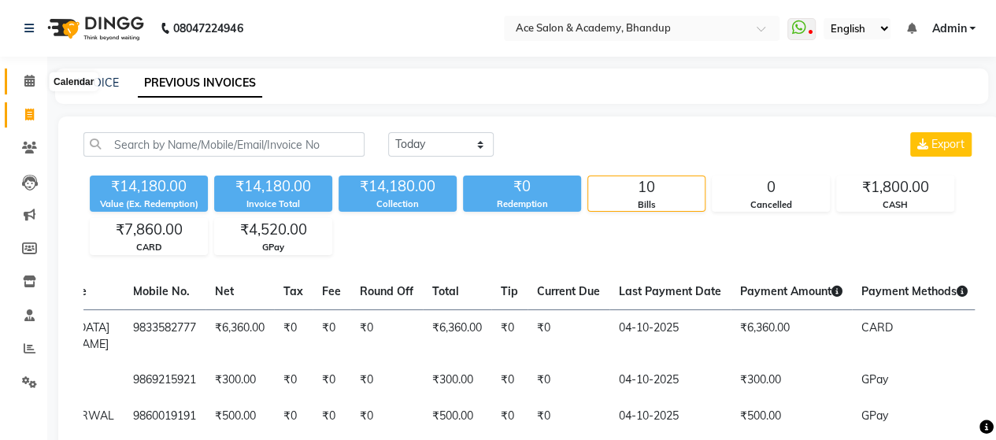
click at [25, 80] on icon at bounding box center [29, 81] width 10 height 12
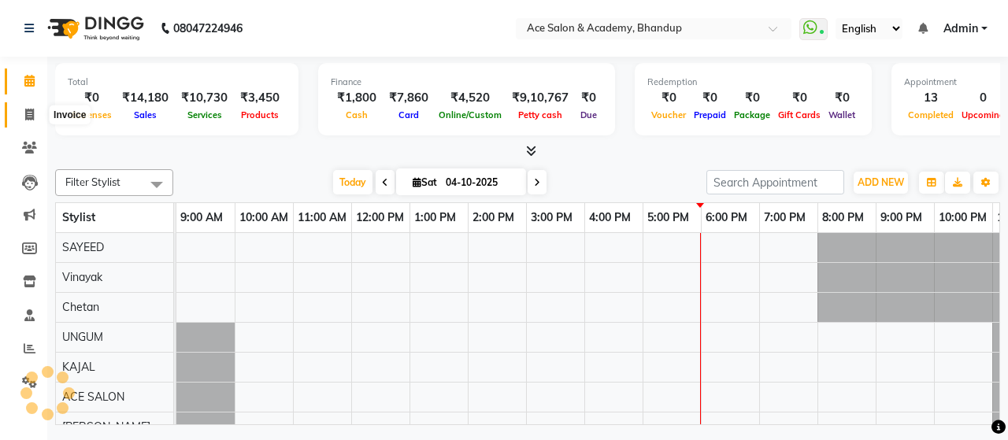
click at [25, 109] on icon at bounding box center [29, 115] width 9 height 12
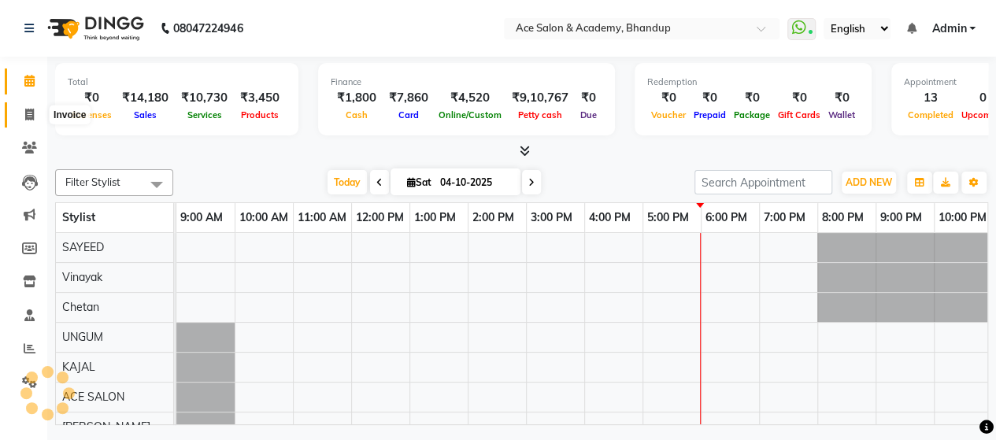
select select "5800"
select select "service"
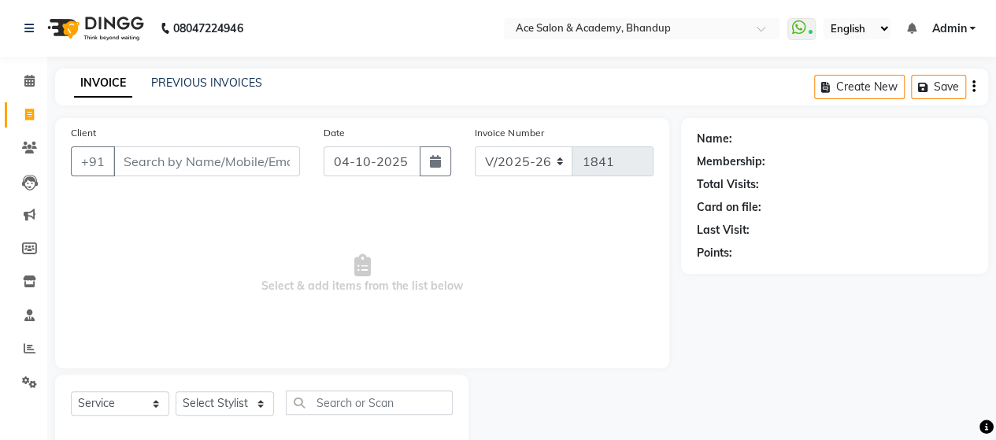
drag, startPoint x: 27, startPoint y: 109, endPoint x: 268, endPoint y: 166, distance: 247.7
click at [268, 166] on input "Client" at bounding box center [206, 161] width 187 height 30
click at [219, 84] on link "PREVIOUS INVOICES" at bounding box center [206, 83] width 111 height 14
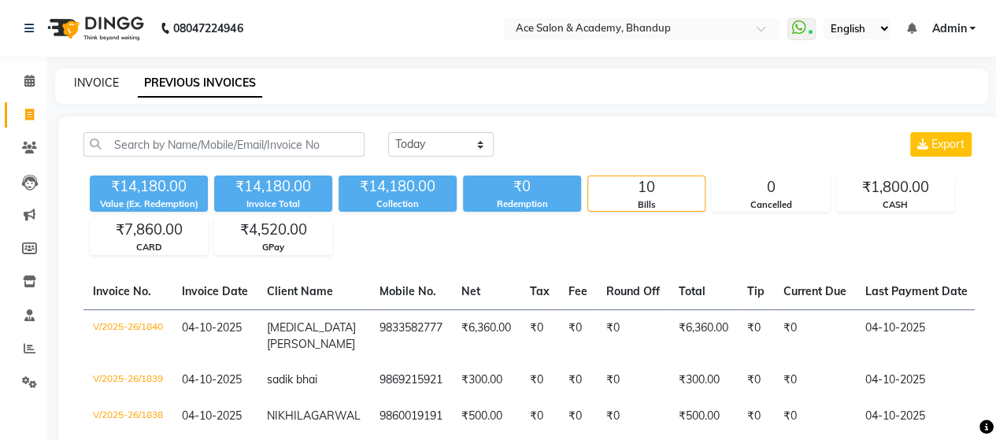
click at [94, 90] on div "INVOICE" at bounding box center [96, 83] width 45 height 17
click at [100, 83] on link "INVOICE" at bounding box center [96, 83] width 45 height 14
select select "5800"
select select "service"
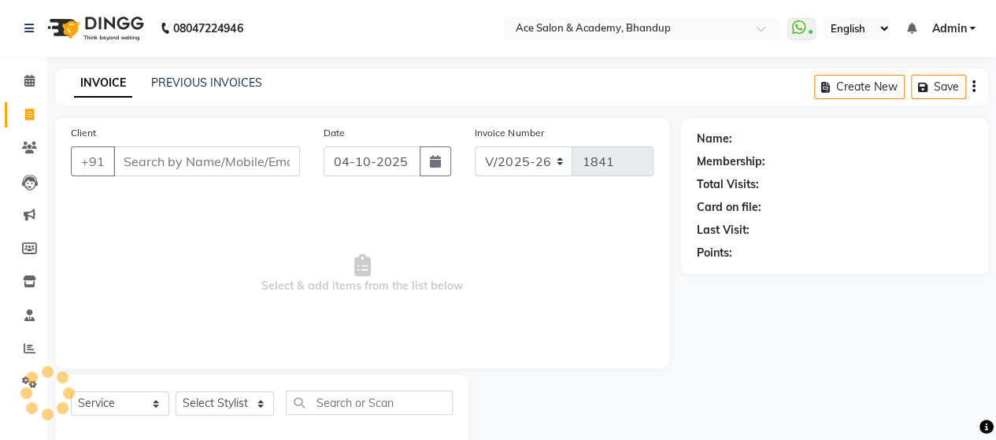
scroll to position [32, 0]
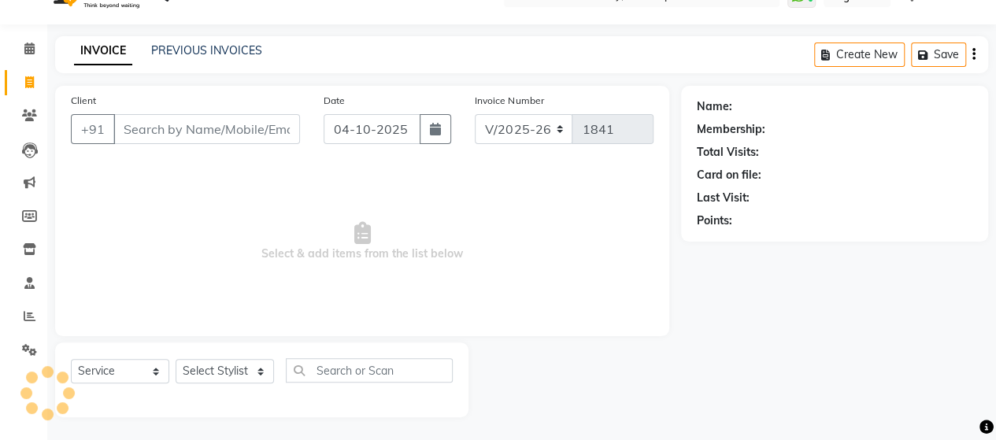
click at [200, 126] on input "Client" at bounding box center [206, 129] width 187 height 30
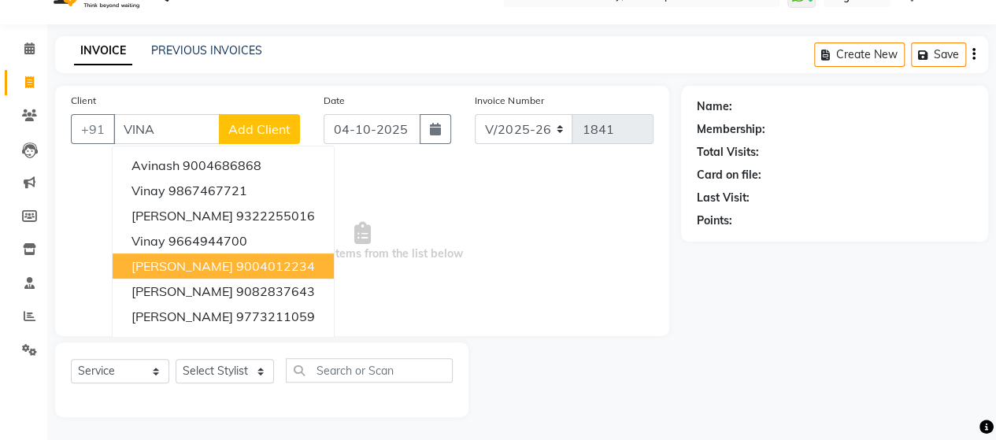
click at [207, 259] on span "vinayak atkare" at bounding box center [182, 266] width 102 height 16
type input "9004012234"
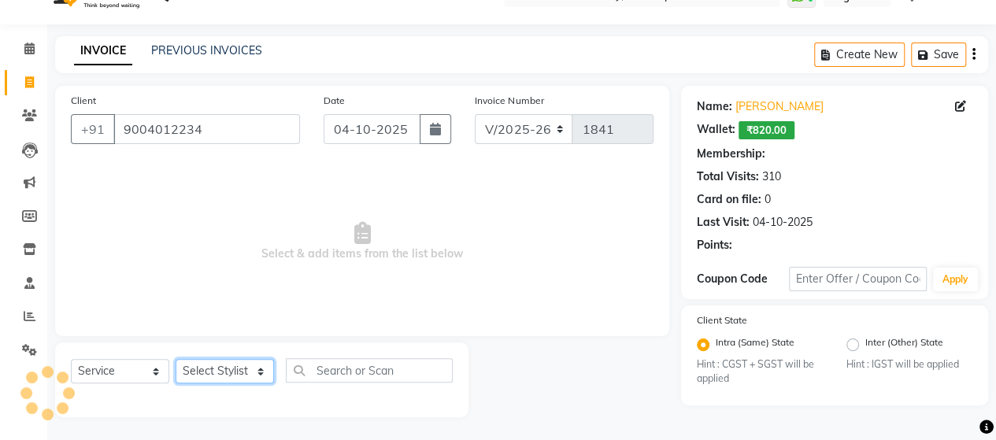
click at [239, 365] on select "Select Stylist ACE SALON Chetan KAJAL [PERSON_NAME] UNGUM [PERSON_NAME]" at bounding box center [225, 371] width 98 height 24
select select "53994"
click at [176, 359] on select "Select Stylist ACE SALON Chetan KAJAL [PERSON_NAME] UNGUM [PERSON_NAME]" at bounding box center [225, 371] width 98 height 24
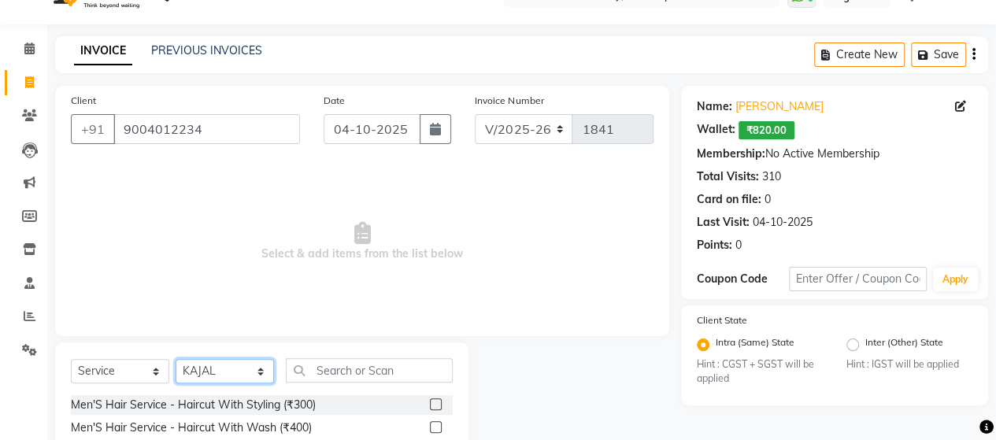
scroll to position [111, 0]
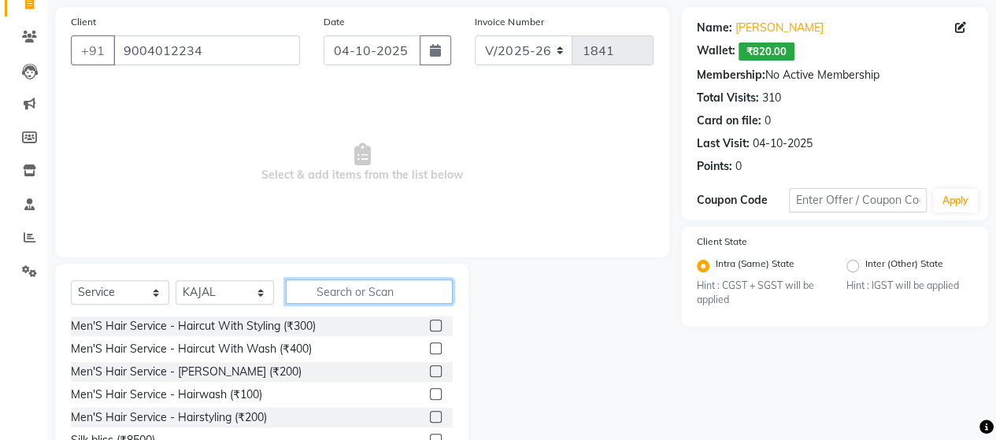
click at [334, 287] on input "text" at bounding box center [369, 291] width 167 height 24
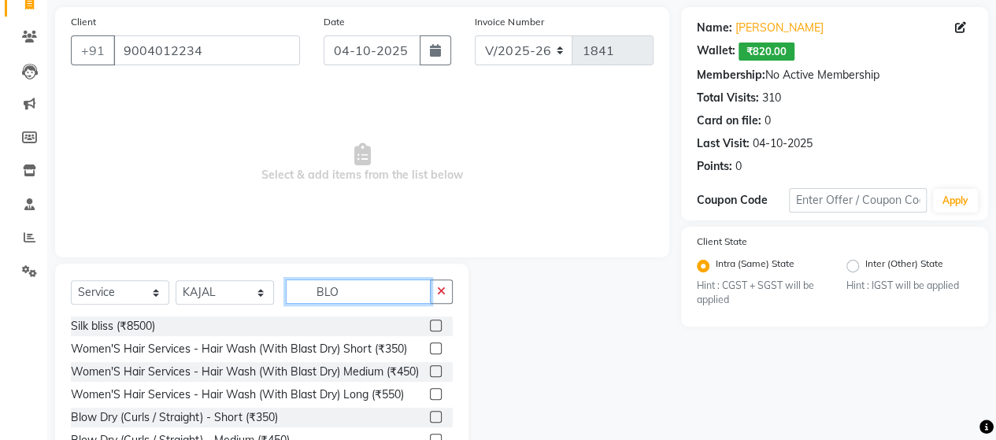
scroll to position [101, 0]
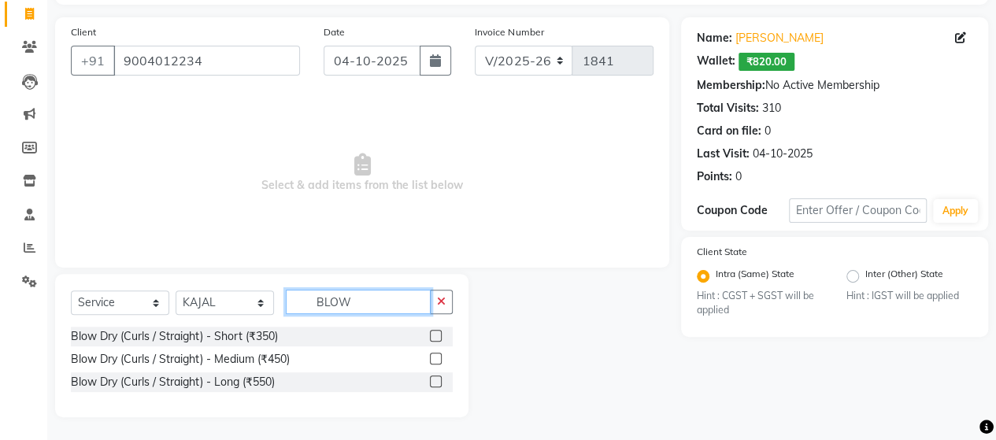
type input "BLOW"
click at [435, 335] on label at bounding box center [436, 336] width 12 height 12
click at [435, 335] on input "checkbox" at bounding box center [435, 336] width 10 height 10
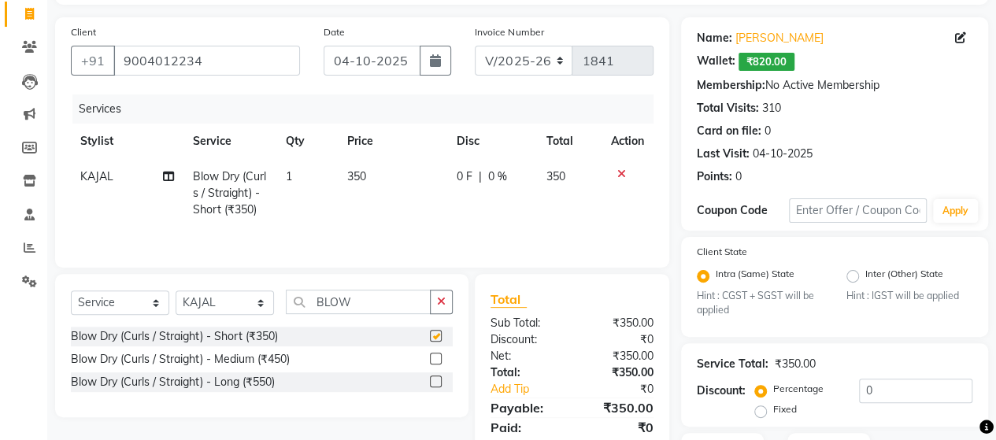
checkbox input "false"
click at [368, 186] on td "350" at bounding box center [392, 193] width 109 height 68
select select "53994"
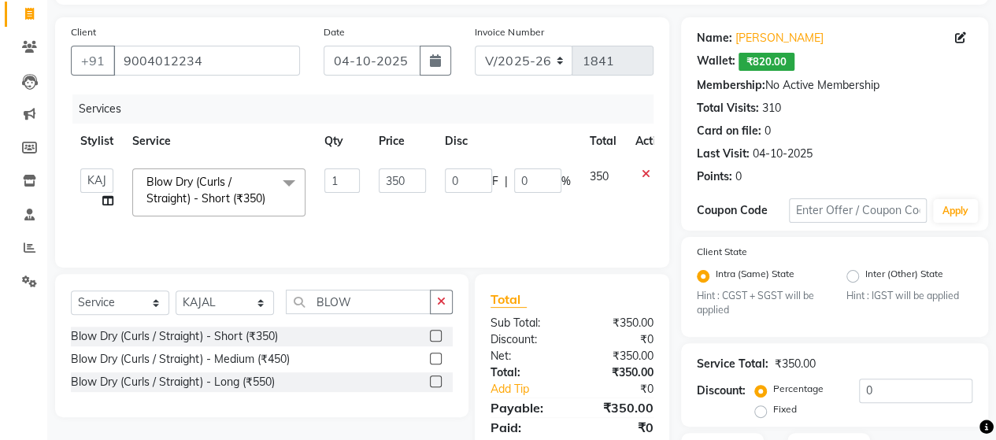
click at [433, 336] on label at bounding box center [436, 336] width 12 height 12
click at [433, 336] on input "checkbox" at bounding box center [435, 336] width 10 height 10
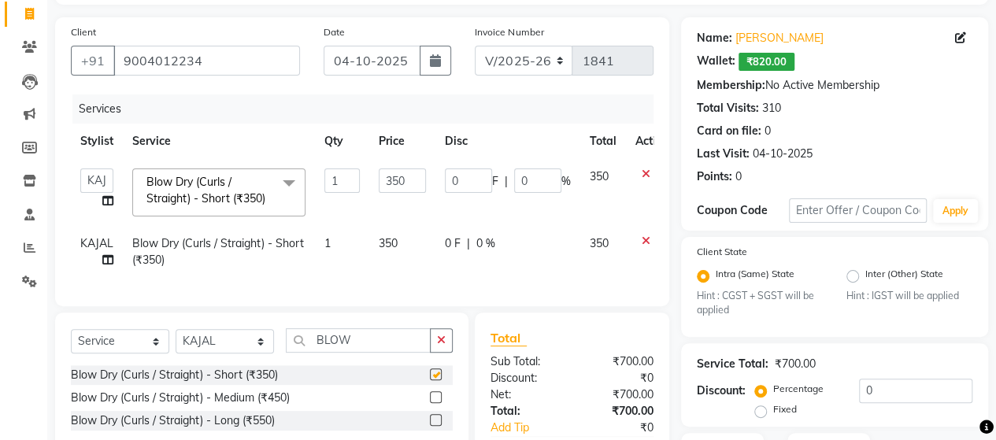
scroll to position [217, 0]
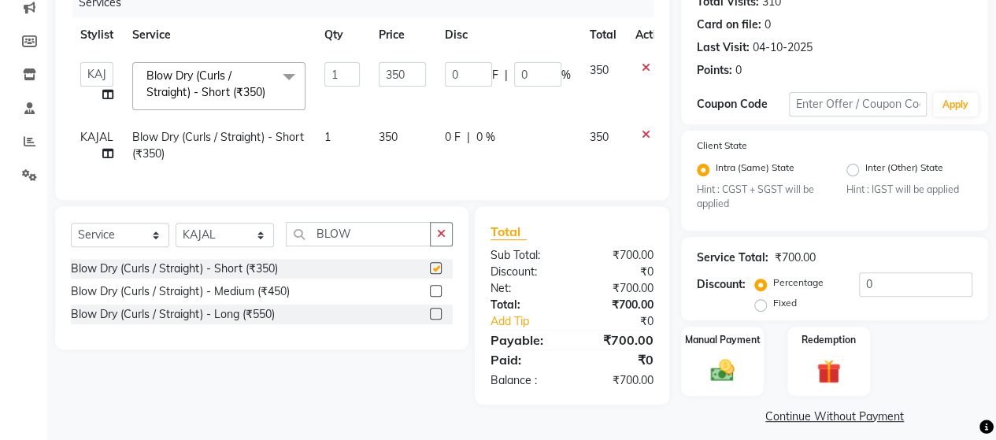
checkbox input "false"
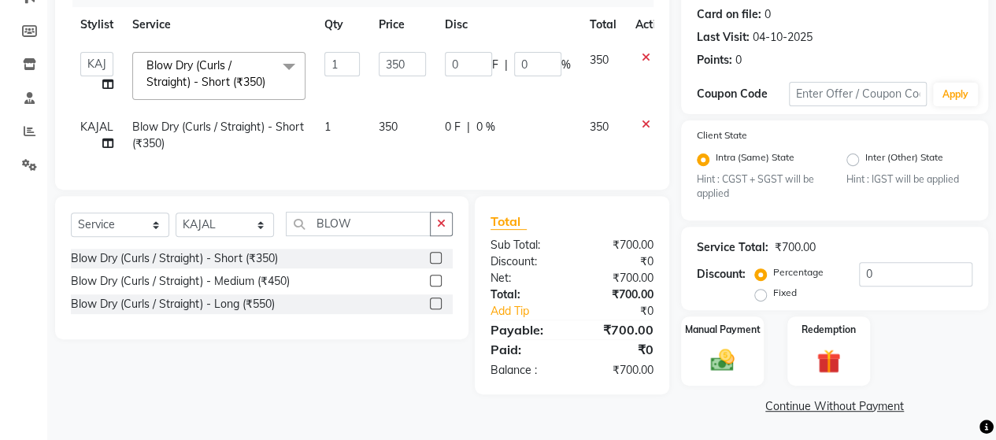
click at [643, 115] on td at bounding box center [652, 135] width 52 height 52
click at [646, 126] on icon at bounding box center [646, 124] width 9 height 11
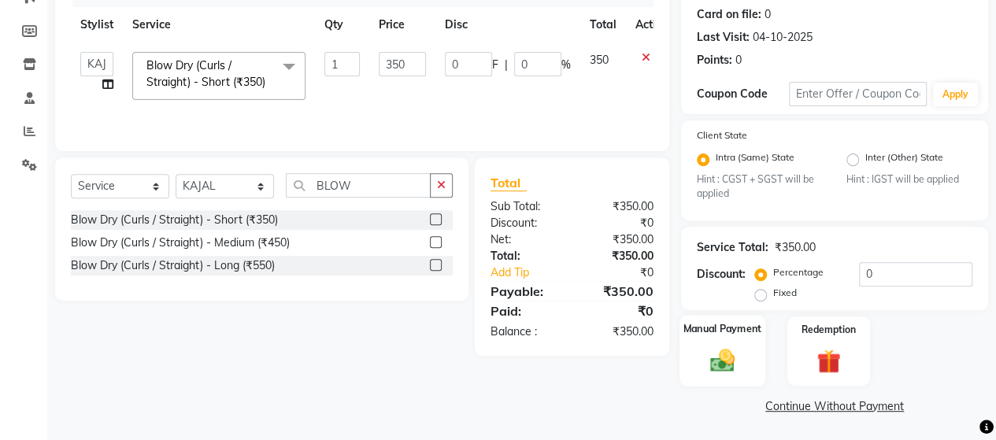
click at [729, 346] on img at bounding box center [722, 360] width 40 height 28
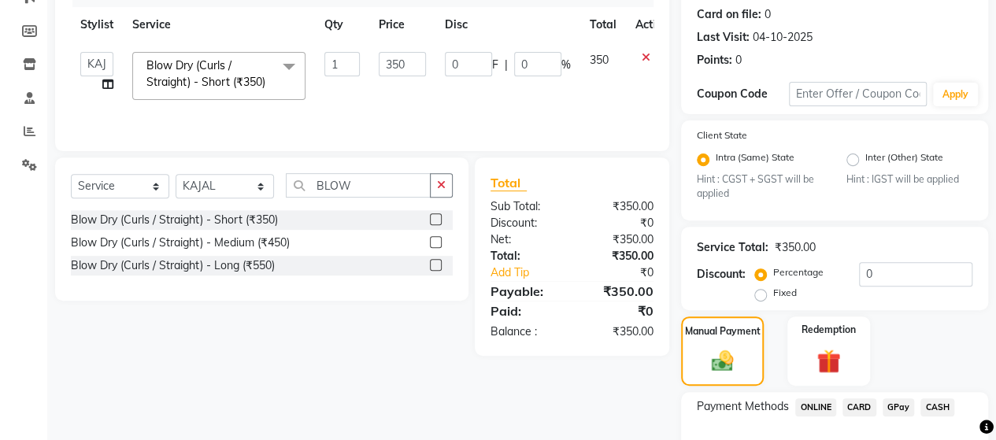
scroll to position [318, 0]
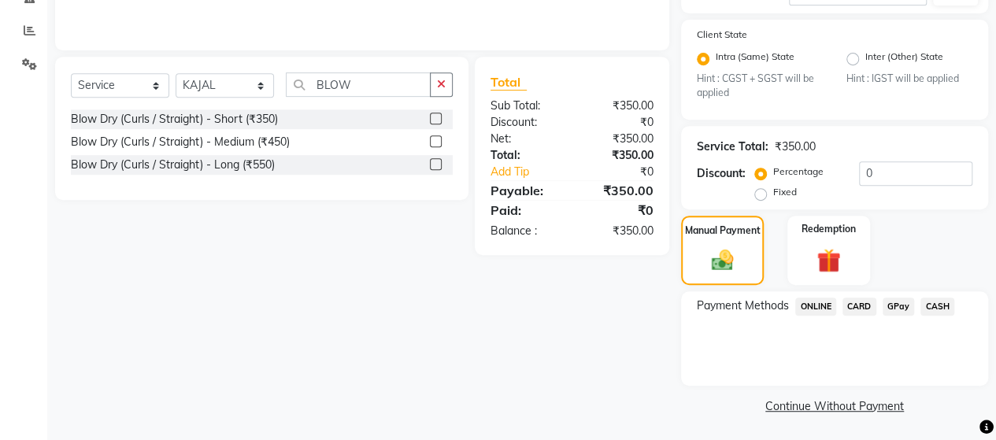
click at [937, 303] on span "CASH" at bounding box center [937, 307] width 34 height 18
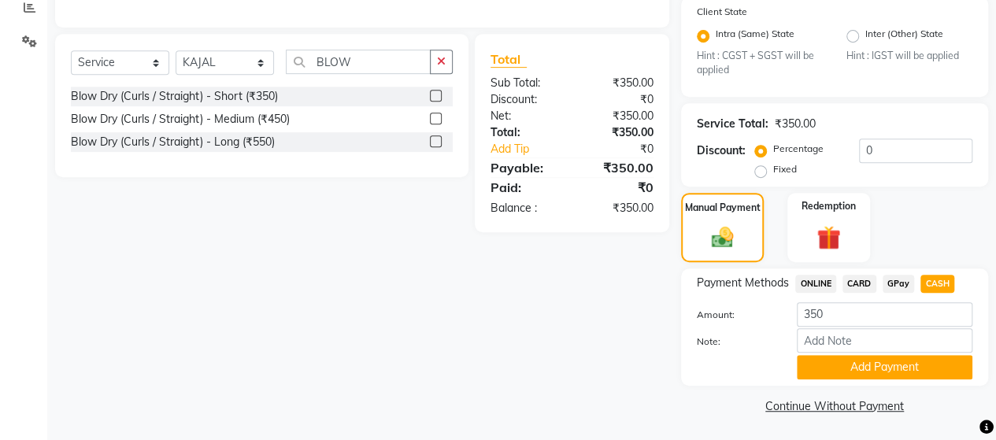
click at [909, 362] on button "Add Payment" at bounding box center [885, 367] width 176 height 24
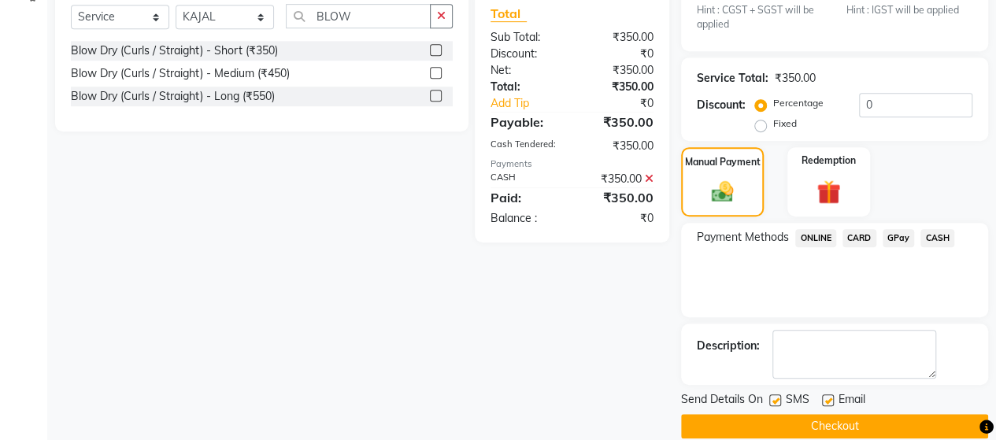
scroll to position [406, 0]
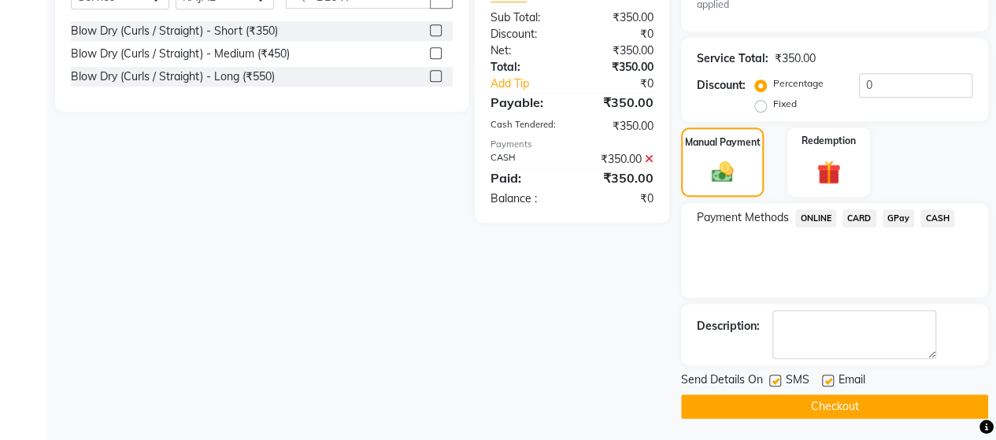
drag, startPoint x: 760, startPoint y: 407, endPoint x: 751, endPoint y: 407, distance: 8.7
click at [757, 407] on button "Checkout" at bounding box center [834, 406] width 307 height 24
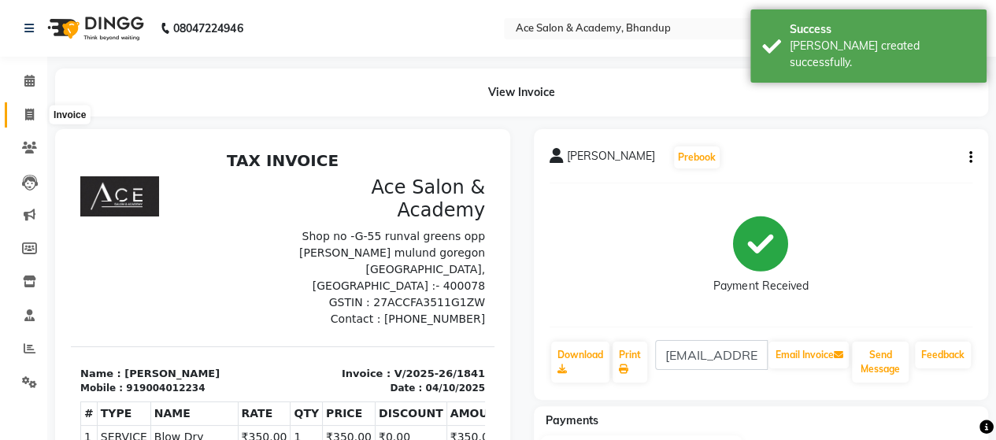
click at [22, 113] on span at bounding box center [30, 115] width 28 height 18
select select "5800"
select select "service"
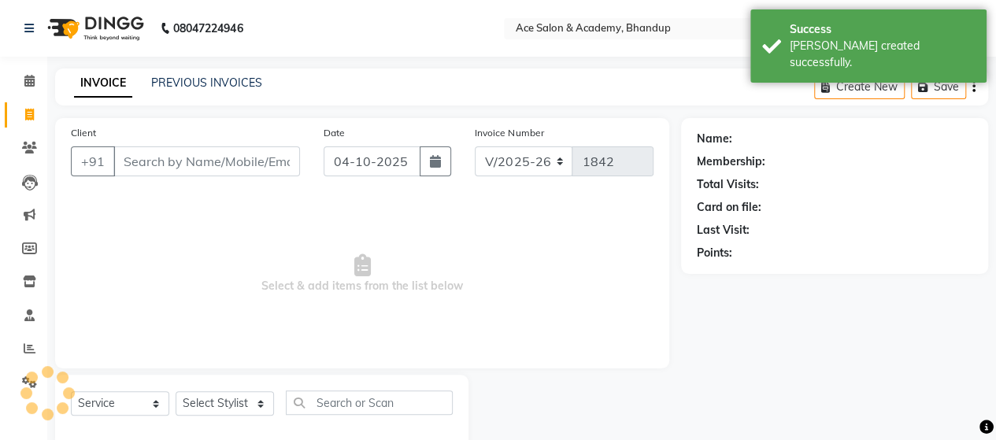
scroll to position [32, 0]
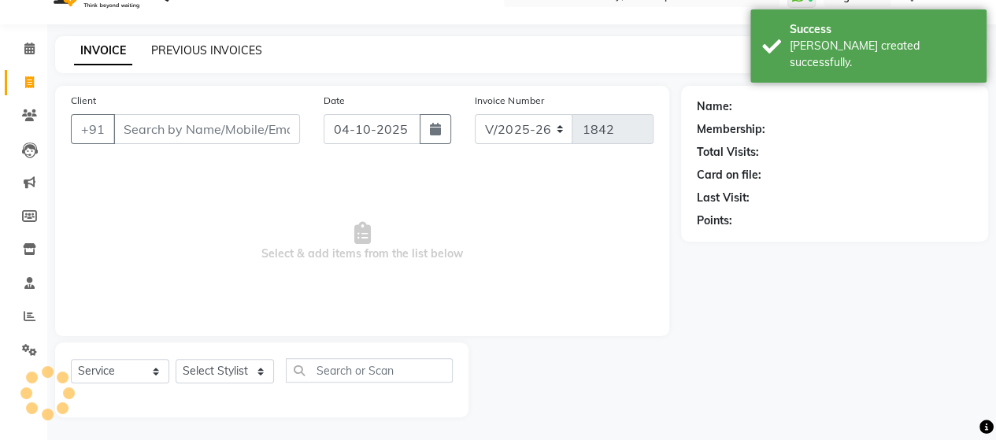
click at [174, 54] on link "PREVIOUS INVOICES" at bounding box center [206, 50] width 111 height 14
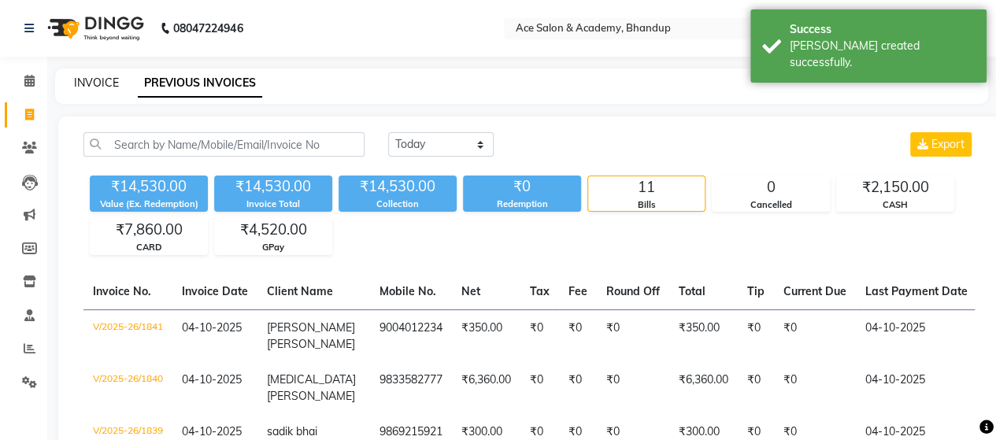
click at [93, 85] on link "INVOICE" at bounding box center [96, 83] width 45 height 14
select select "5800"
select select "service"
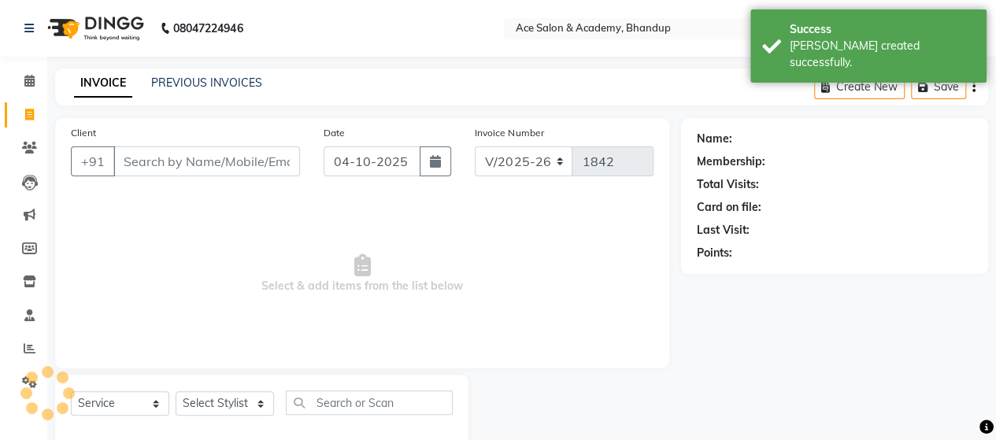
scroll to position [32, 0]
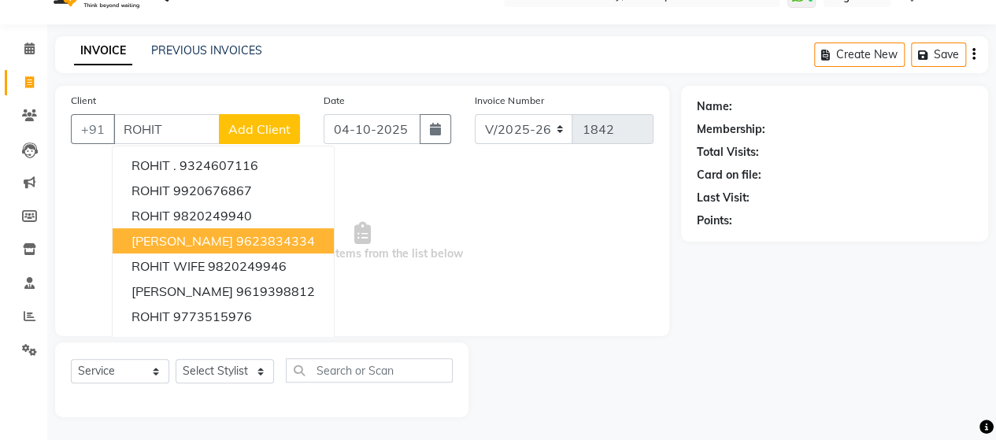
click at [197, 237] on span "ROHIT CHAITANNI" at bounding box center [182, 241] width 102 height 16
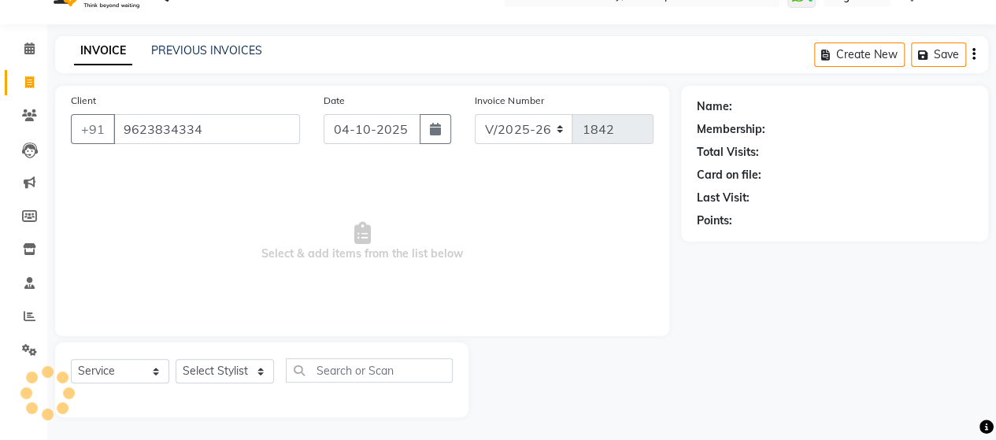
type input "9623834334"
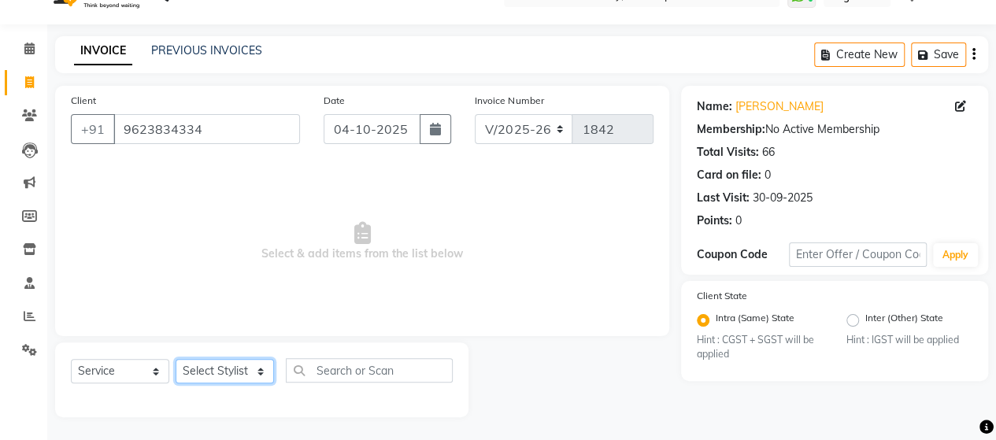
click at [227, 371] on select "Select Stylist ACE SALON Chetan KAJAL [PERSON_NAME] UNGUM [PERSON_NAME]" at bounding box center [225, 371] width 98 height 24
select select "40243"
click at [176, 359] on select "Select Stylist ACE SALON Chetan KAJAL [PERSON_NAME] UNGUM [PERSON_NAME]" at bounding box center [225, 371] width 98 height 24
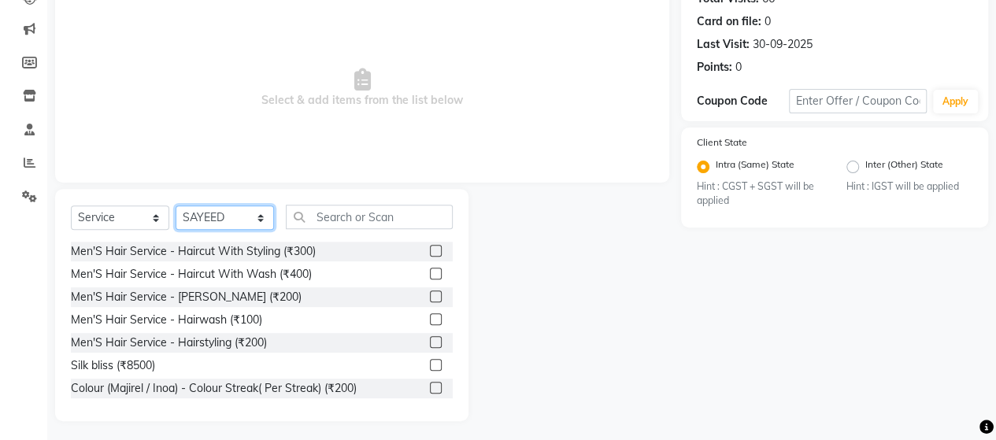
scroll to position [190, 0]
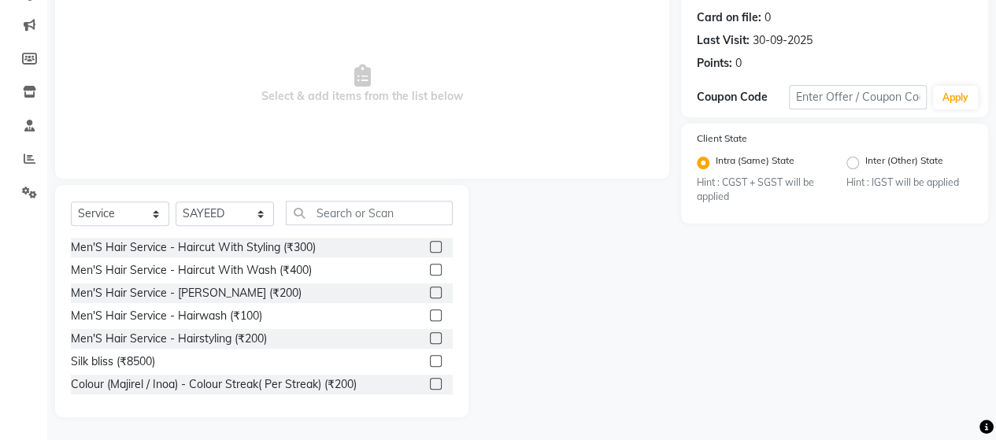
click at [430, 289] on label at bounding box center [436, 293] width 12 height 12
click at [430, 289] on input "checkbox" at bounding box center [435, 293] width 10 height 10
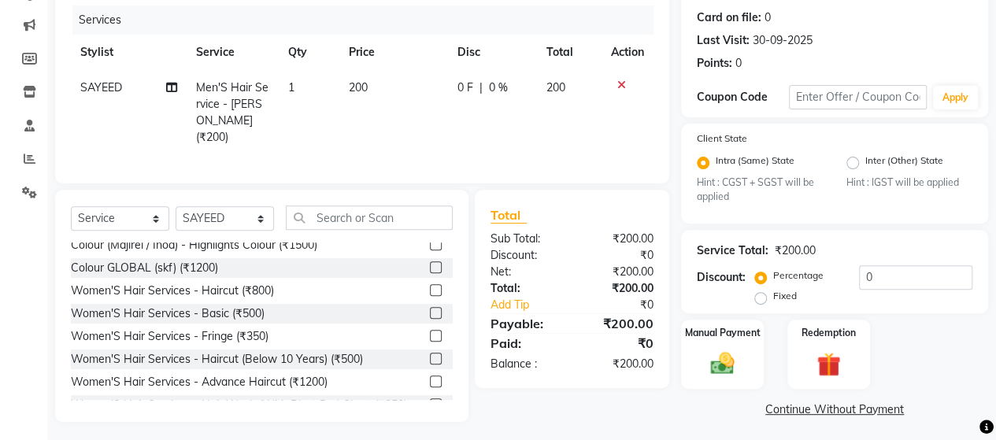
scroll to position [394, 0]
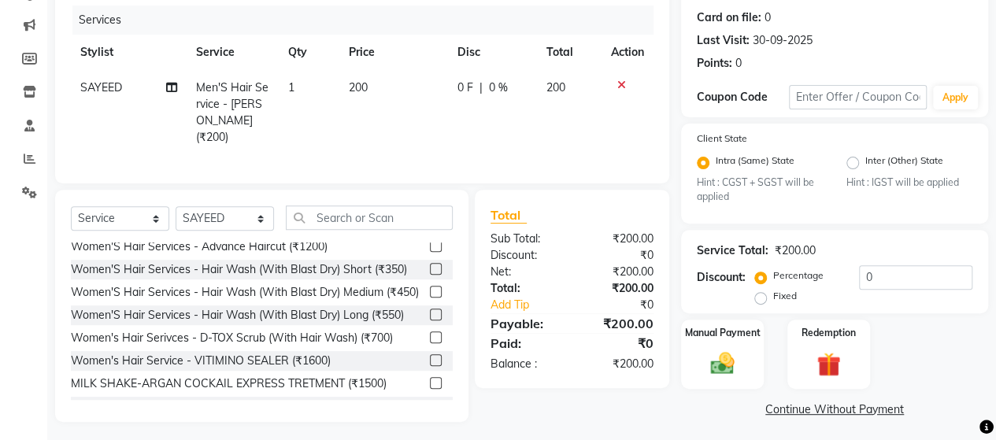
checkbox input "false"
click at [722, 354] on img at bounding box center [722, 364] width 40 height 28
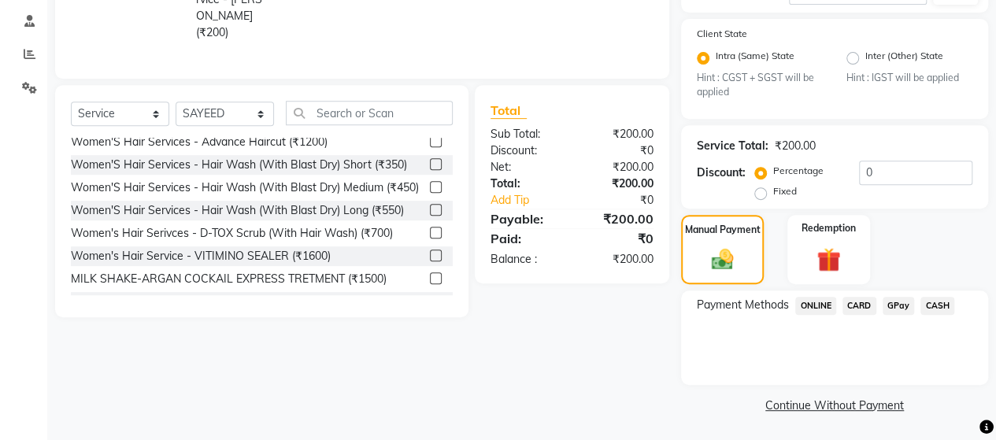
click at [905, 298] on span "GPay" at bounding box center [899, 306] width 32 height 18
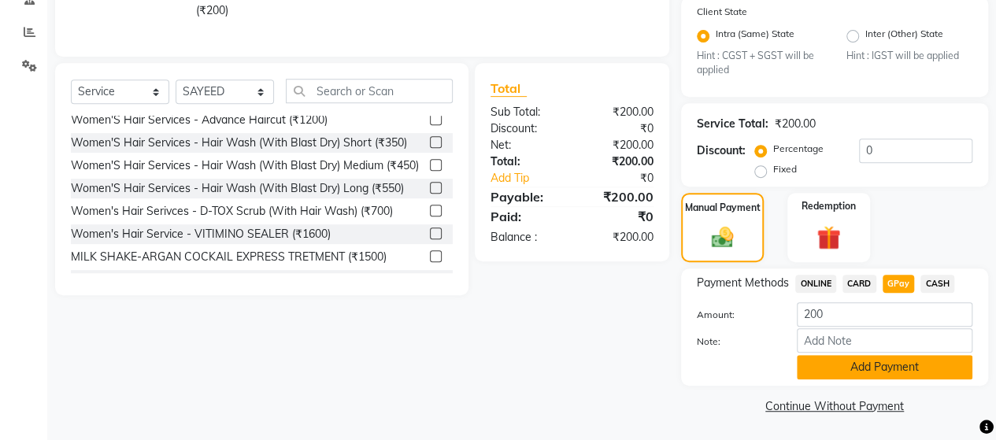
click at [887, 369] on button "Add Payment" at bounding box center [885, 367] width 176 height 24
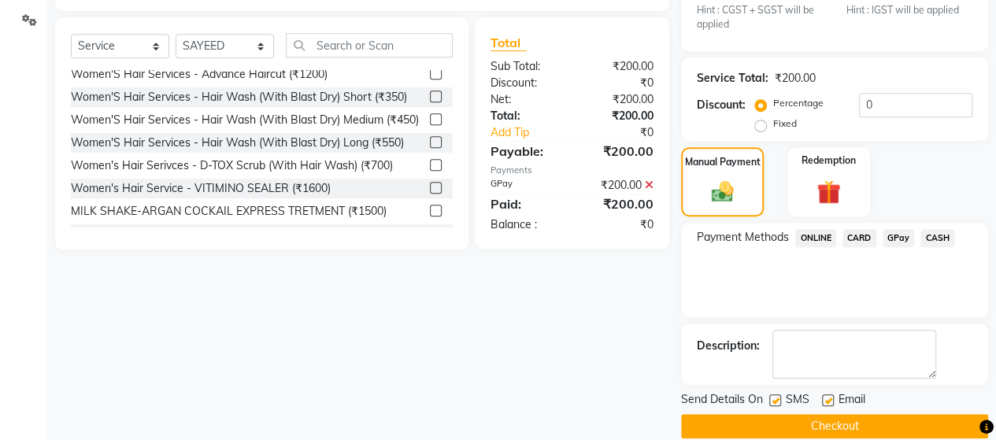
scroll to position [382, 0]
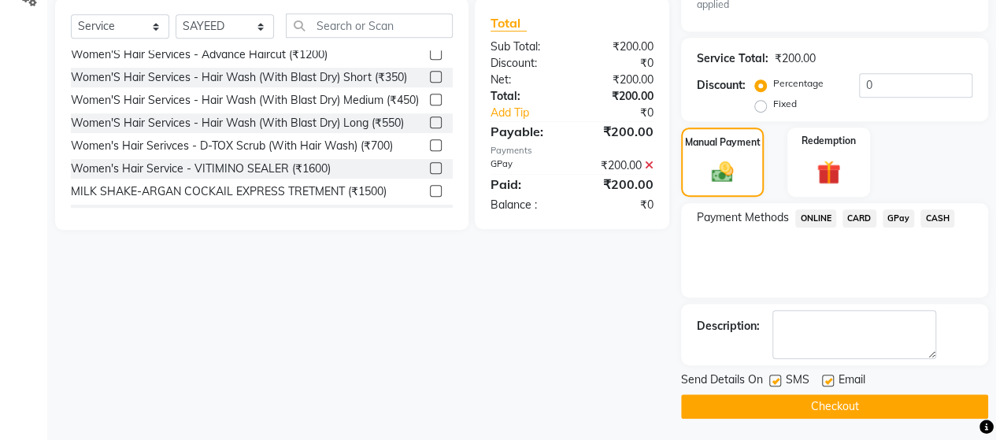
drag, startPoint x: 823, startPoint y: 399, endPoint x: 769, endPoint y: 386, distance: 55.9
click at [823, 399] on button "Checkout" at bounding box center [834, 406] width 307 height 24
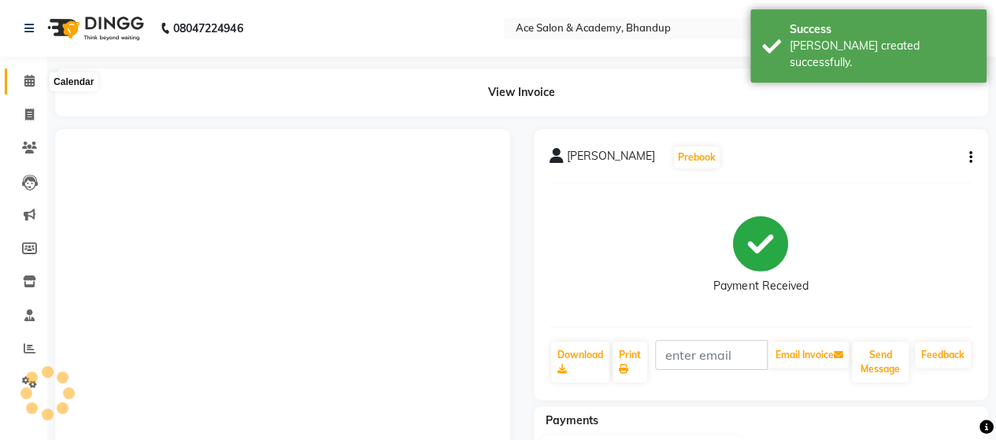
click at [30, 88] on span at bounding box center [30, 81] width 28 height 18
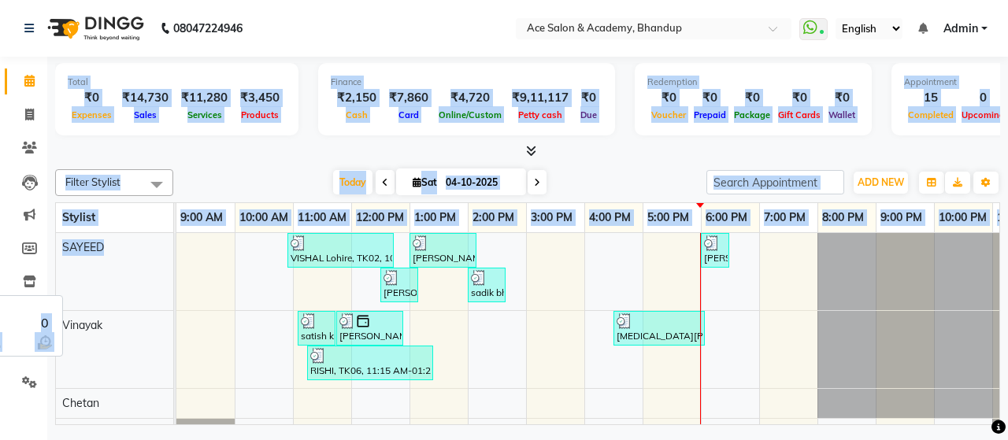
click at [41, 92] on link "Calendar" at bounding box center [24, 81] width 38 height 26
click at [44, 86] on li "Calendar" at bounding box center [23, 82] width 47 height 34
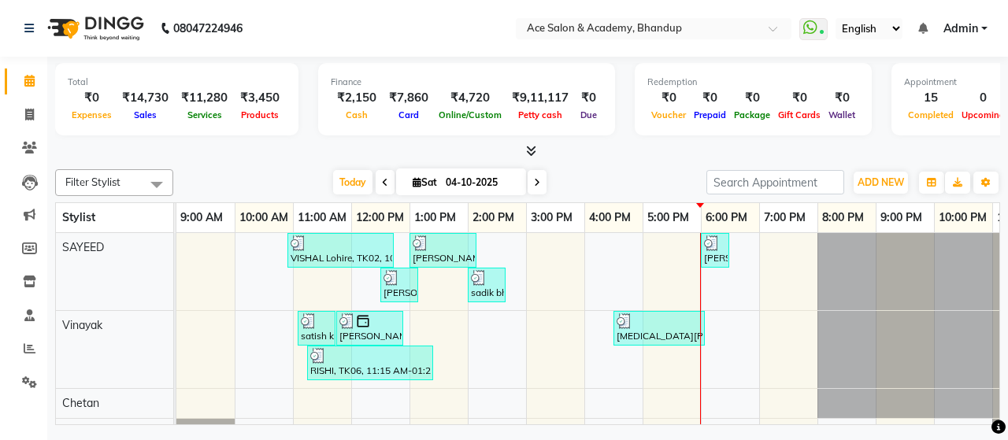
click at [391, 46] on nav "08047224946 Select Location × Ace Salon & Academy, Bhandup WhatsApp Status ✕ St…" at bounding box center [504, 28] width 1008 height 57
click at [390, 45] on nav "08047224946 Select Location × Ace Salon & Academy, Bhandup WhatsApp Status ✕ St…" at bounding box center [504, 28] width 1008 height 57
click at [379, 43] on nav "08047224946 Select Location × Ace Salon & Academy, Bhandup WhatsApp Status ✕ St…" at bounding box center [504, 28] width 1008 height 57
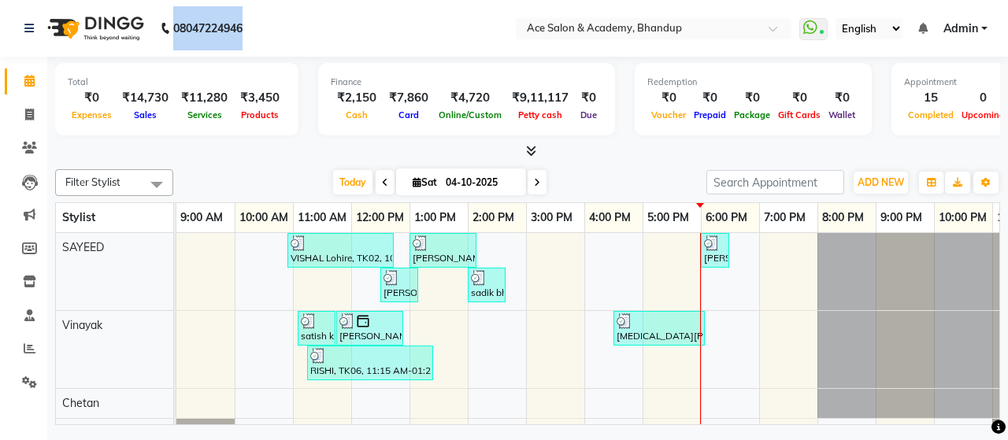
click at [402, 16] on nav "08047224946 Select Location × Ace Salon & Academy, Bhandup WhatsApp Status ✕ St…" at bounding box center [504, 28] width 1008 height 57
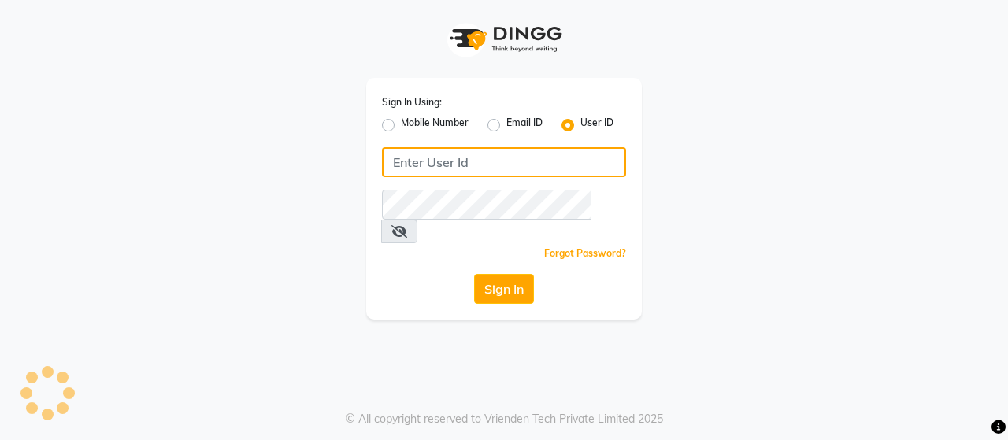
type input "ACE"
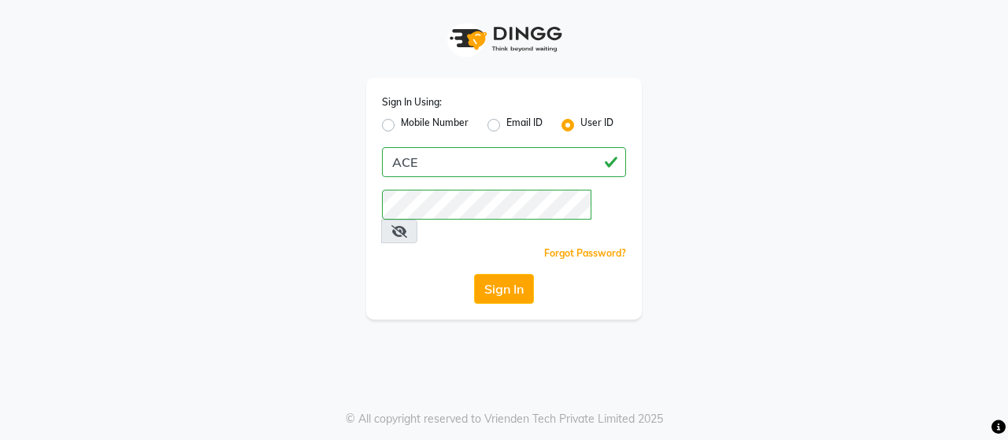
drag, startPoint x: 431, startPoint y: 17, endPoint x: 143, endPoint y: 253, distance: 372.0
click at [143, 253] on div "Sign In Using: Mobile Number Email ID User ID ACE Remember me Forgot Password? …" at bounding box center [504, 160] width 898 height 320
click at [490, 274] on button "Sign In" at bounding box center [504, 289] width 60 height 30
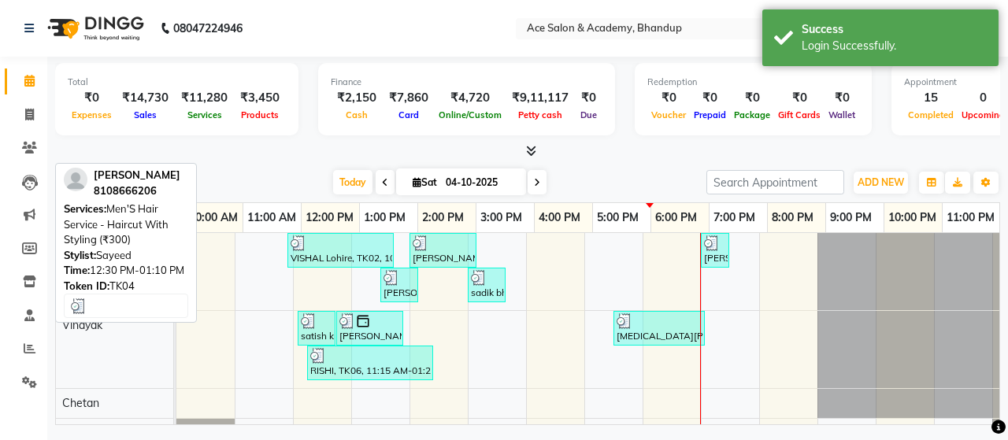
scroll to position [0, 50]
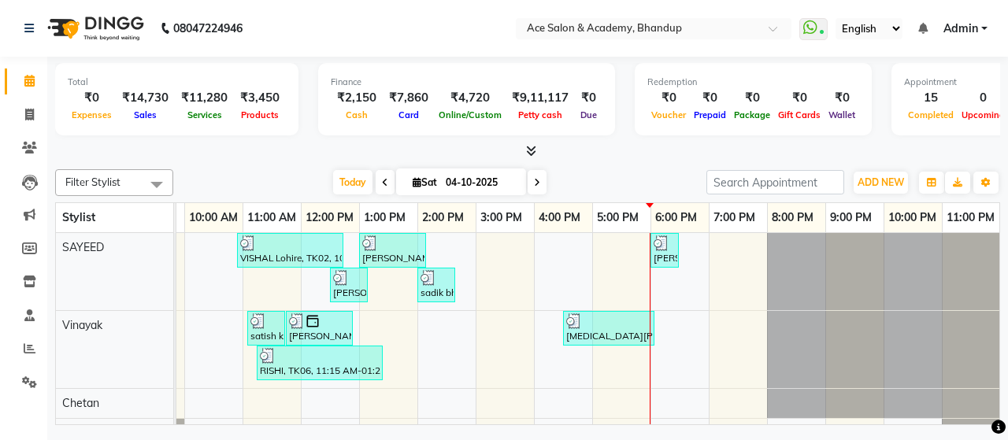
click at [390, 18] on nav "08047224946 Select Location × Ace Salon & Academy, Bhandup WhatsApp Status ✕ St…" at bounding box center [504, 28] width 1008 height 57
